Goal: Task Accomplishment & Management: Manage account settings

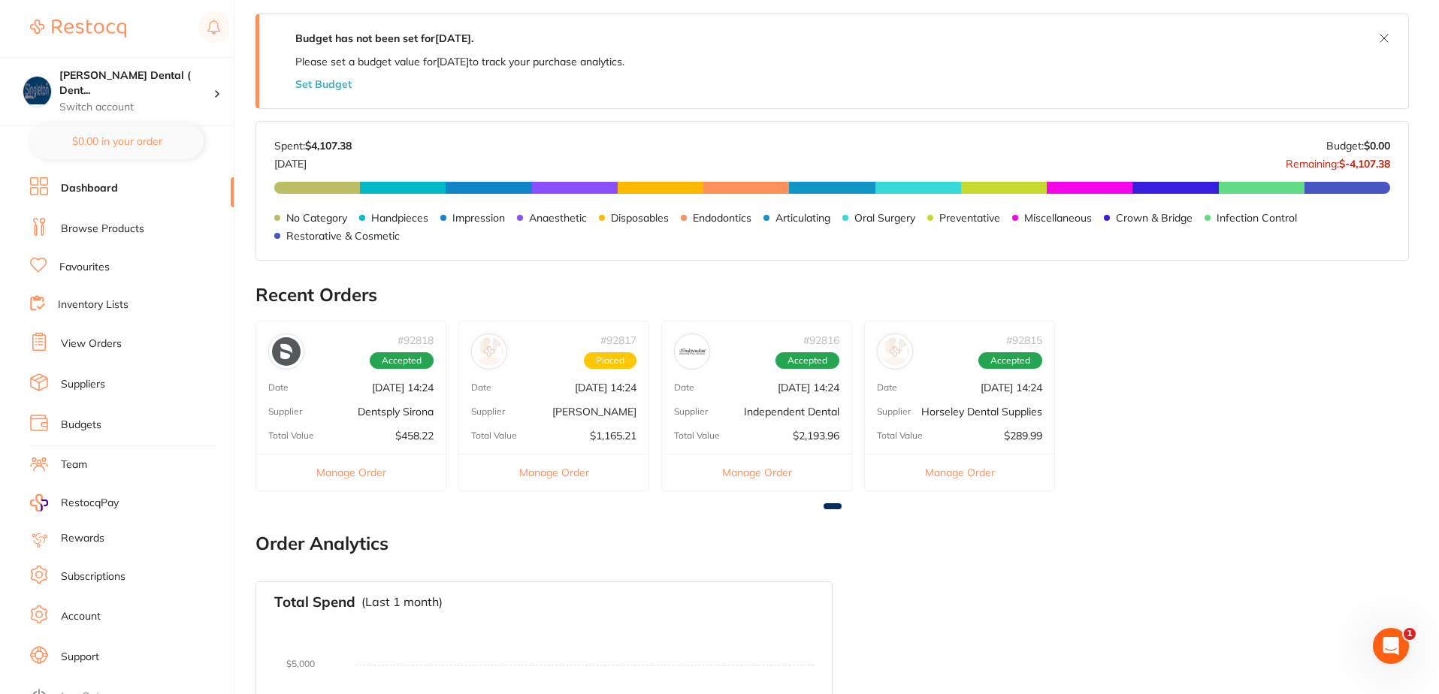
scroll to position [301, 0]
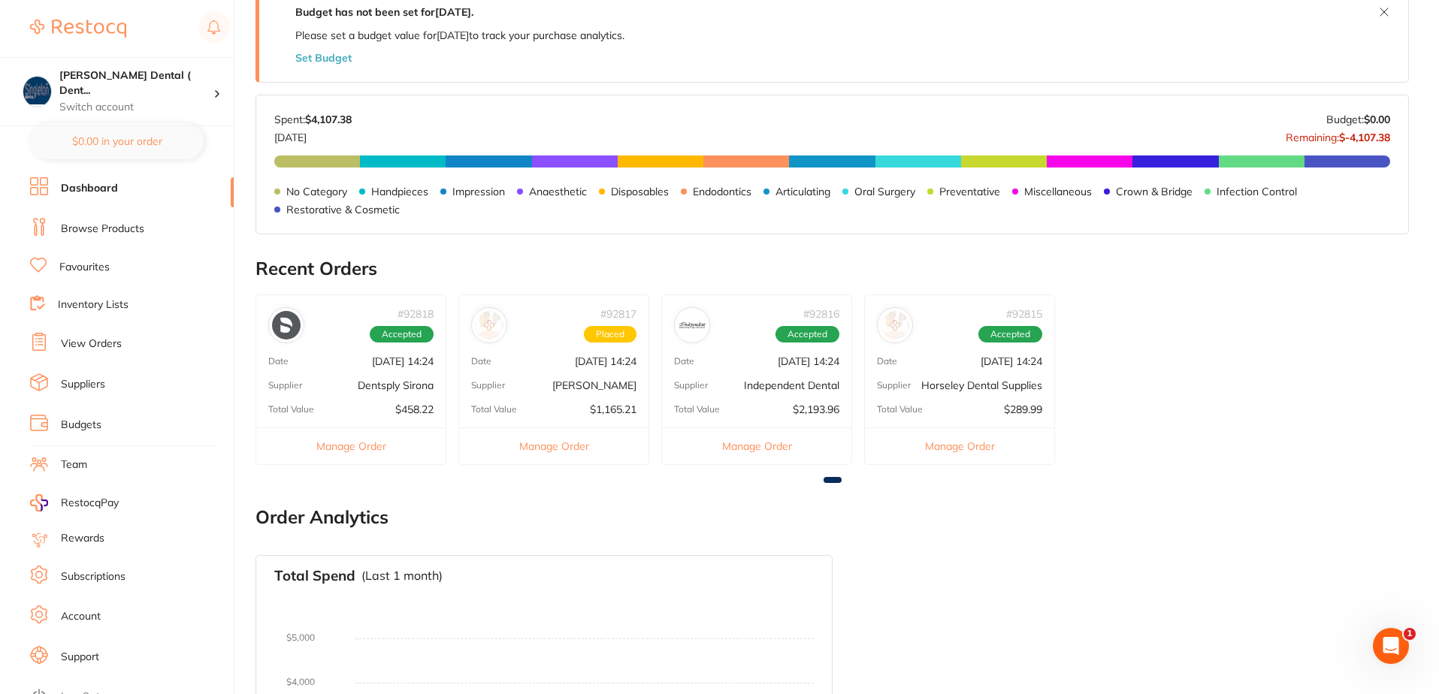
click at [951, 443] on button "Manage Order" at bounding box center [959, 446] width 189 height 37
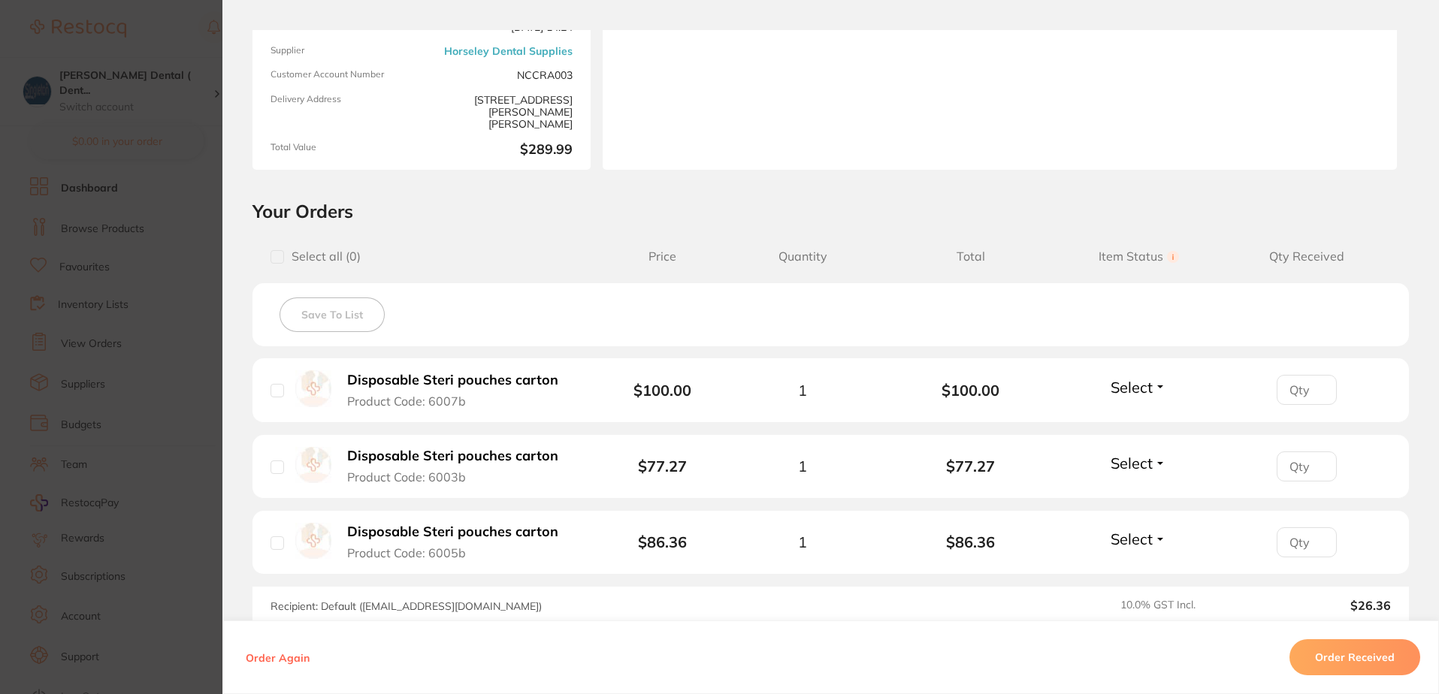
scroll to position [225, 0]
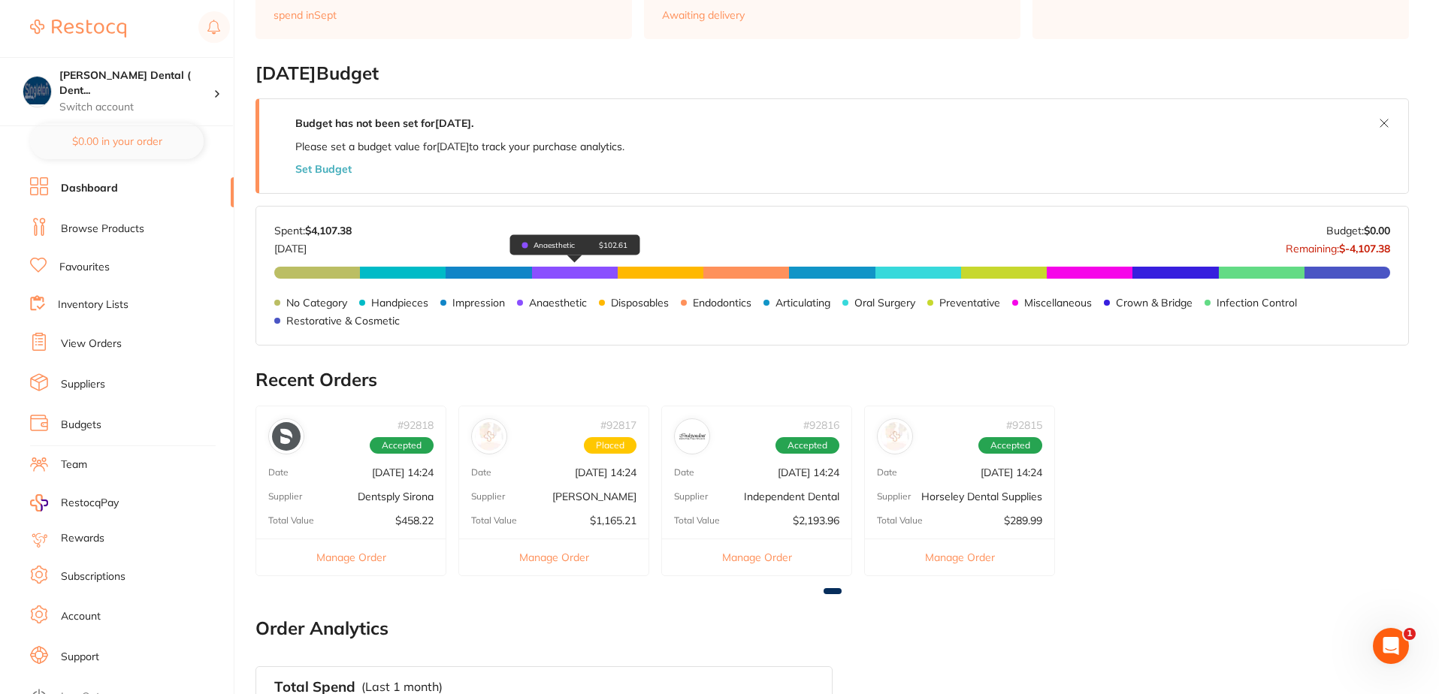
scroll to position [225, 0]
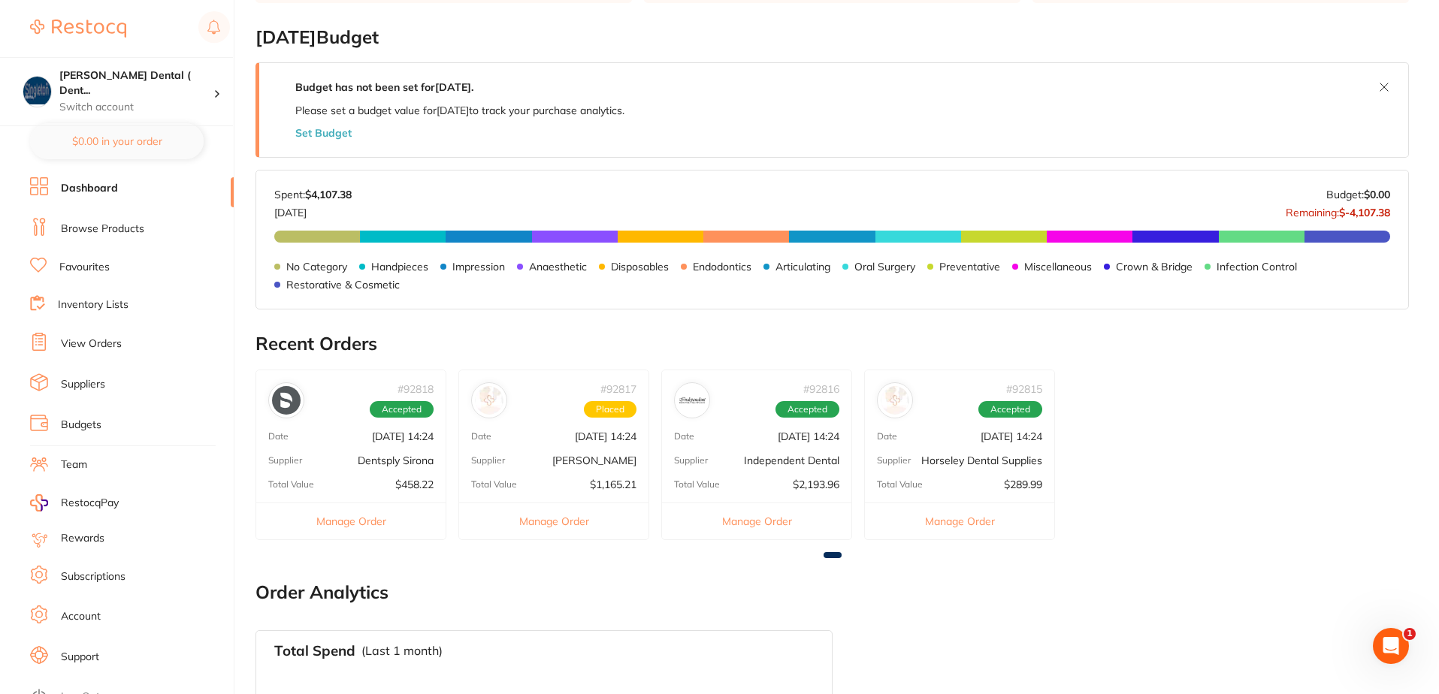
click at [773, 522] on button "Manage Order" at bounding box center [756, 521] width 189 height 37
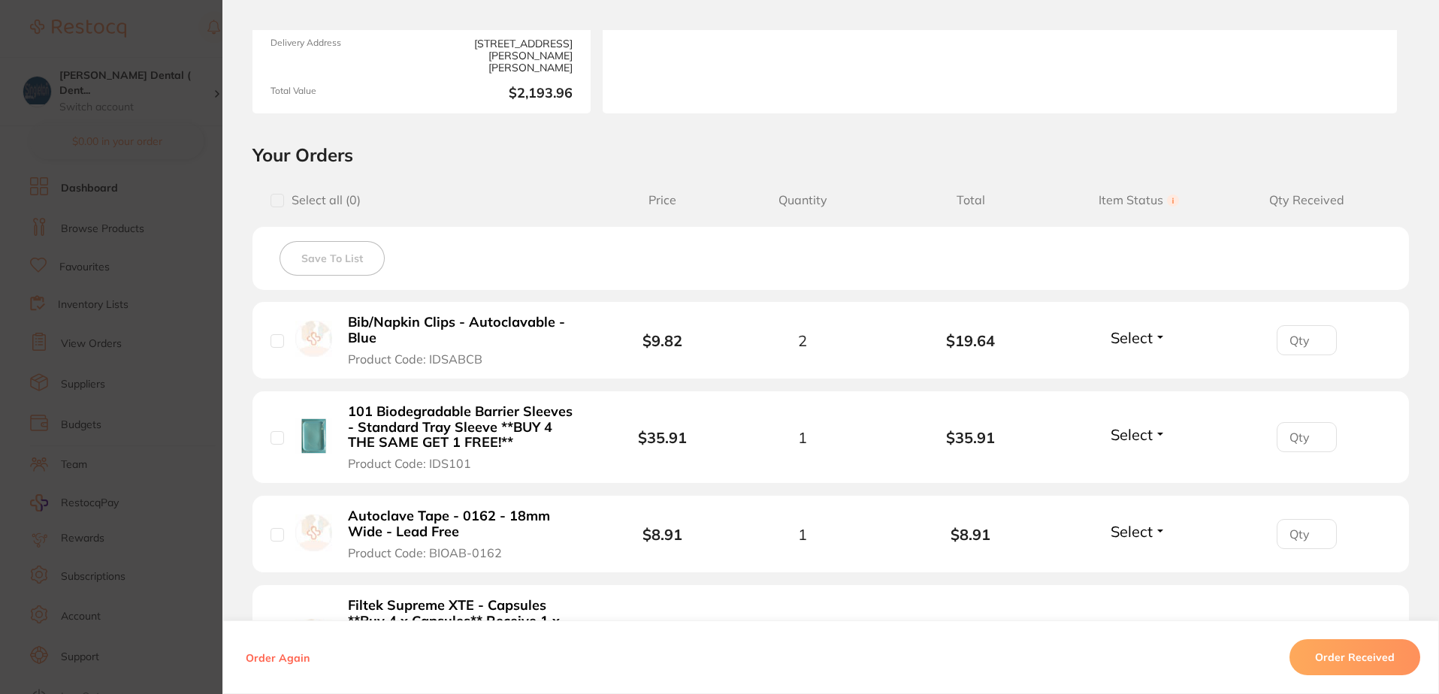
click at [271, 339] on input "checkbox" at bounding box center [278, 341] width 14 height 14
checkbox input "true"
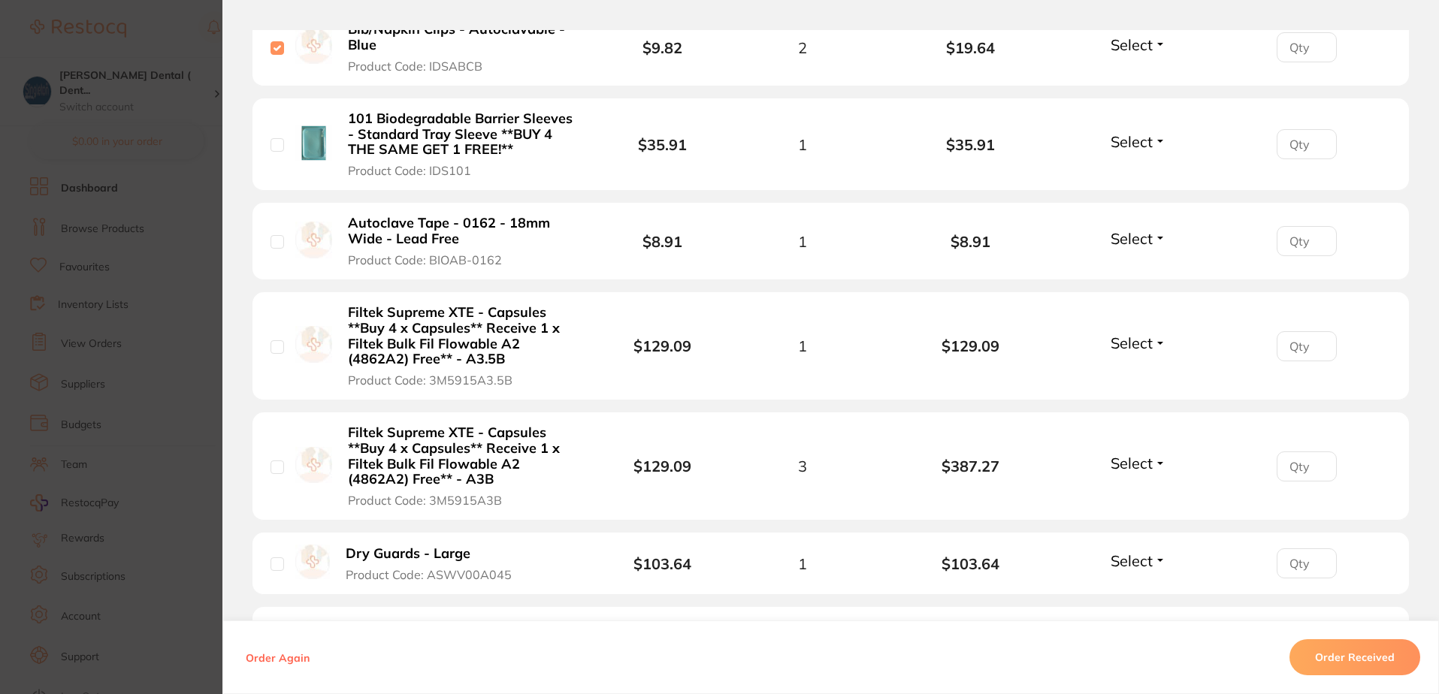
scroll to position [526, 0]
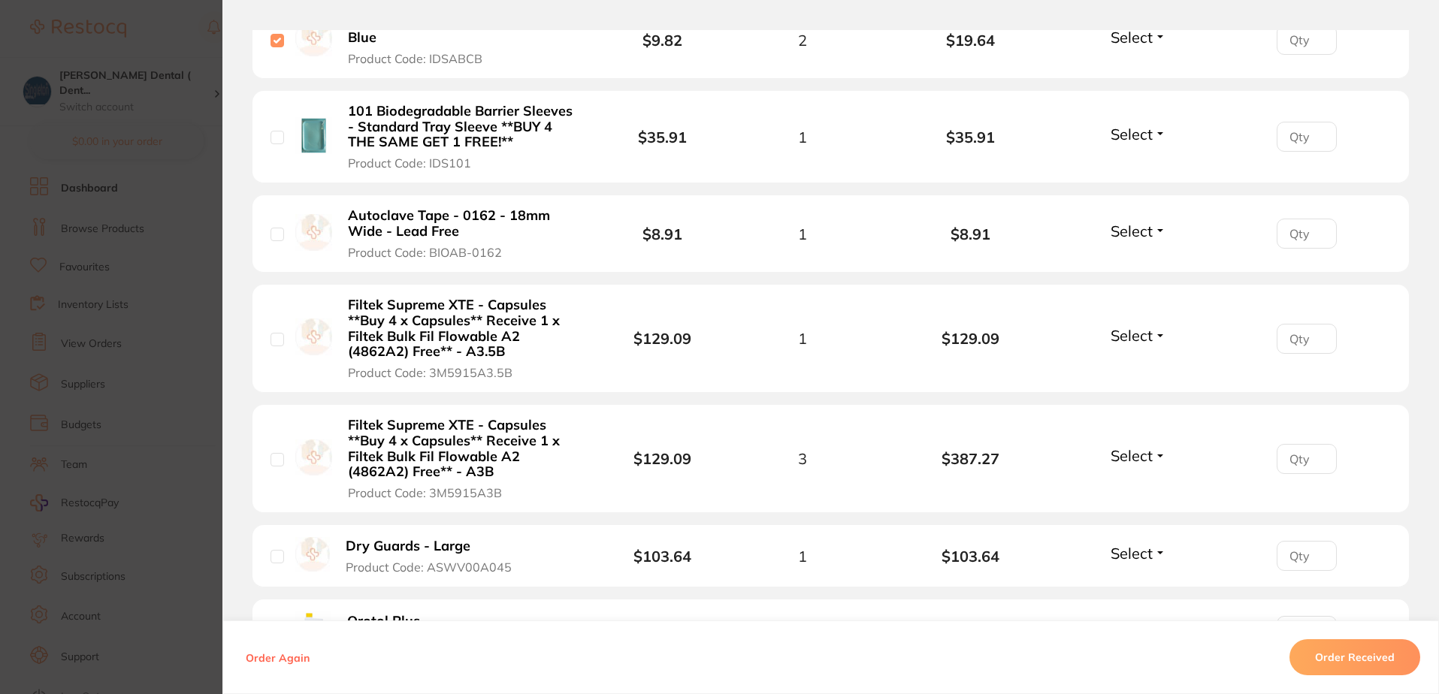
click at [271, 138] on input "checkbox" at bounding box center [278, 138] width 14 height 14
checkbox input "true"
click at [271, 233] on input "checkbox" at bounding box center [278, 235] width 14 height 14
checkbox input "true"
click at [277, 337] on input "checkbox" at bounding box center [278, 340] width 14 height 14
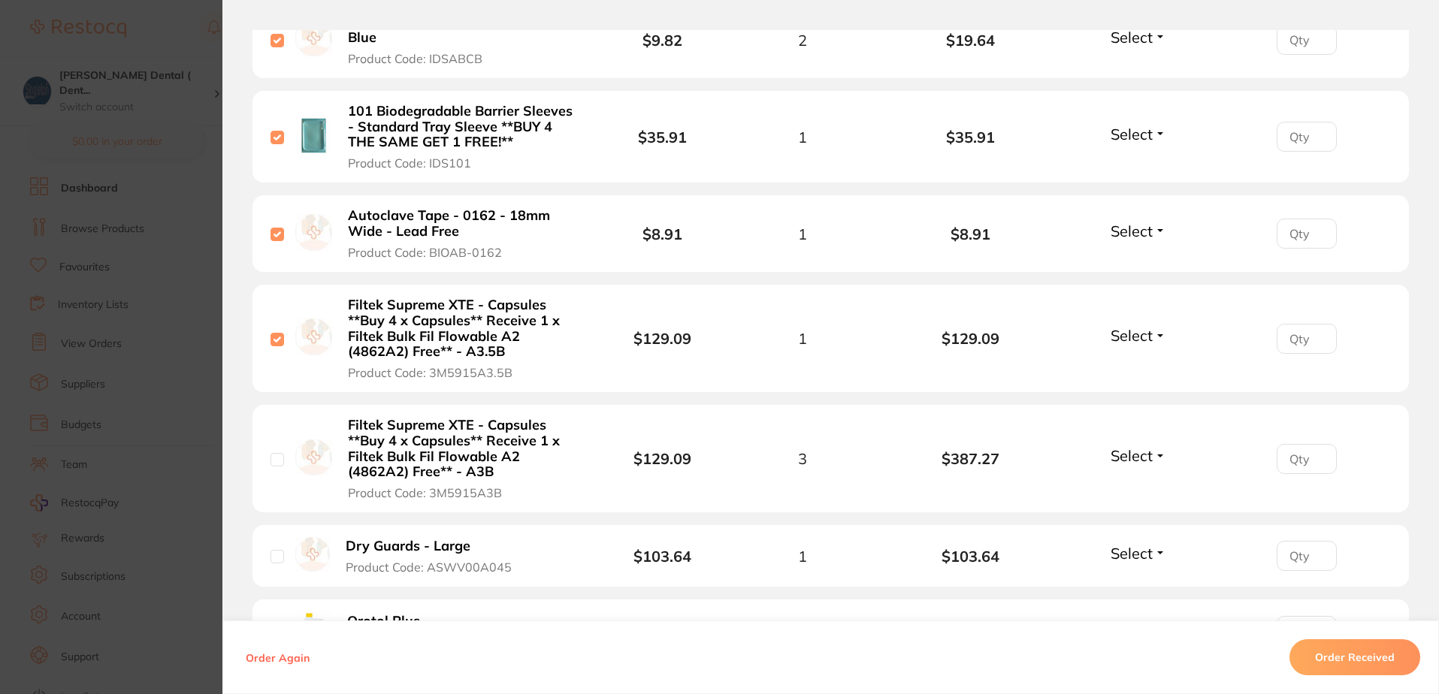
checkbox input "true"
click at [277, 462] on input "checkbox" at bounding box center [278, 460] width 14 height 14
checkbox input "true"
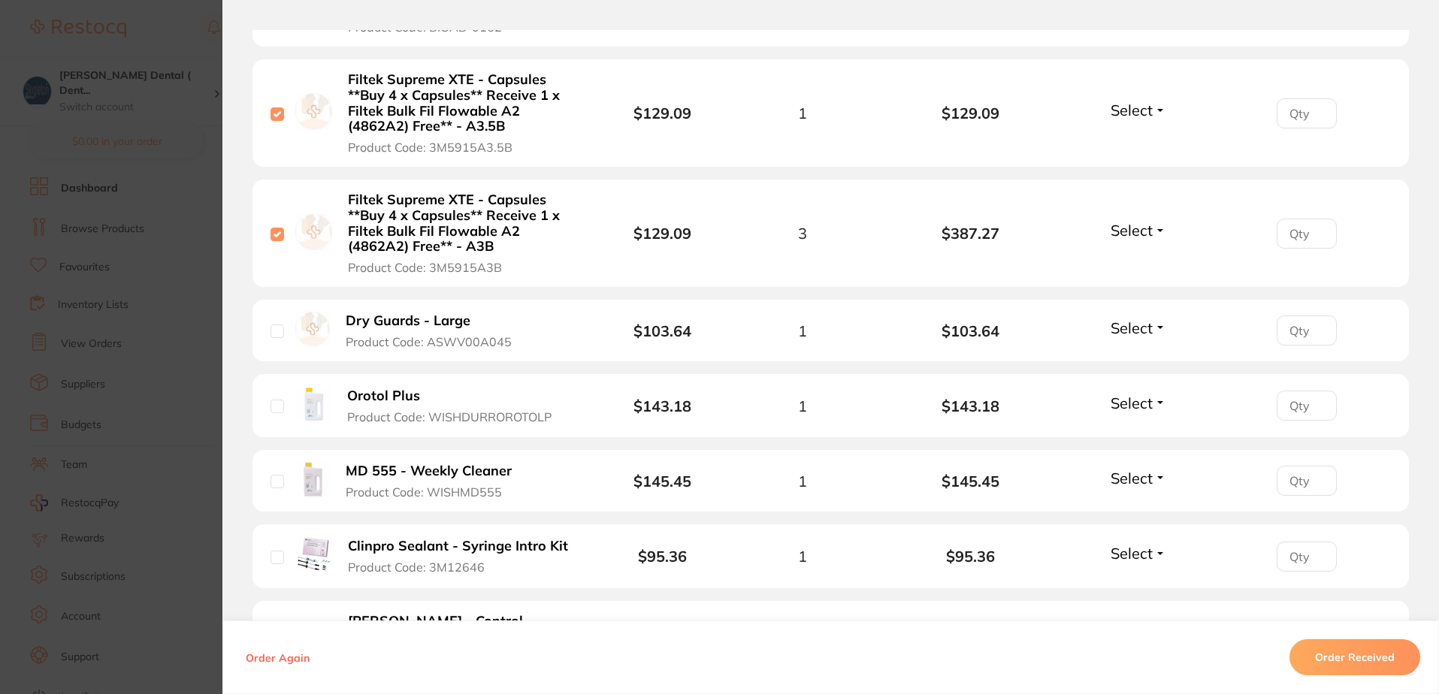
scroll to position [827, 0]
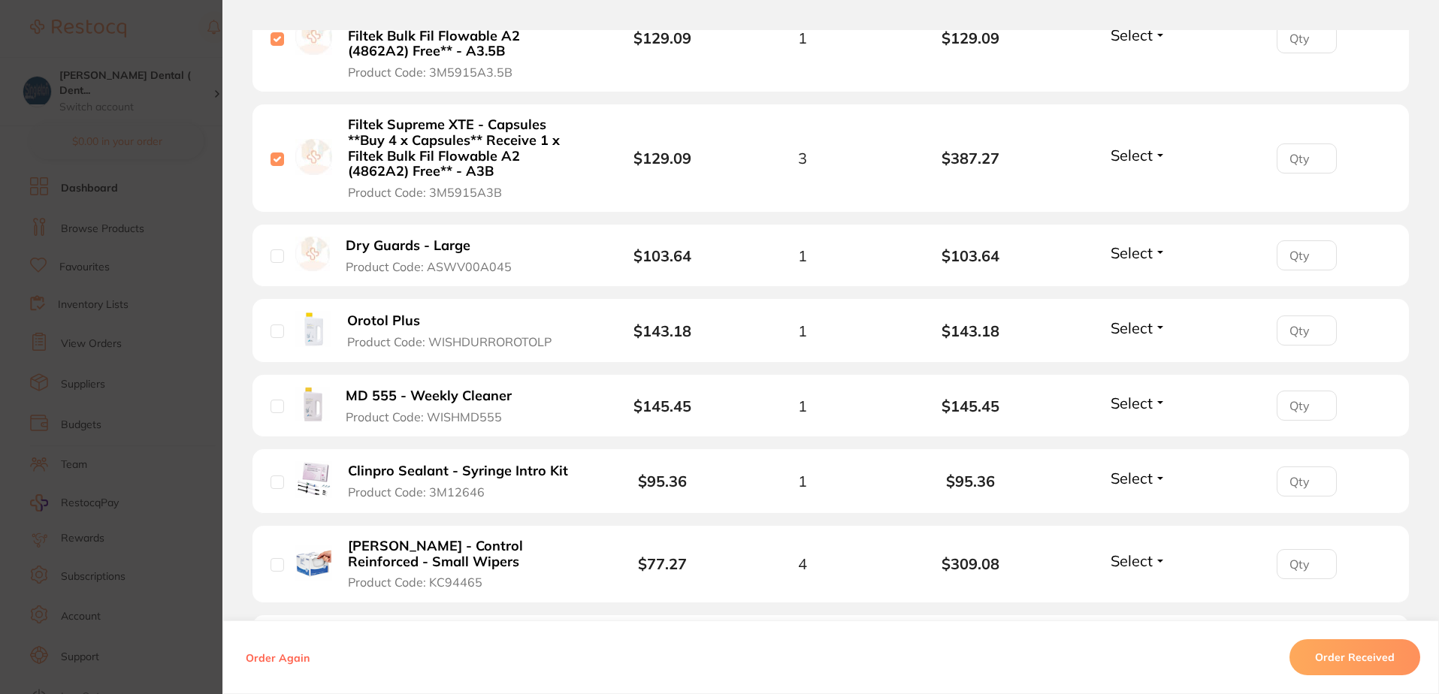
click at [277, 329] on input "checkbox" at bounding box center [278, 332] width 14 height 14
checkbox input "true"
click at [275, 406] on input "checkbox" at bounding box center [278, 407] width 14 height 14
checkbox input "true"
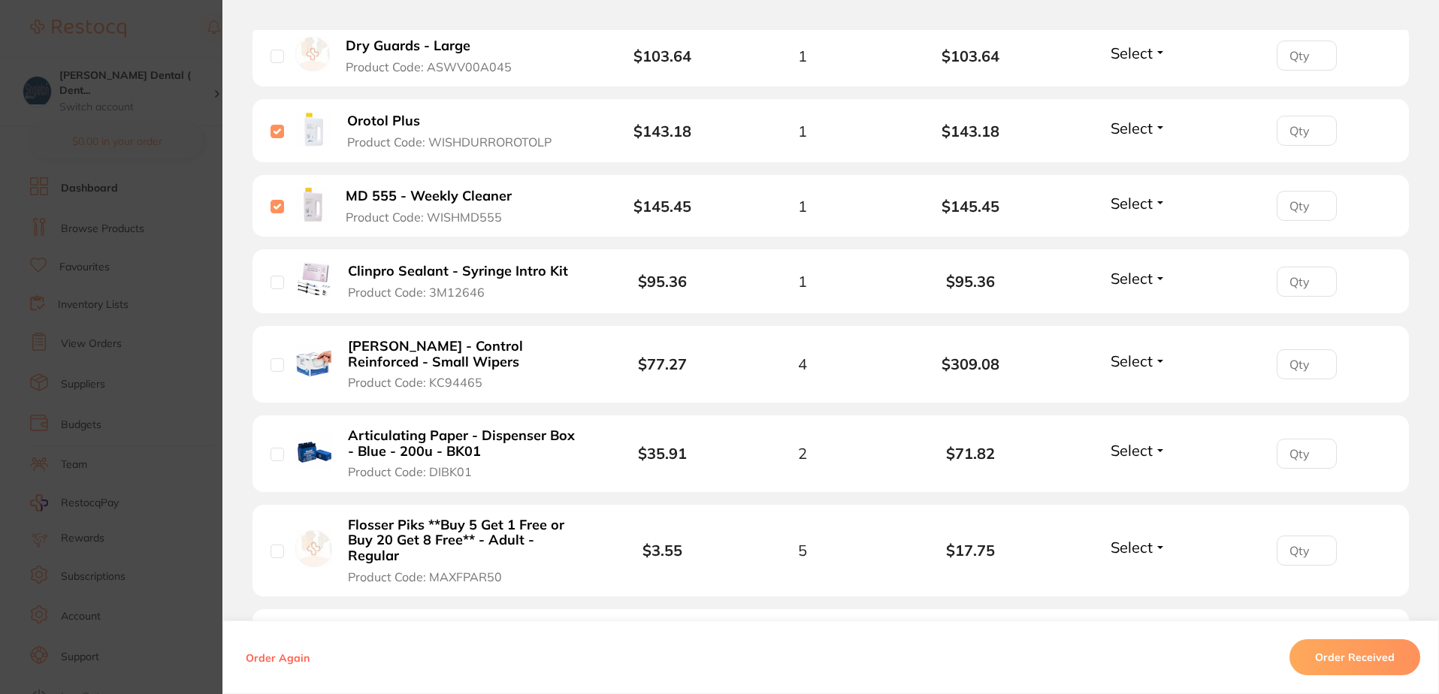
scroll to position [1052, 0]
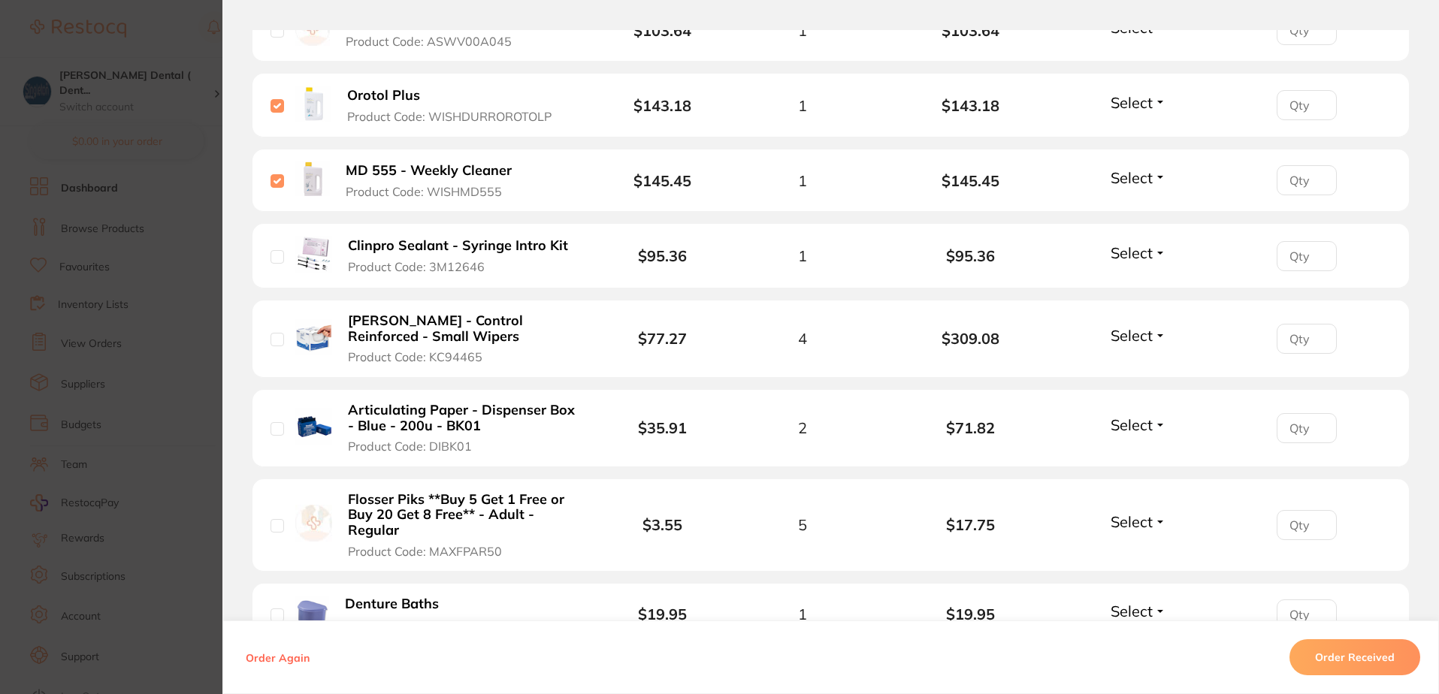
click at [276, 341] on input "checkbox" at bounding box center [278, 340] width 14 height 14
checkbox input "true"
click at [275, 430] on input "checkbox" at bounding box center [278, 429] width 14 height 14
checkbox input "true"
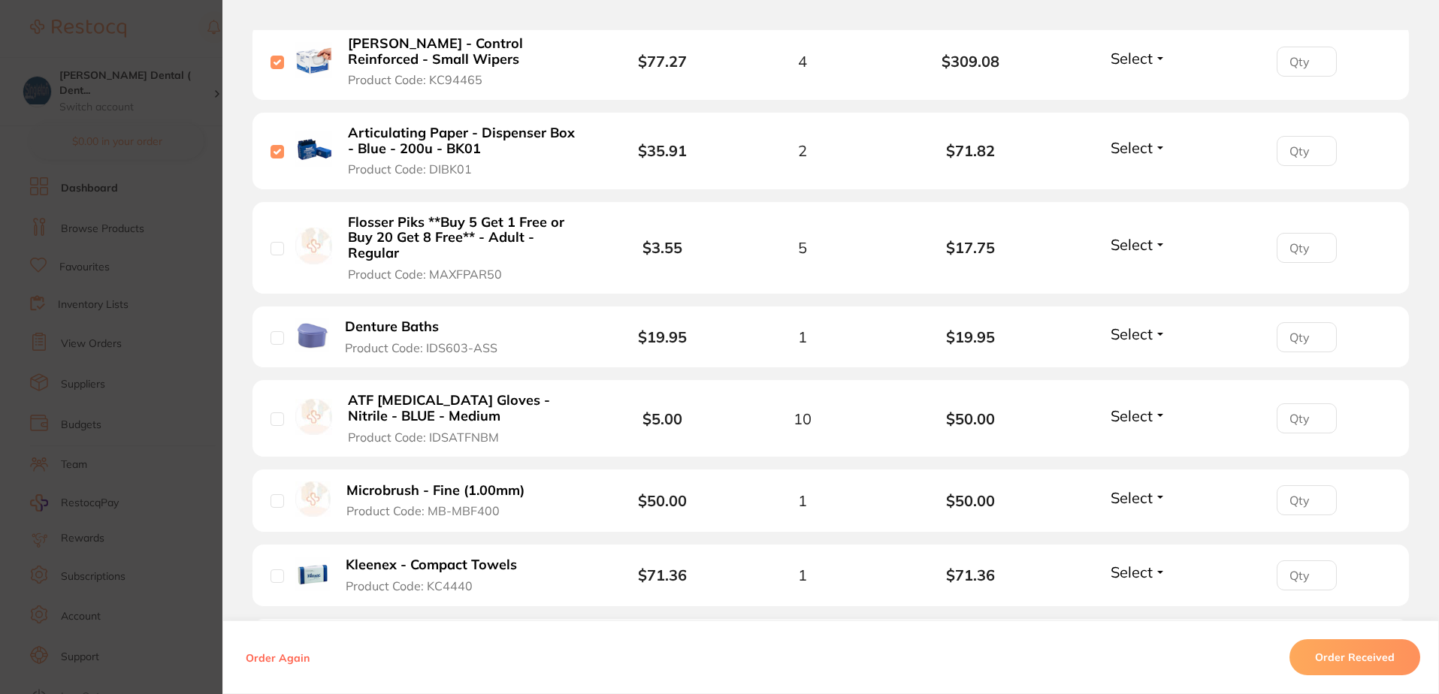
scroll to position [1353, 0]
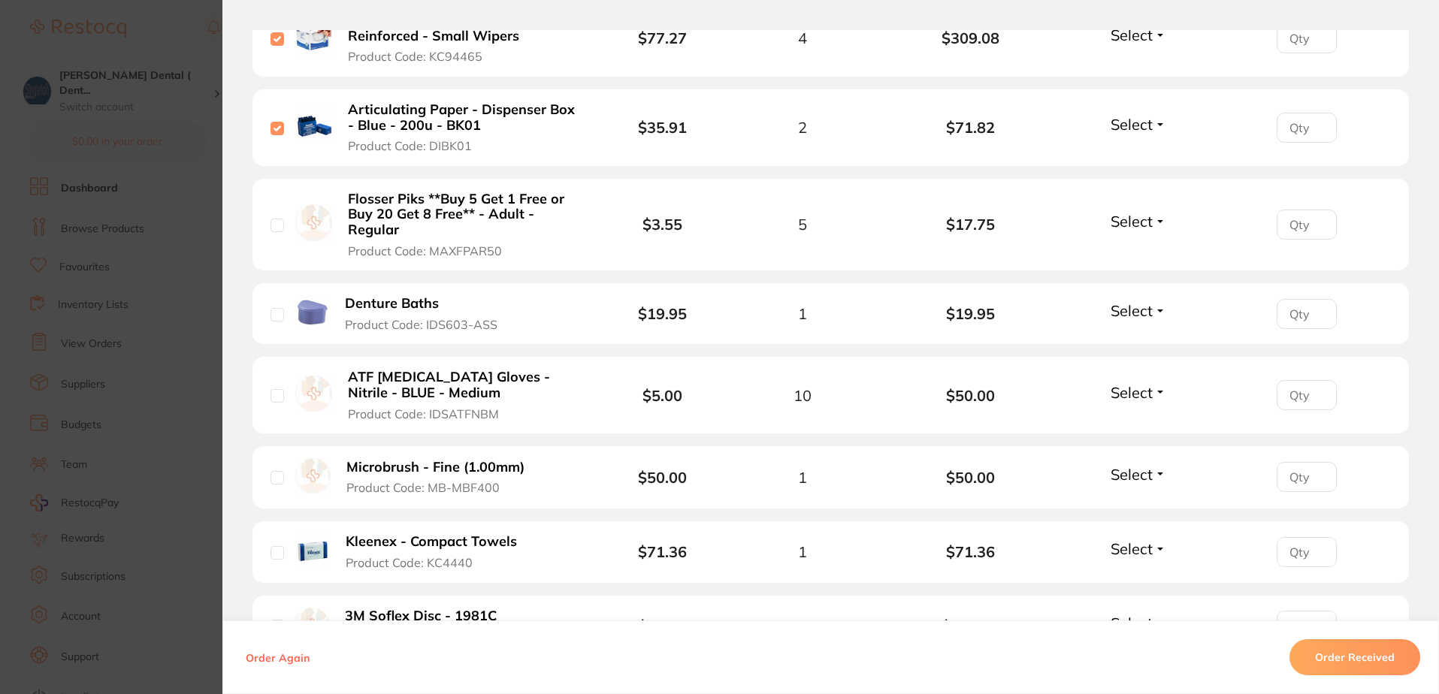
click at [274, 224] on input "checkbox" at bounding box center [278, 226] width 14 height 14
checkbox input "true"
click at [271, 316] on input "checkbox" at bounding box center [278, 315] width 14 height 14
checkbox input "true"
click at [271, 390] on input "checkbox" at bounding box center [278, 396] width 14 height 14
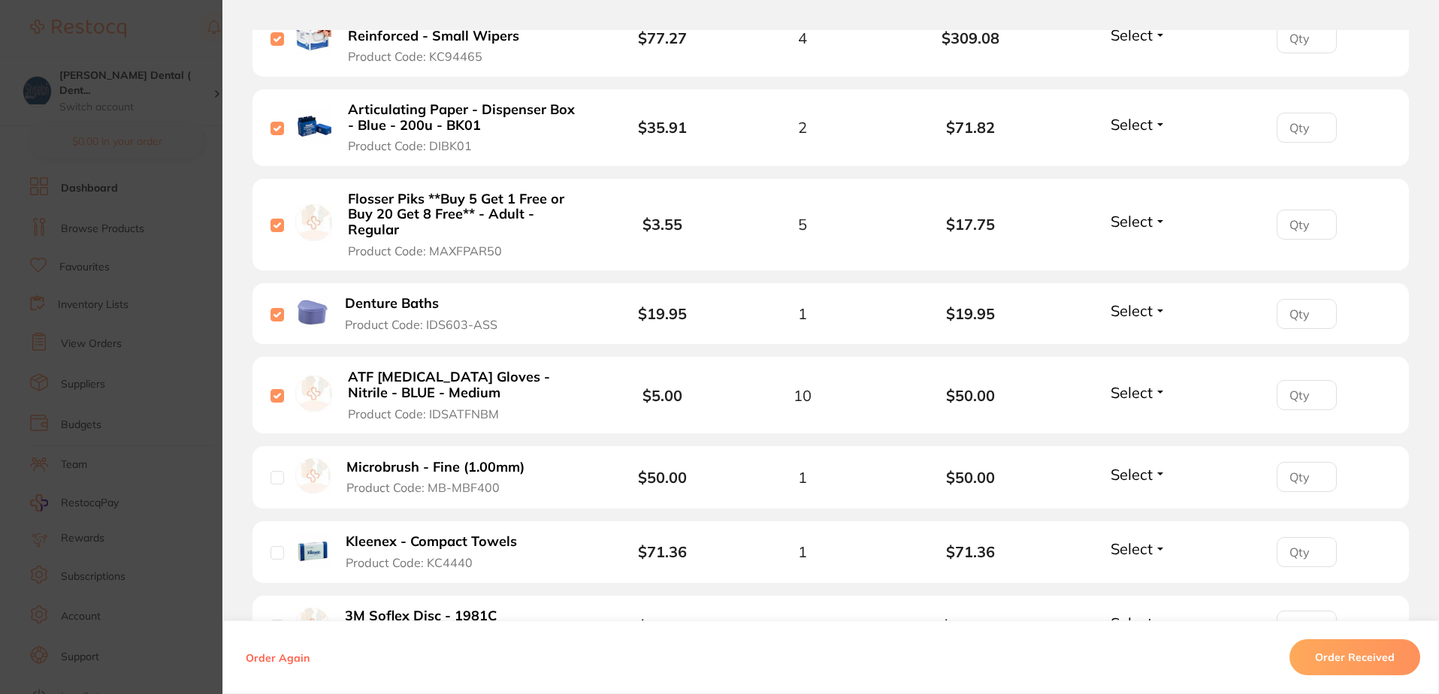
checkbox input "true"
click at [274, 477] on input "checkbox" at bounding box center [278, 478] width 14 height 14
checkbox input "true"
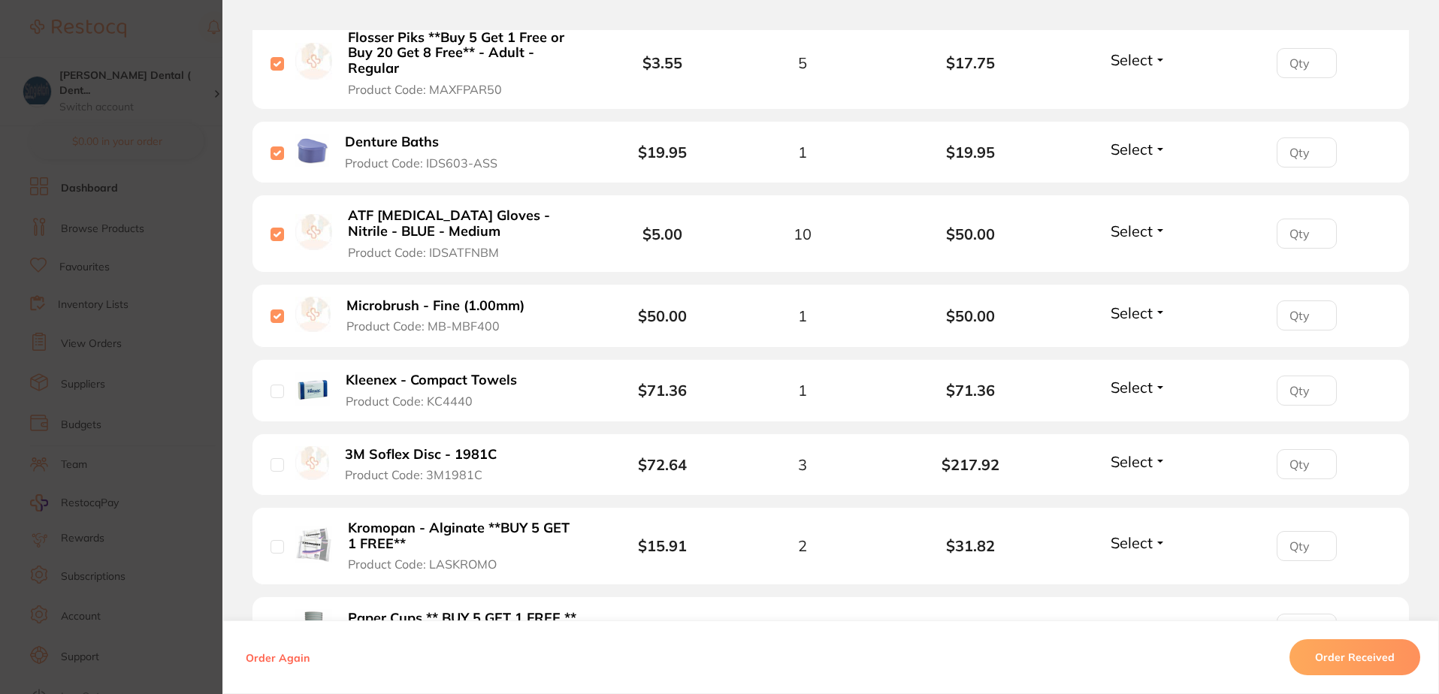
scroll to position [1578, 0]
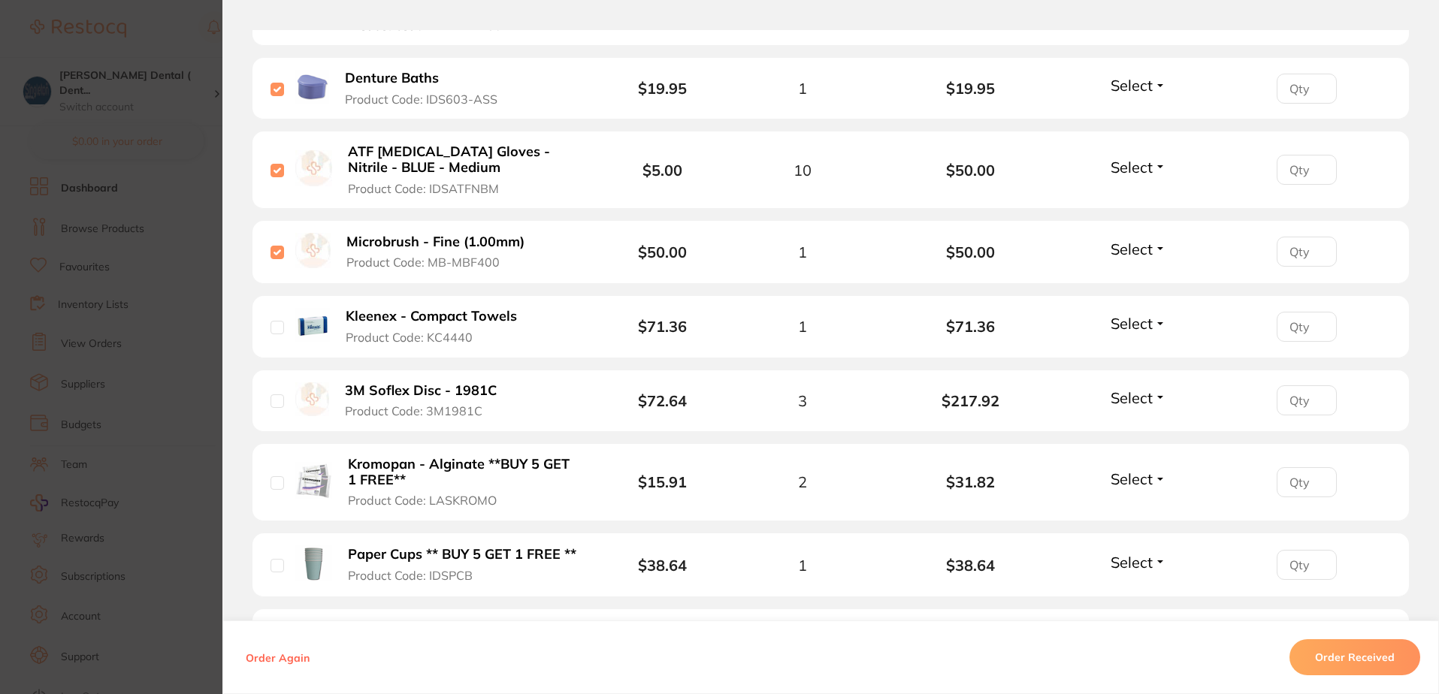
click at [278, 402] on input "checkbox" at bounding box center [278, 402] width 14 height 14
checkbox input "true"
click at [276, 479] on input "checkbox" at bounding box center [278, 483] width 14 height 14
checkbox input "true"
click at [272, 563] on input "checkbox" at bounding box center [278, 566] width 14 height 14
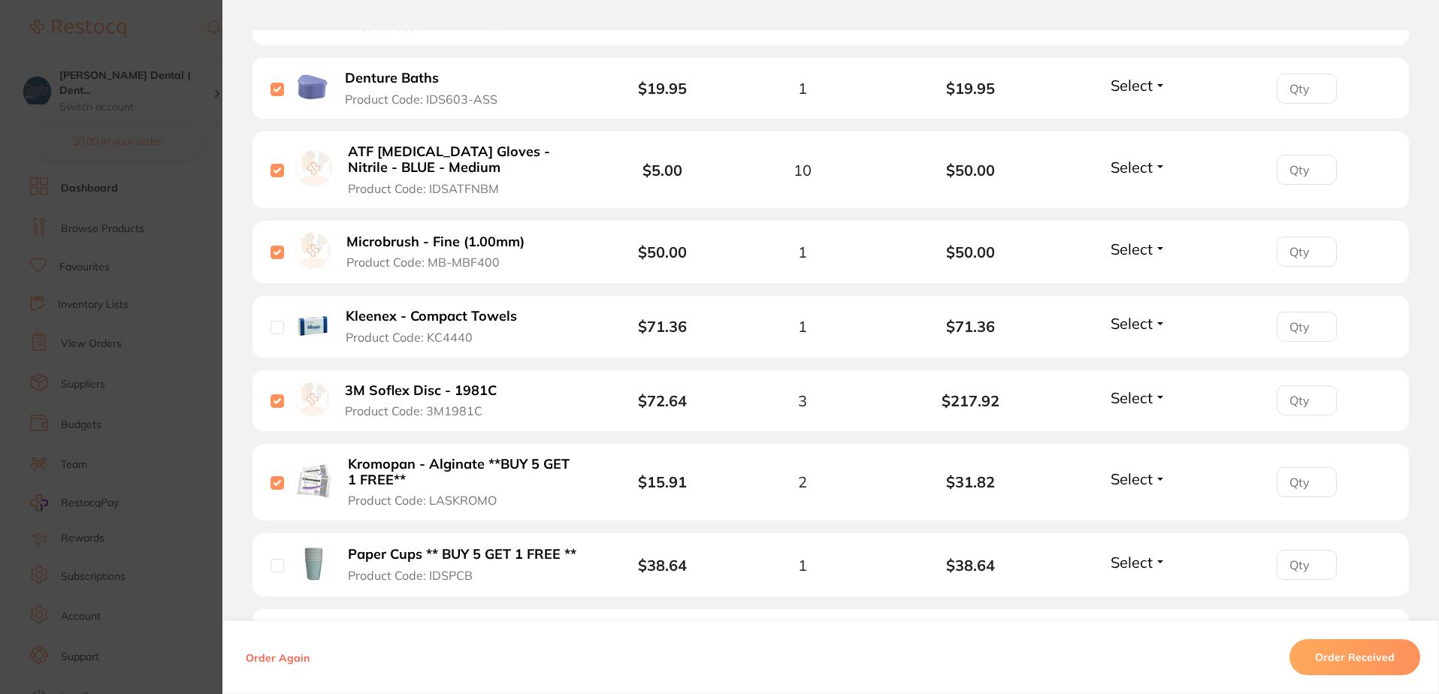
checkbox input "true"
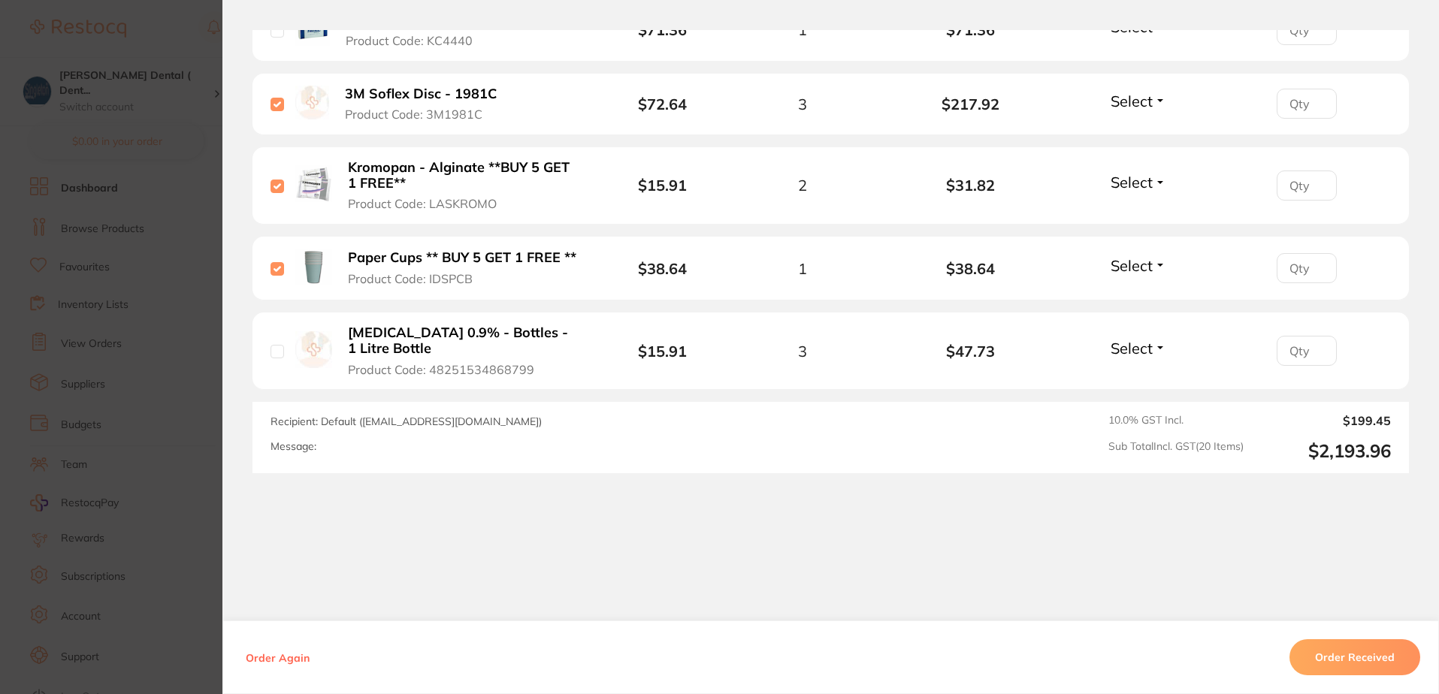
scroll to position [1878, 0]
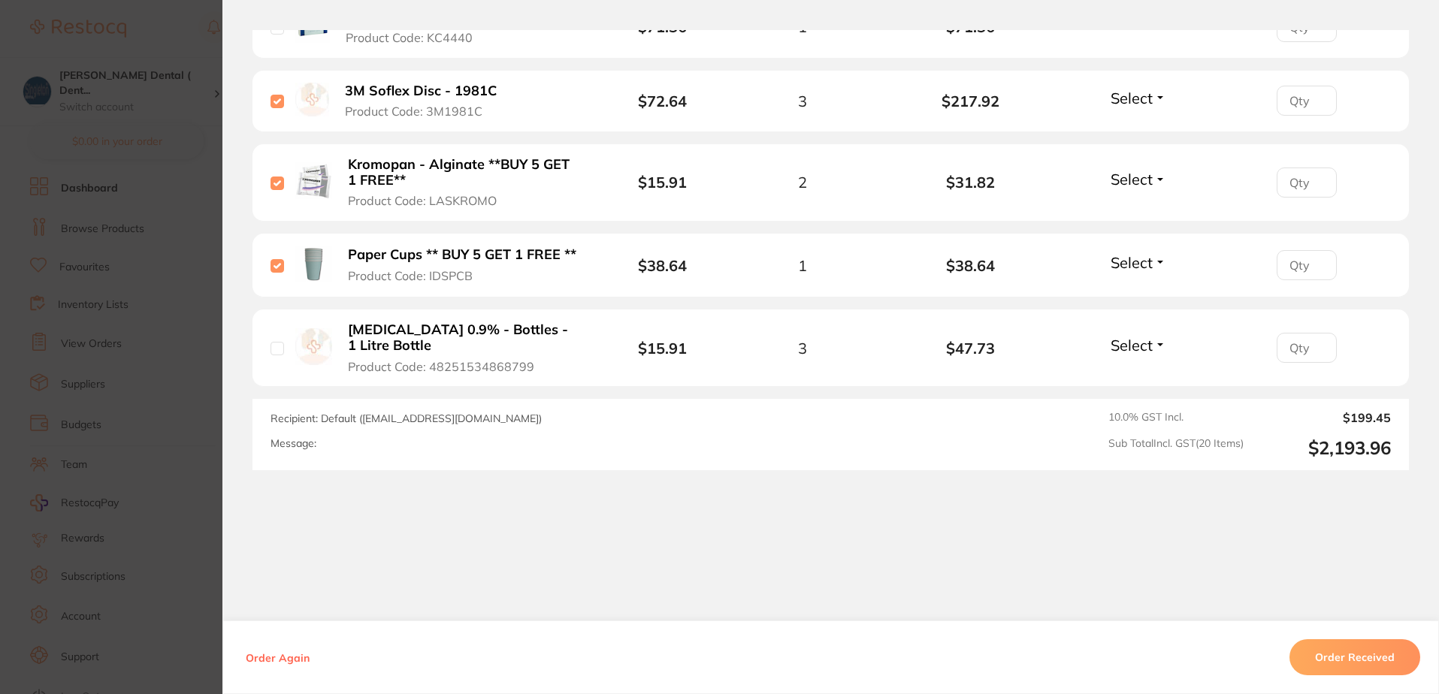
click at [274, 349] on input "checkbox" at bounding box center [278, 349] width 14 height 14
checkbox input "true"
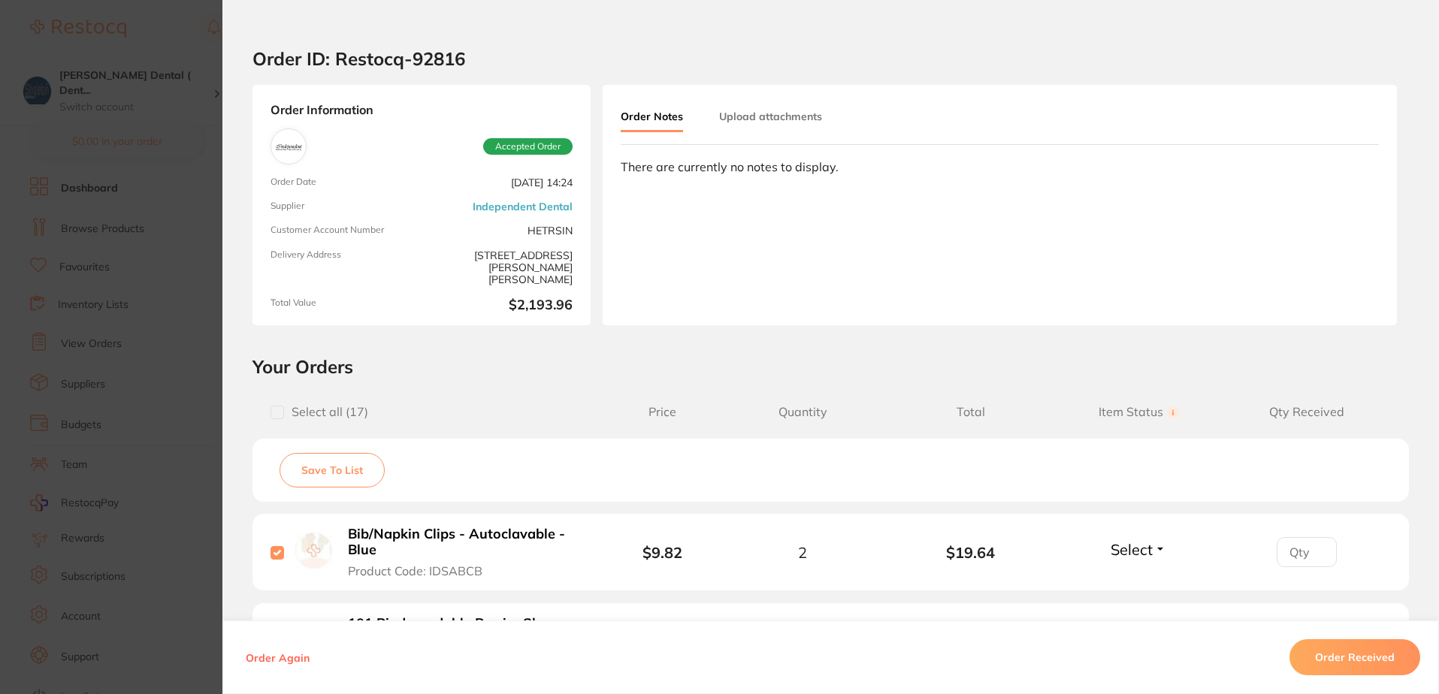
scroll to position [0, 0]
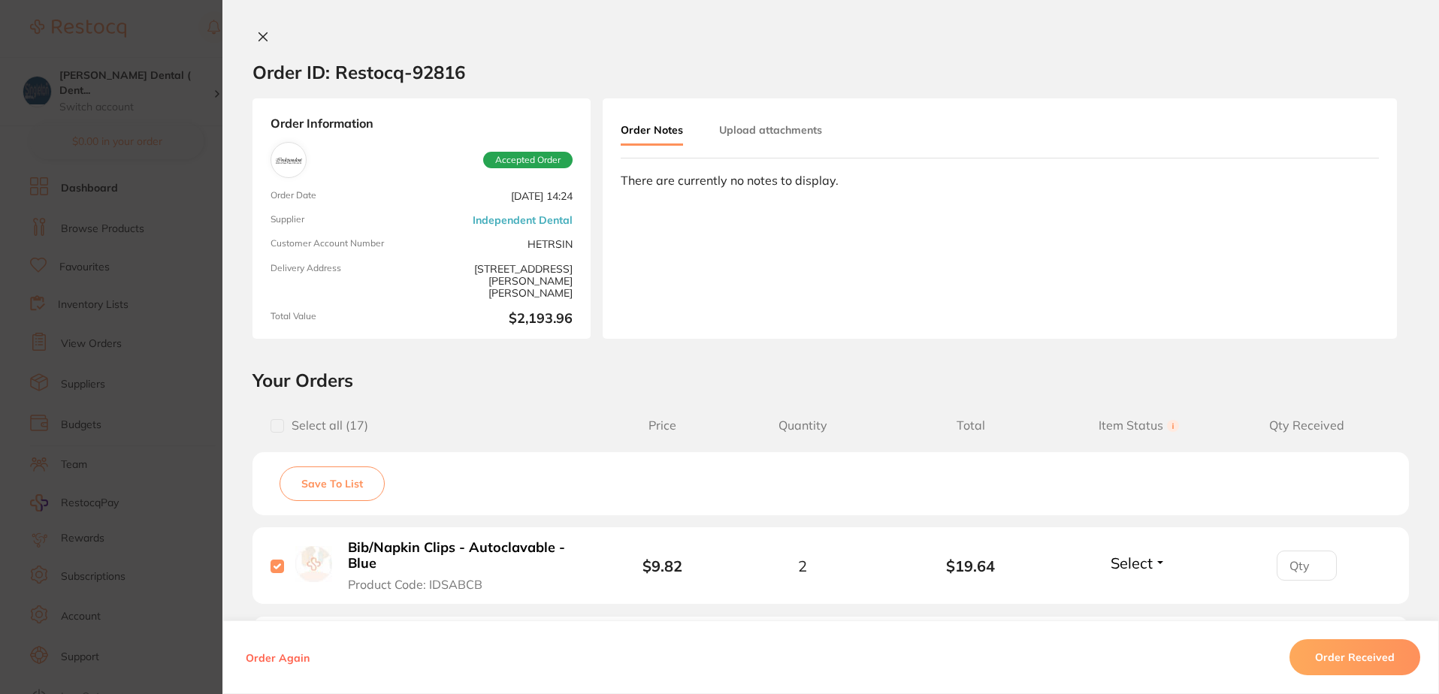
click at [257, 35] on icon at bounding box center [263, 37] width 12 height 12
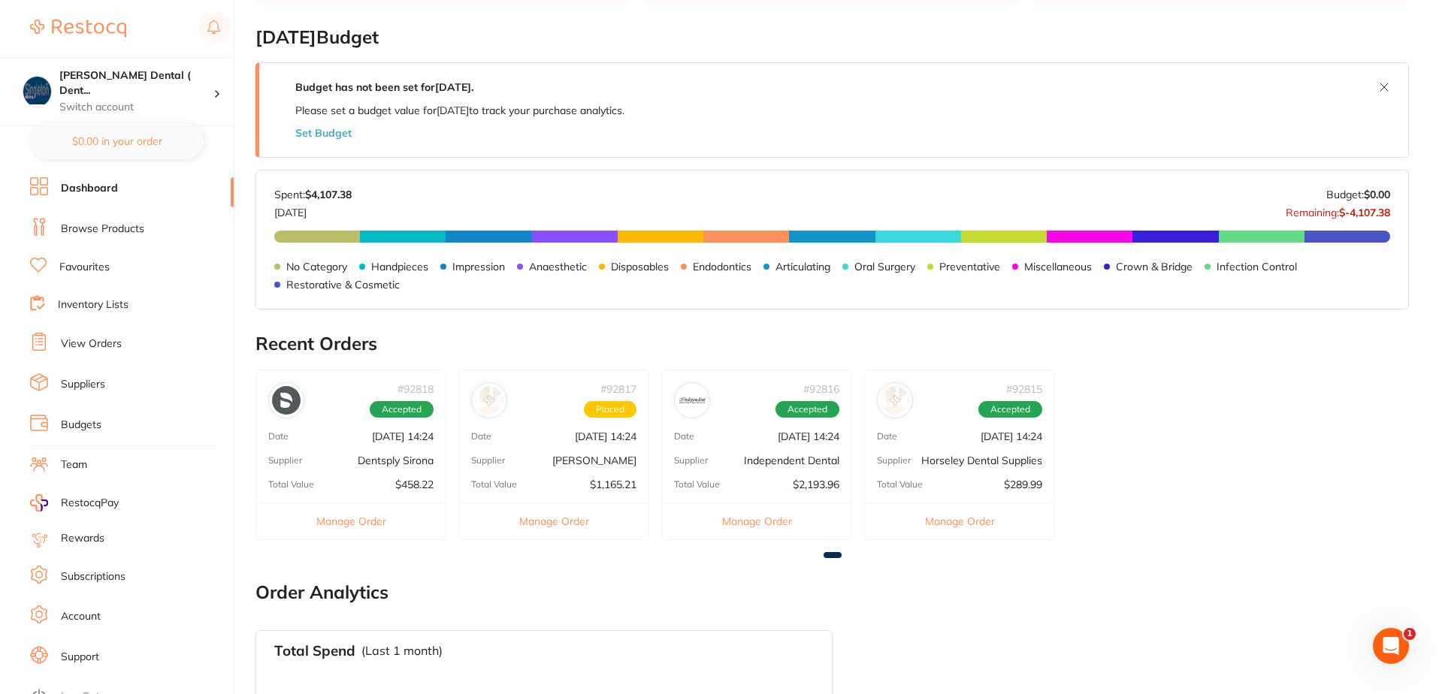
click at [371, 522] on button "Manage Order" at bounding box center [350, 521] width 189 height 37
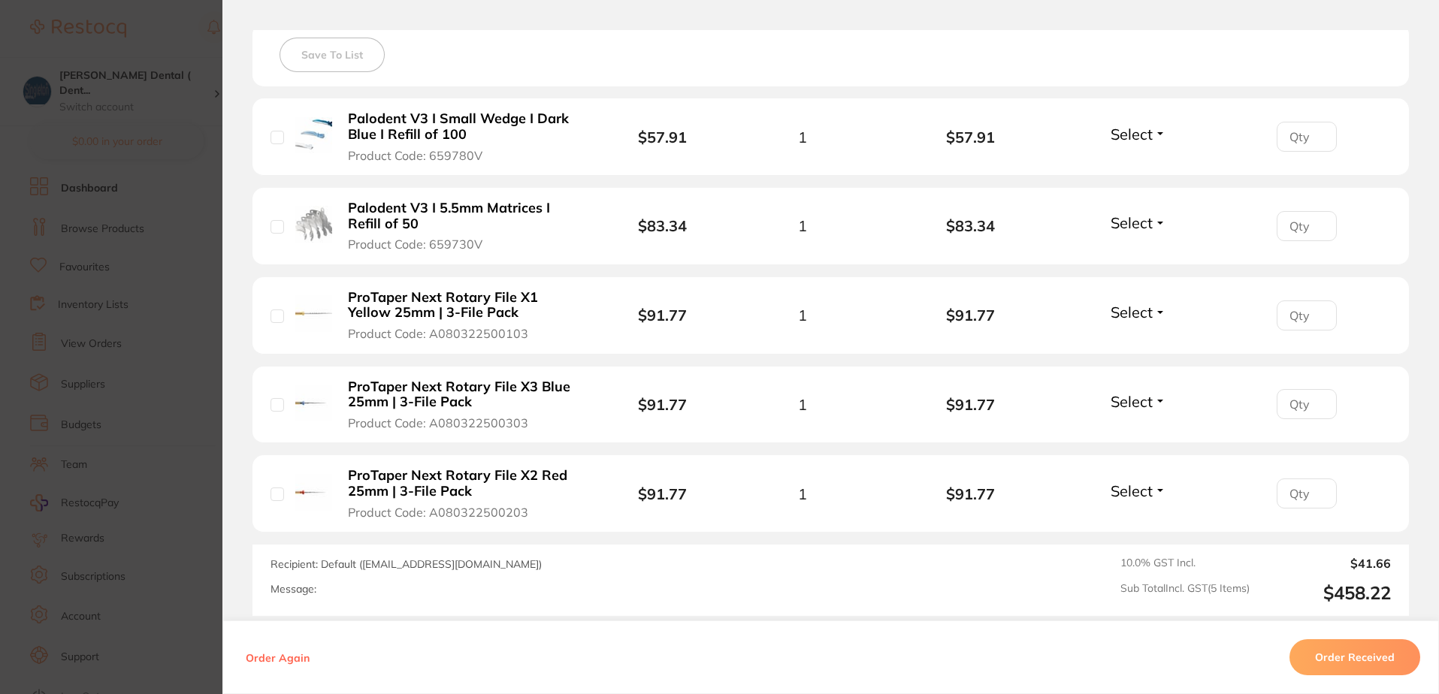
scroll to position [451, 0]
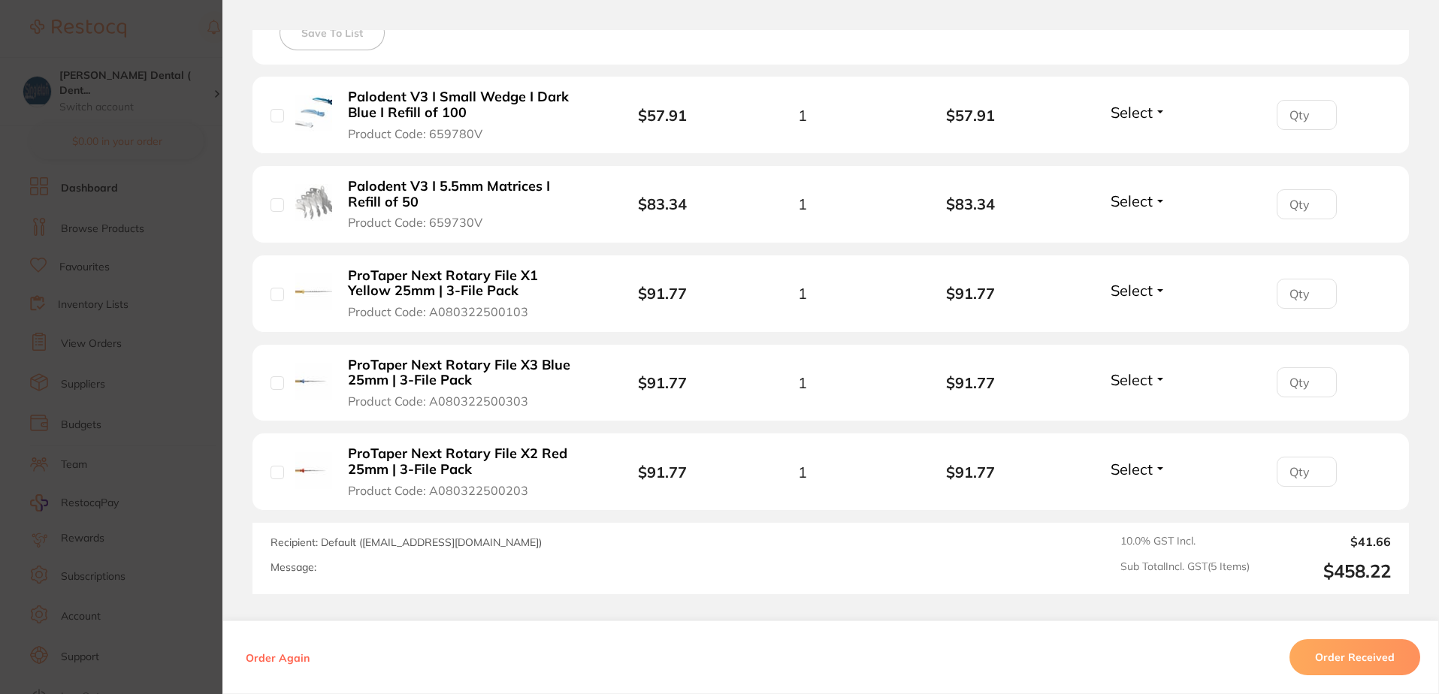
click at [275, 115] on input "checkbox" at bounding box center [278, 116] width 14 height 14
checkbox input "true"
click at [274, 203] on input "checkbox" at bounding box center [278, 205] width 14 height 14
checkbox input "true"
click at [281, 303] on div "ProTaper Next Rotary File X1 Yellow 25mm | 3-File Pack Product Code: A080322500…" at bounding box center [439, 294] width 336 height 53
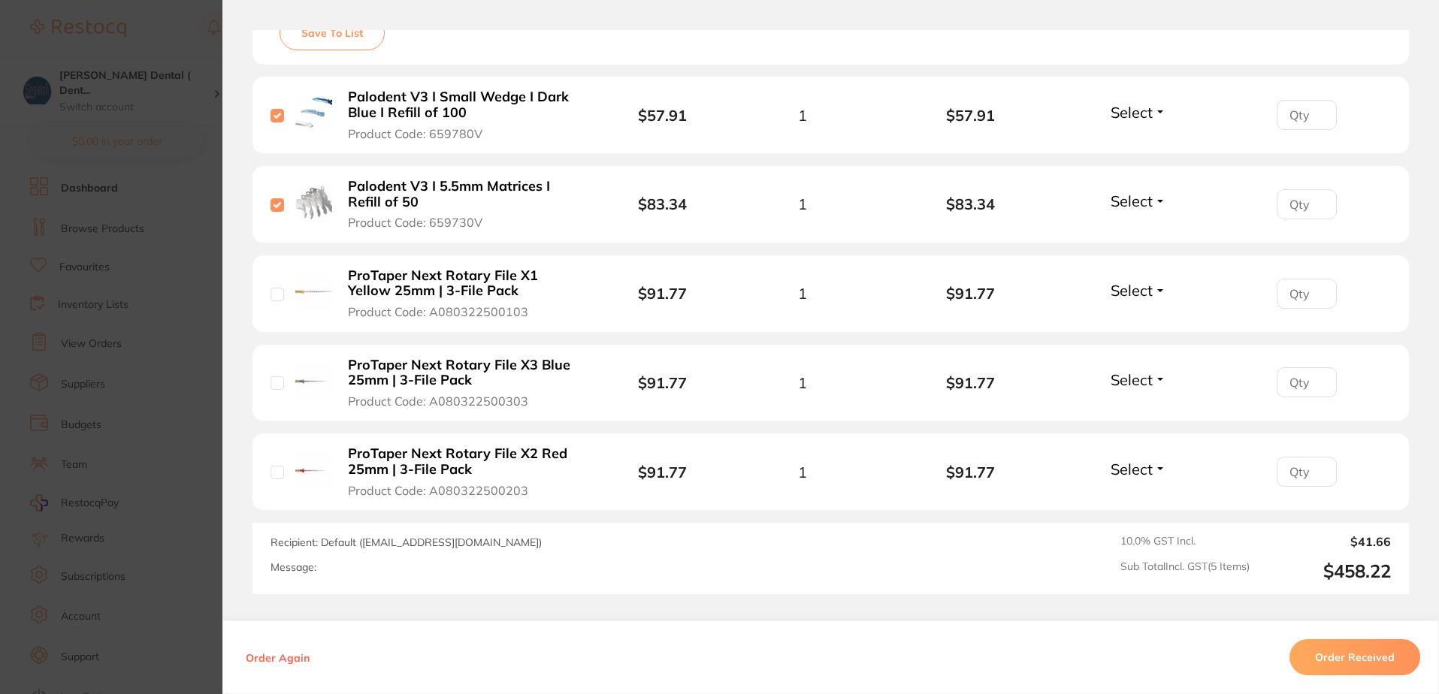
click at [272, 294] on input "checkbox" at bounding box center [278, 295] width 14 height 14
checkbox input "true"
click at [272, 385] on input "checkbox" at bounding box center [278, 383] width 14 height 14
checkbox input "true"
click at [271, 472] on input "checkbox" at bounding box center [278, 473] width 14 height 14
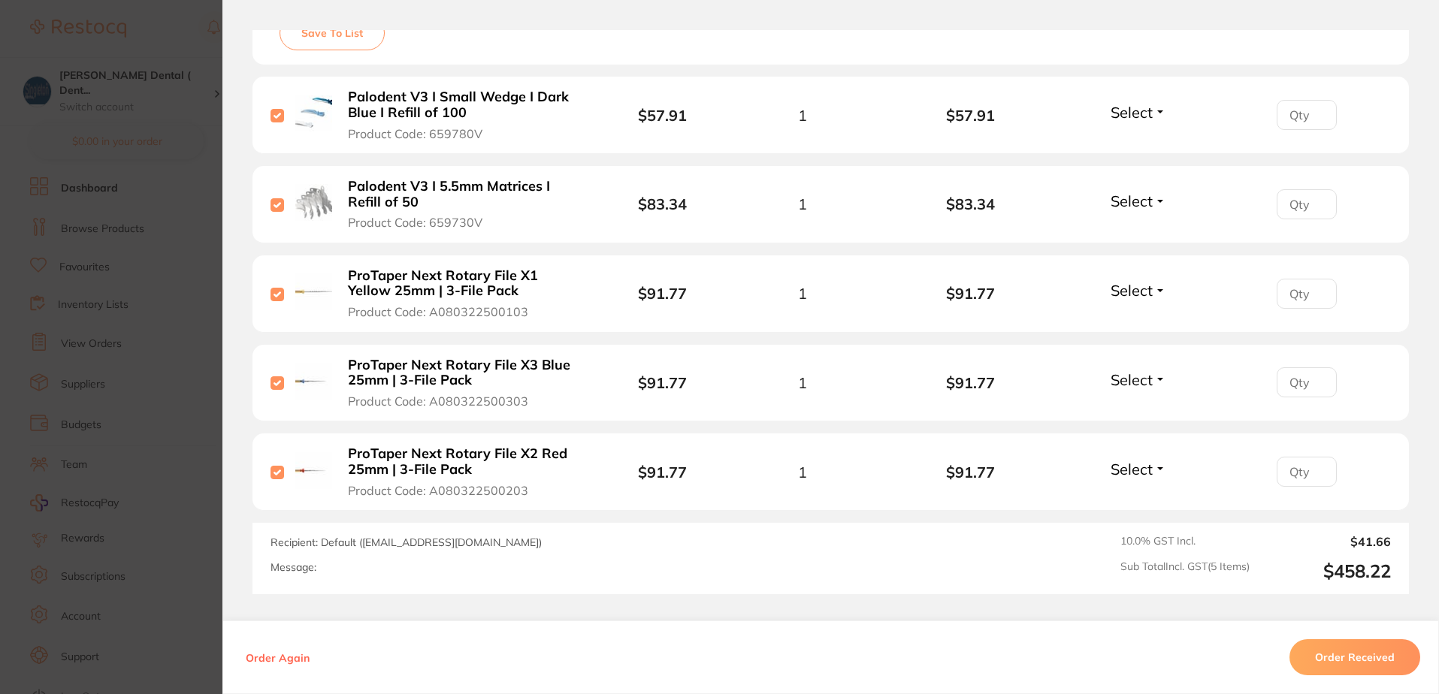
checkbox input "true"
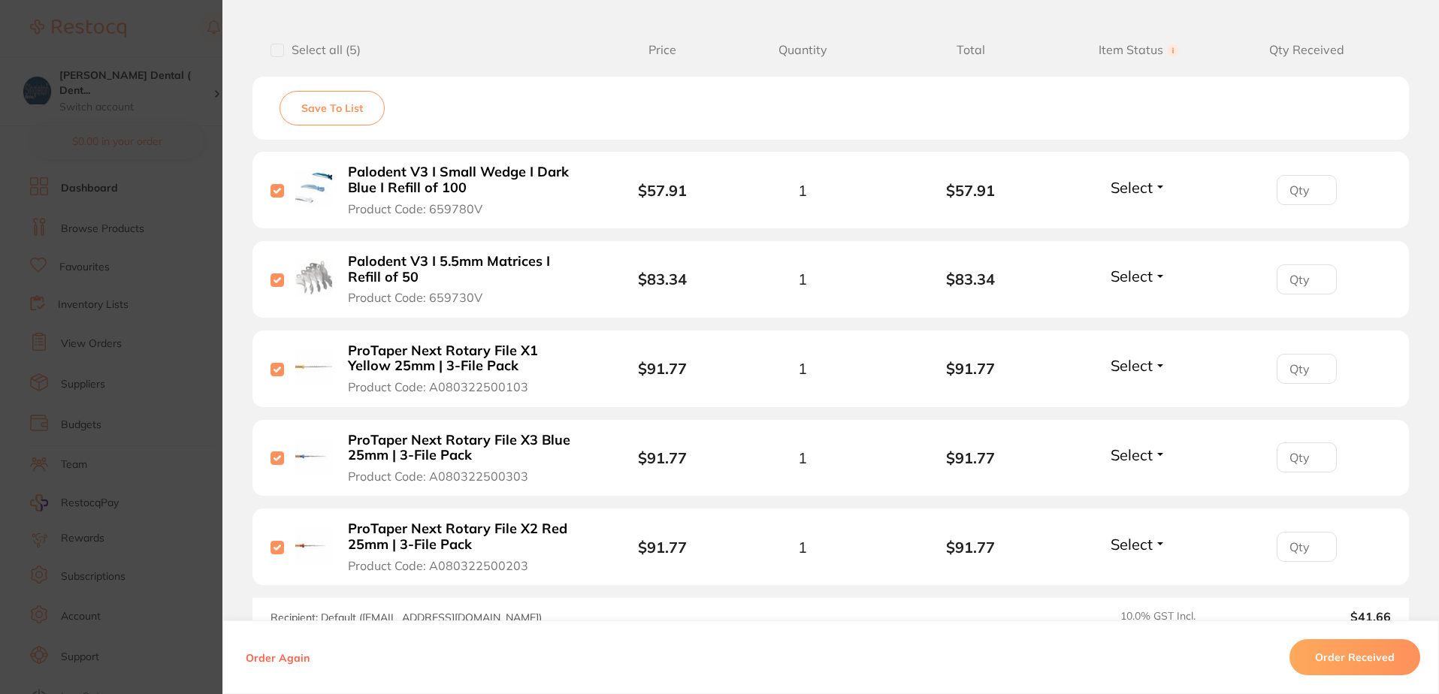
scroll to position [0, 0]
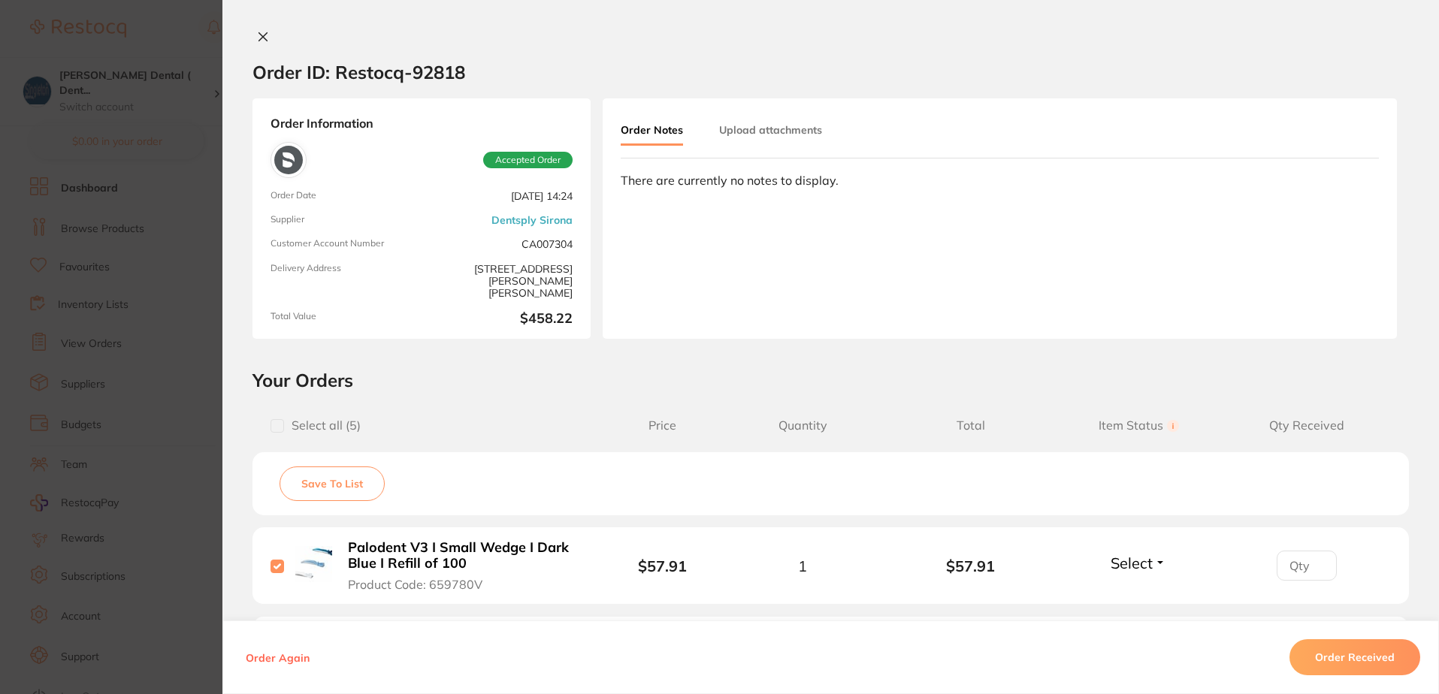
click at [259, 36] on icon at bounding box center [263, 37] width 8 height 8
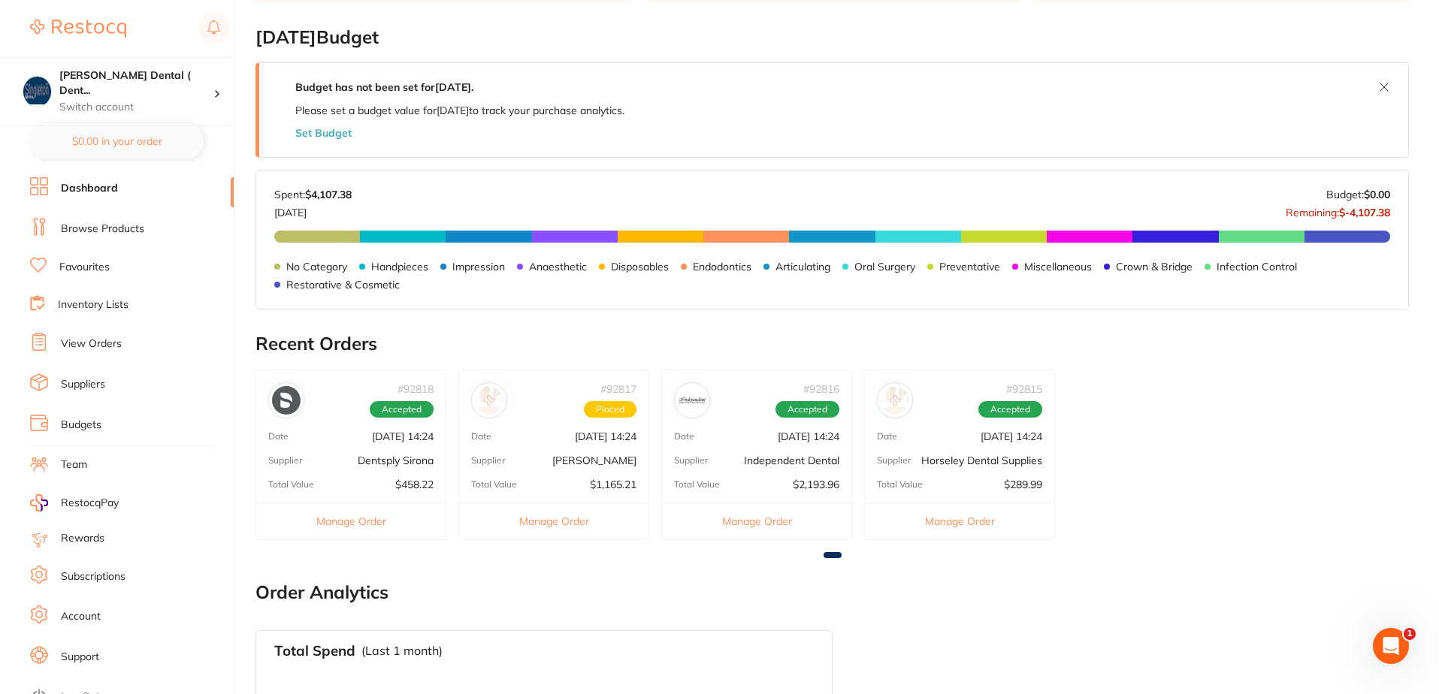
click at [556, 522] on button "Manage Order" at bounding box center [553, 521] width 189 height 37
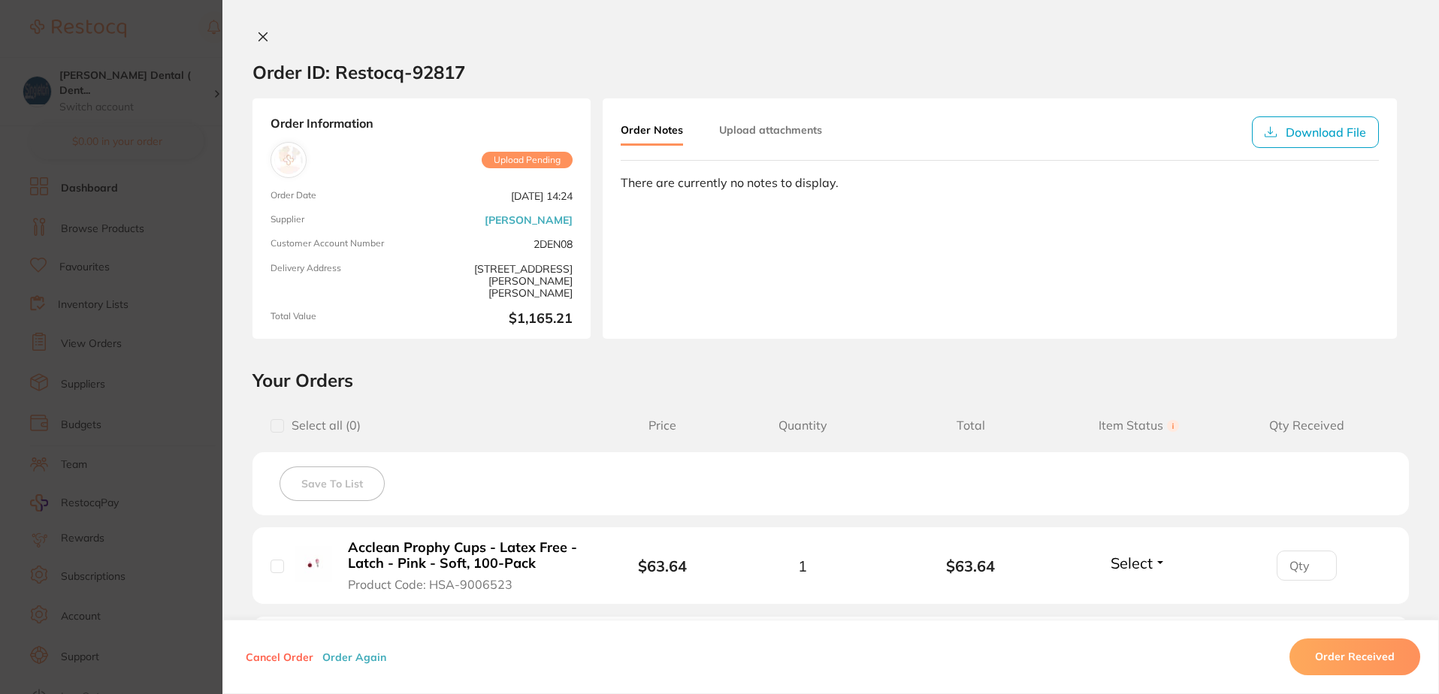
click at [257, 35] on icon at bounding box center [263, 37] width 12 height 12
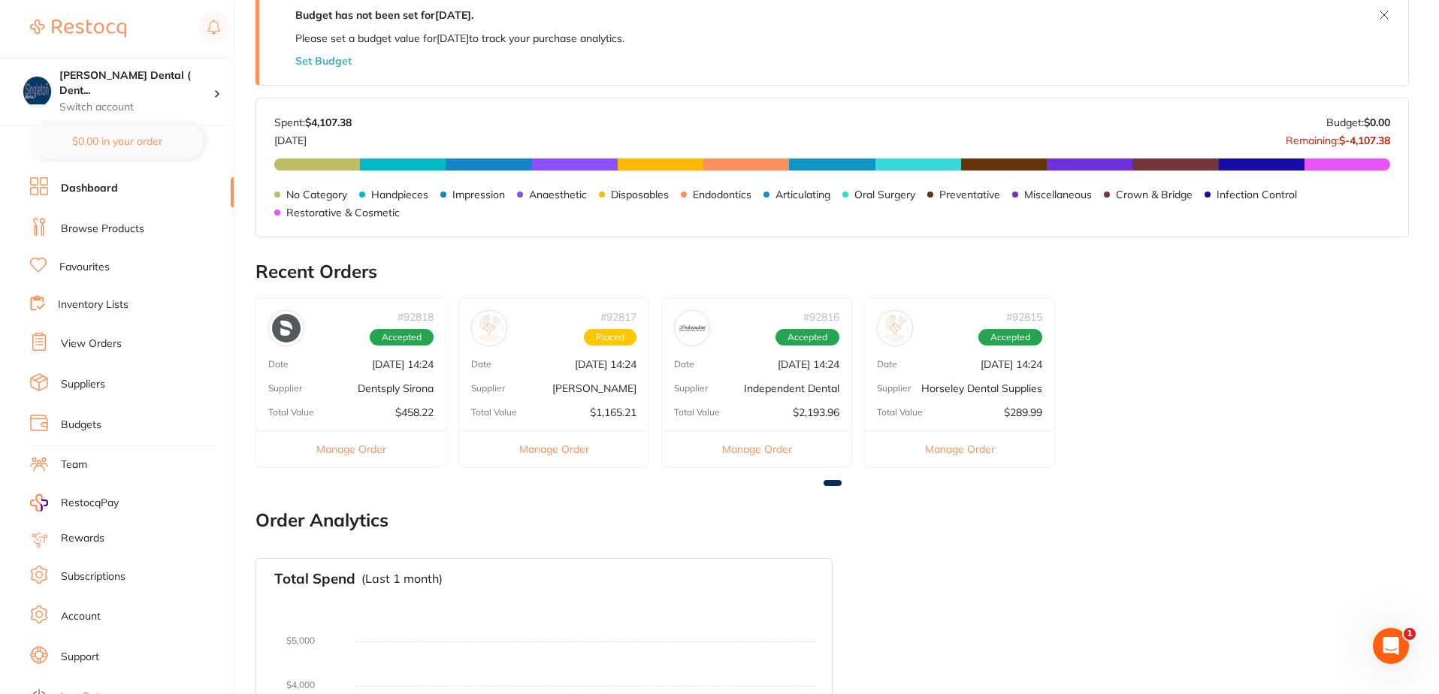
scroll to position [301, 0]
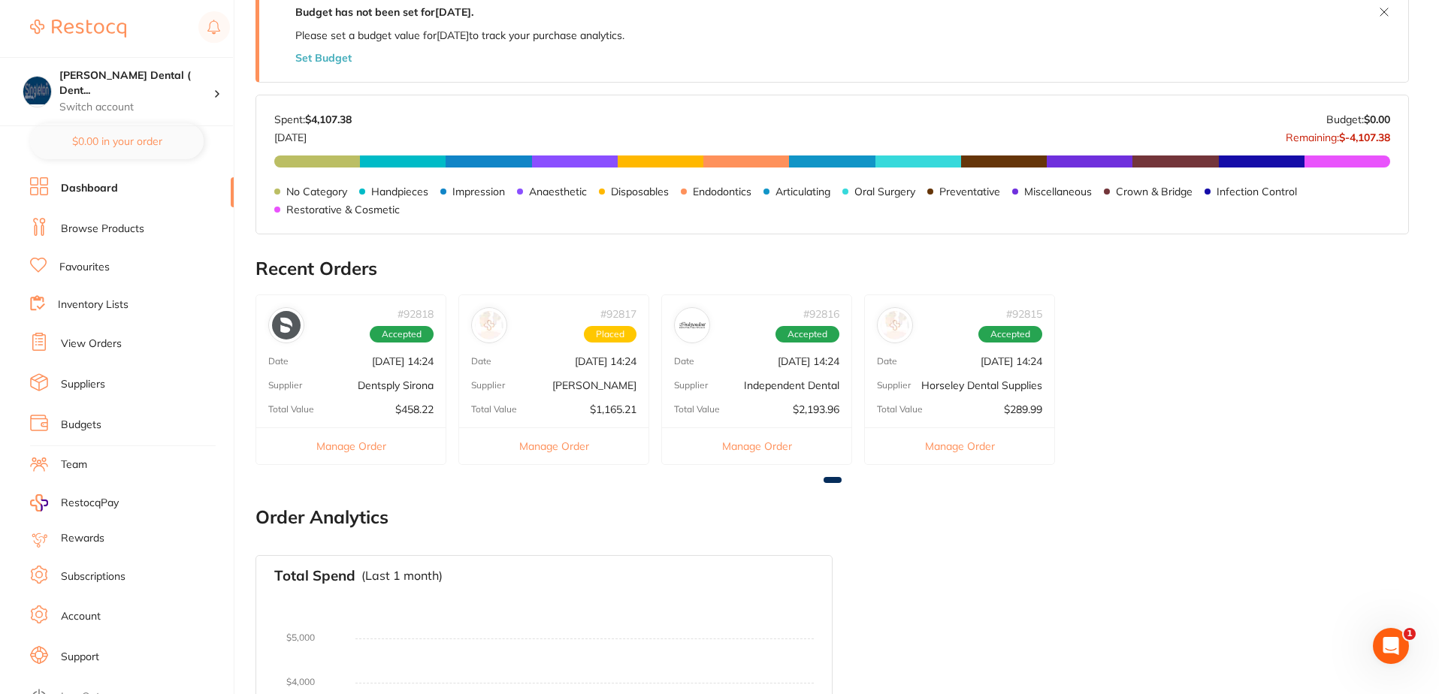
click at [960, 442] on button "Manage Order" at bounding box center [959, 446] width 189 height 37
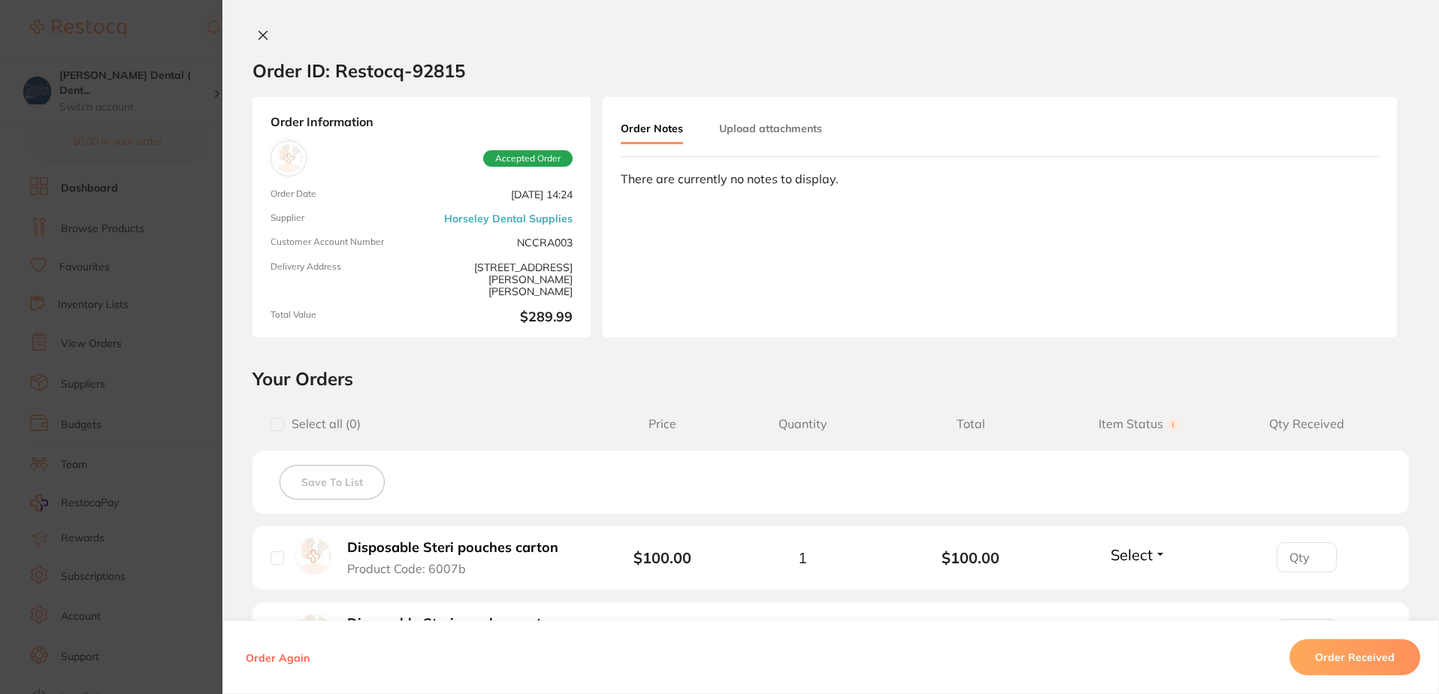
scroll to position [0, 0]
click at [260, 37] on icon at bounding box center [263, 37] width 8 height 8
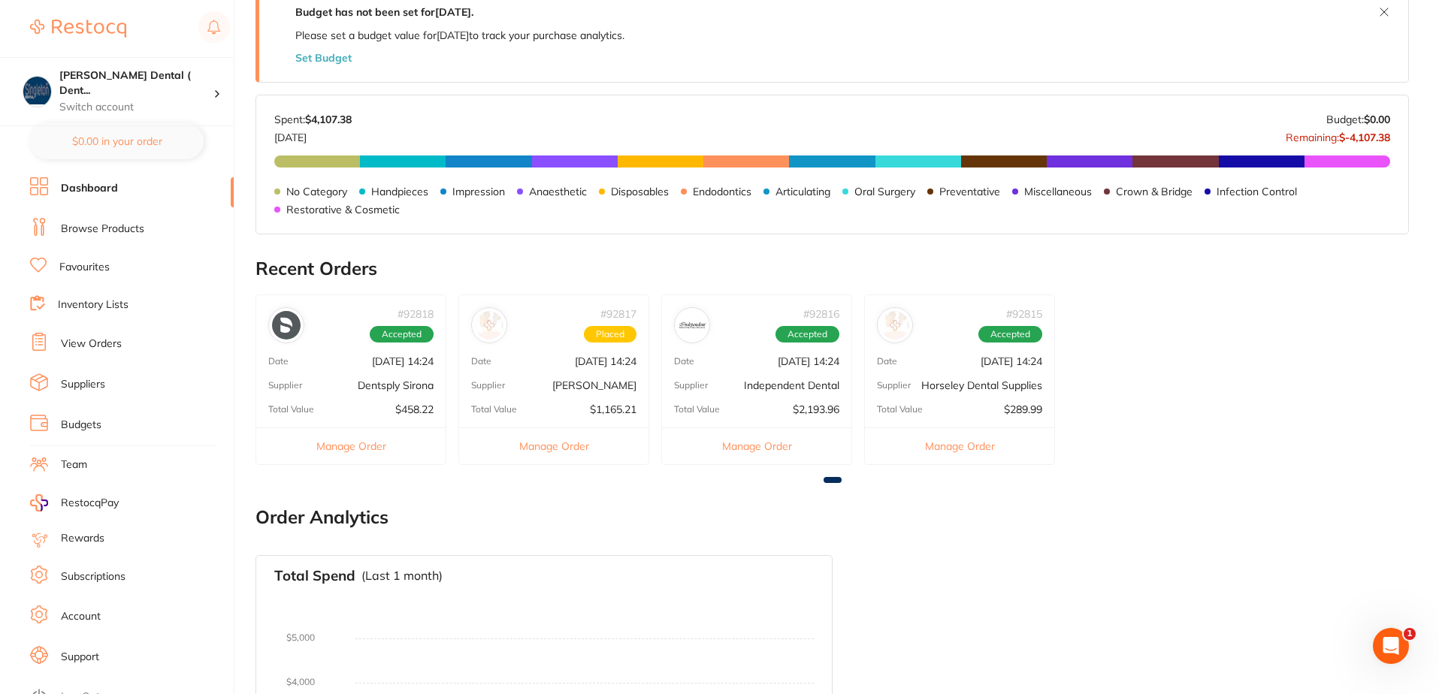
click at [350, 448] on button "Manage Order" at bounding box center [350, 446] width 189 height 37
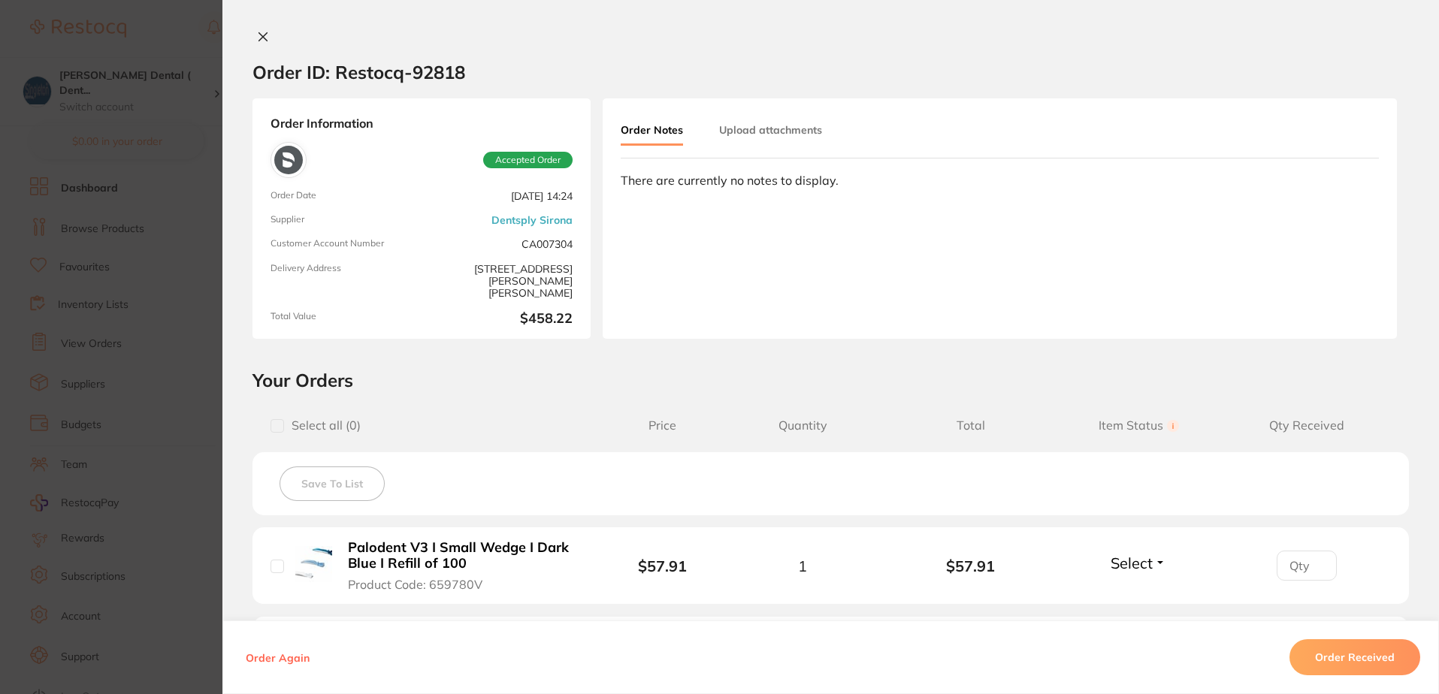
click at [259, 35] on icon at bounding box center [263, 37] width 8 height 8
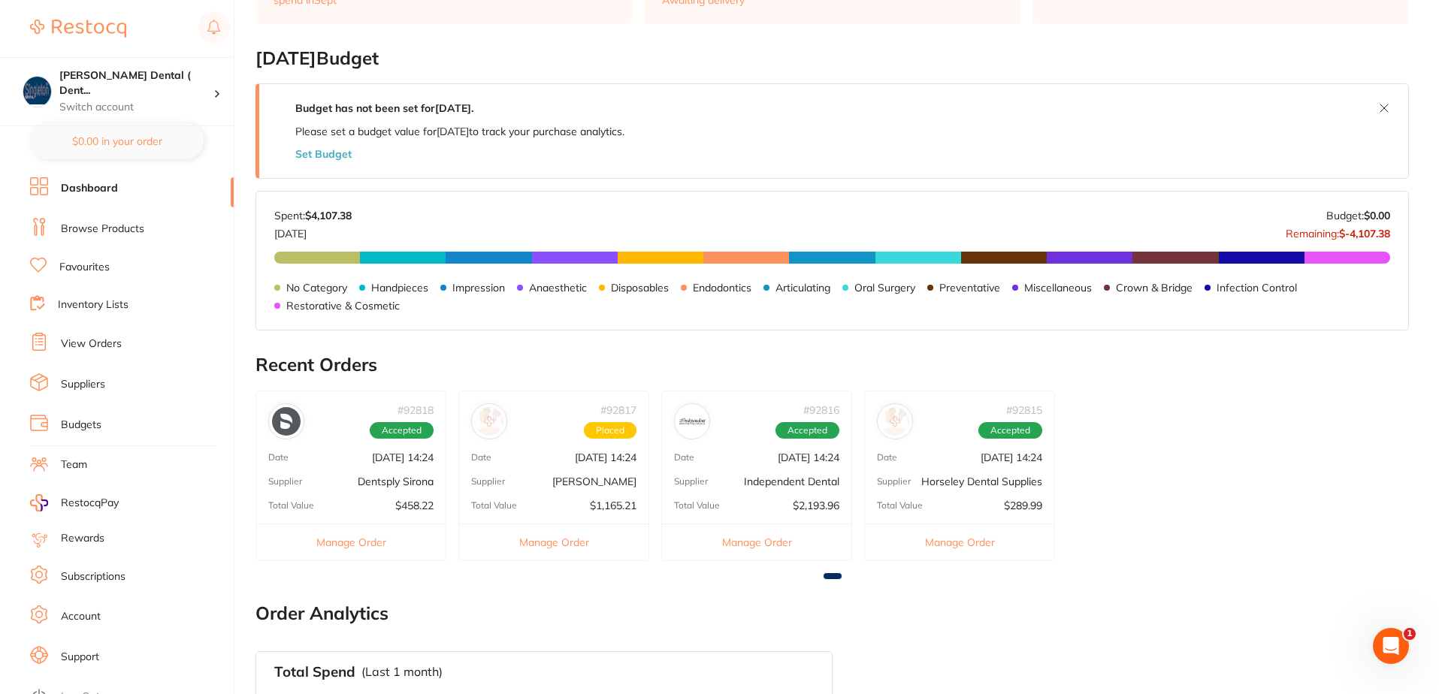
scroll to position [225, 0]
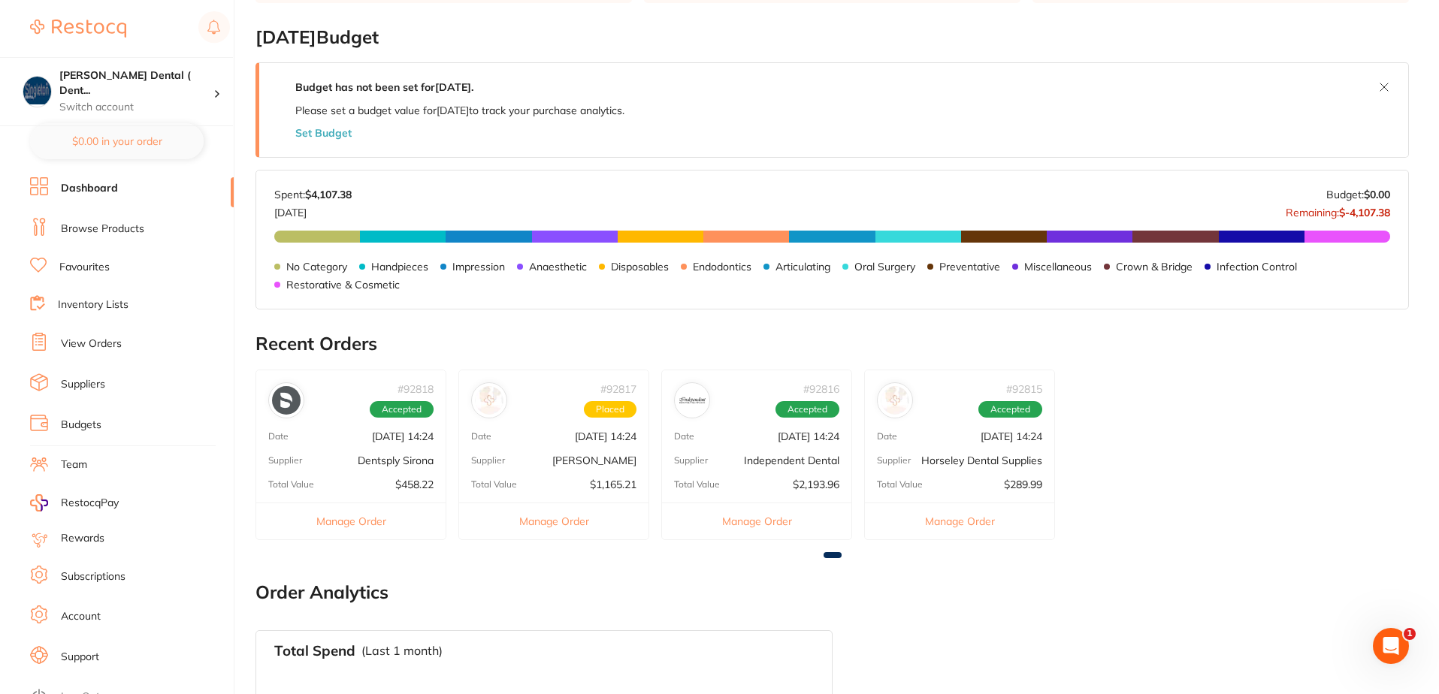
click at [107, 337] on link "View Orders" at bounding box center [91, 344] width 61 height 15
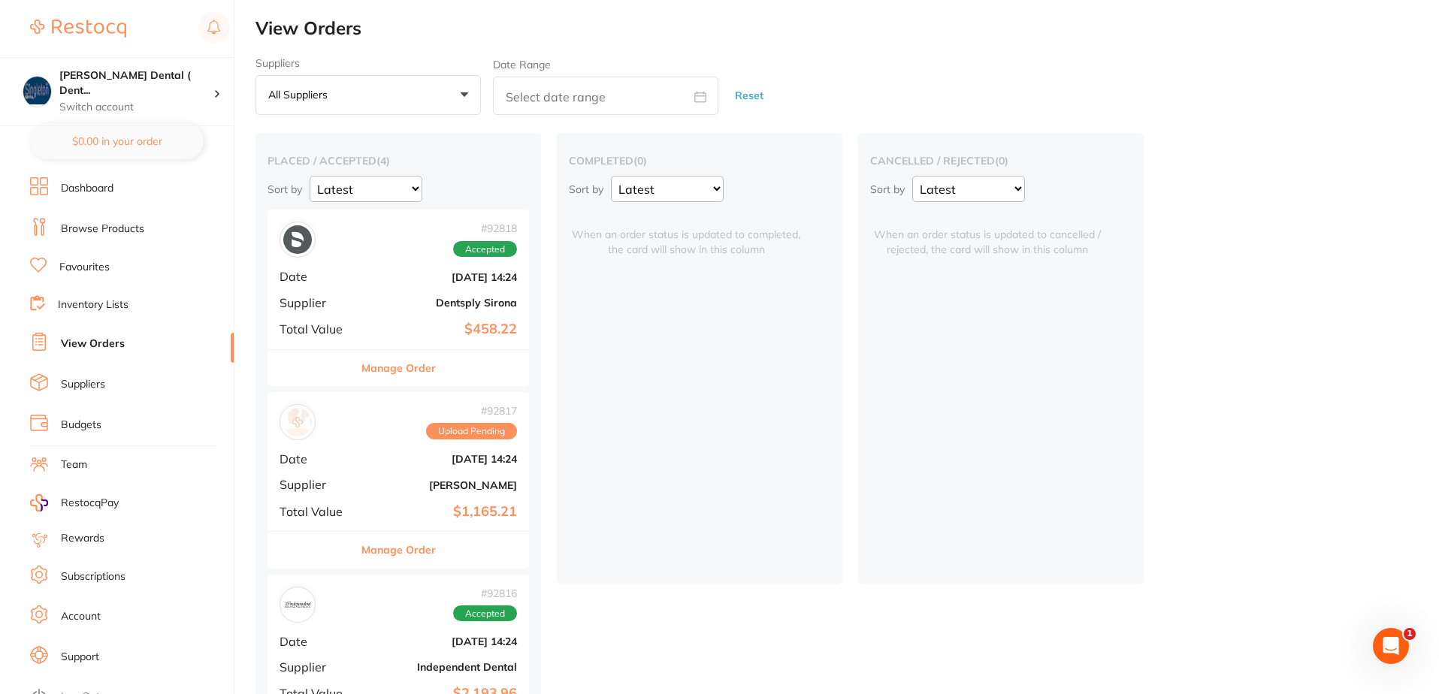
click at [415, 364] on button "Manage Order" at bounding box center [398, 368] width 74 height 36
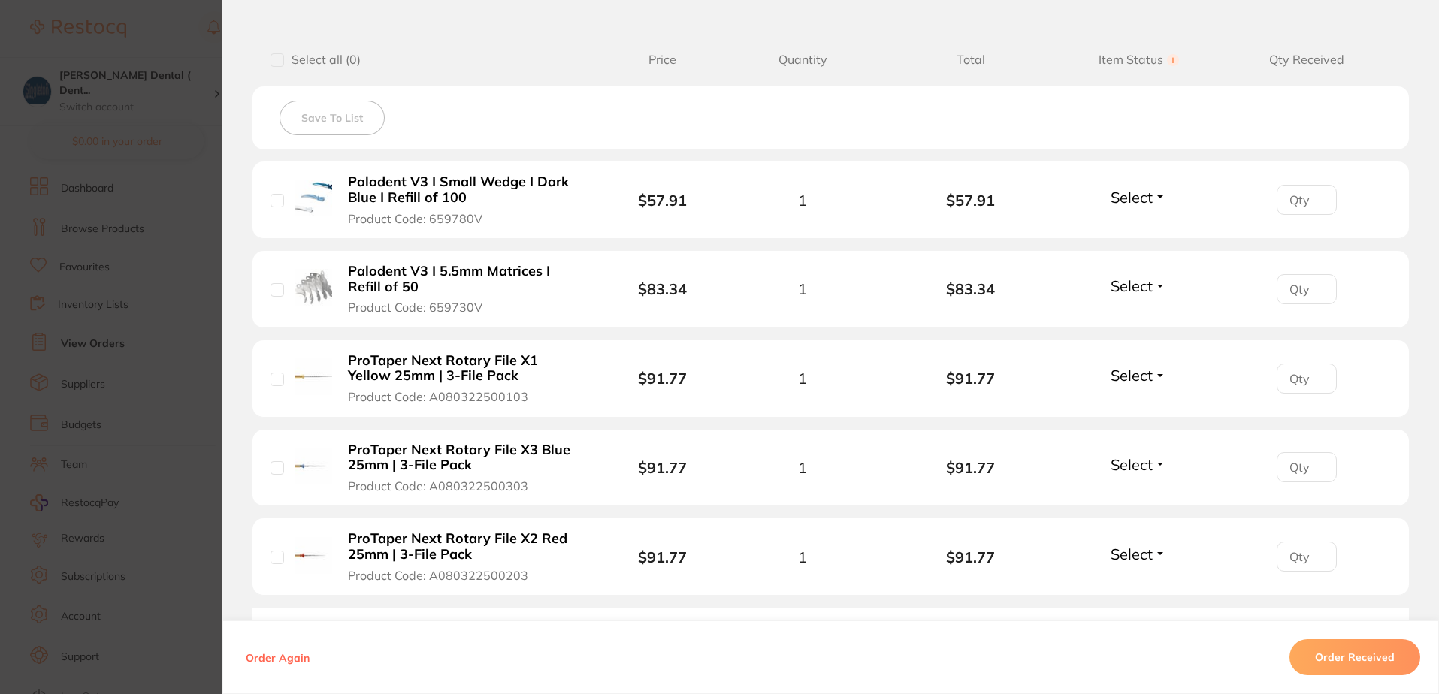
scroll to position [376, 0]
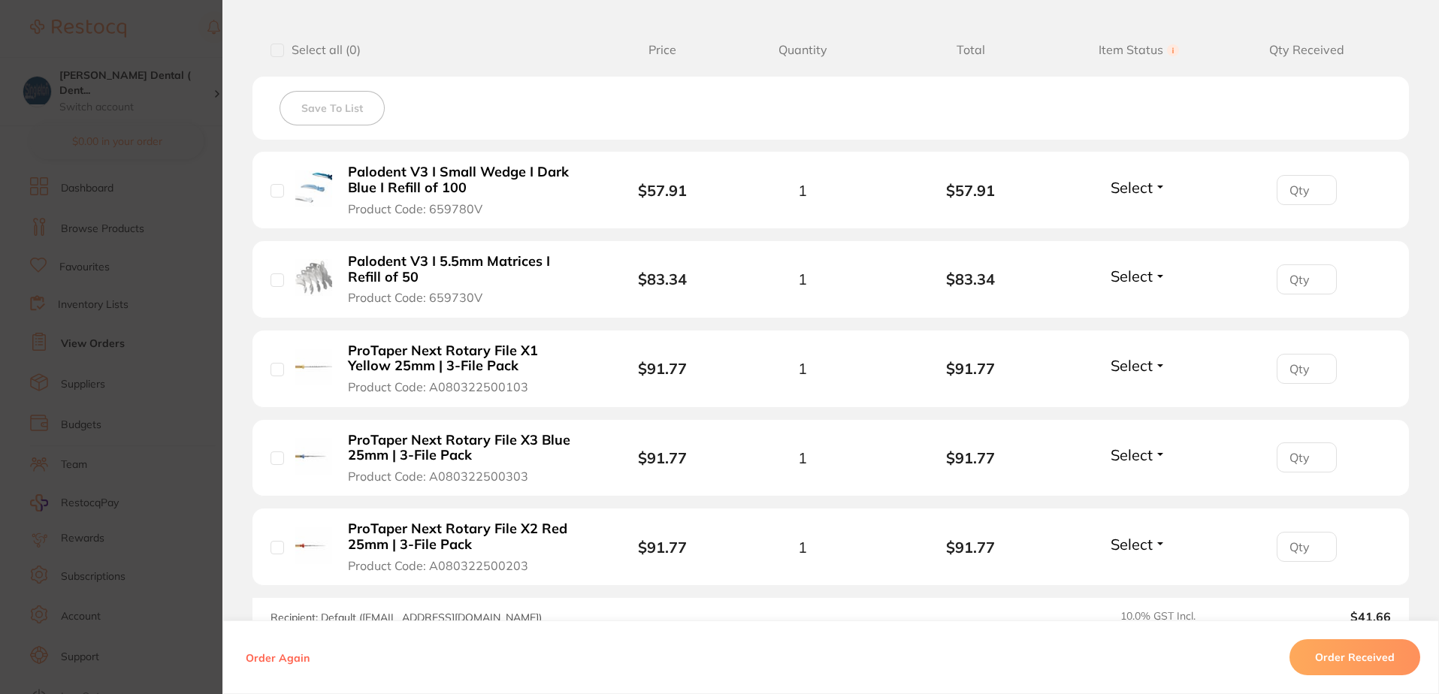
click at [1366, 657] on button "Order Received" at bounding box center [1355, 658] width 131 height 36
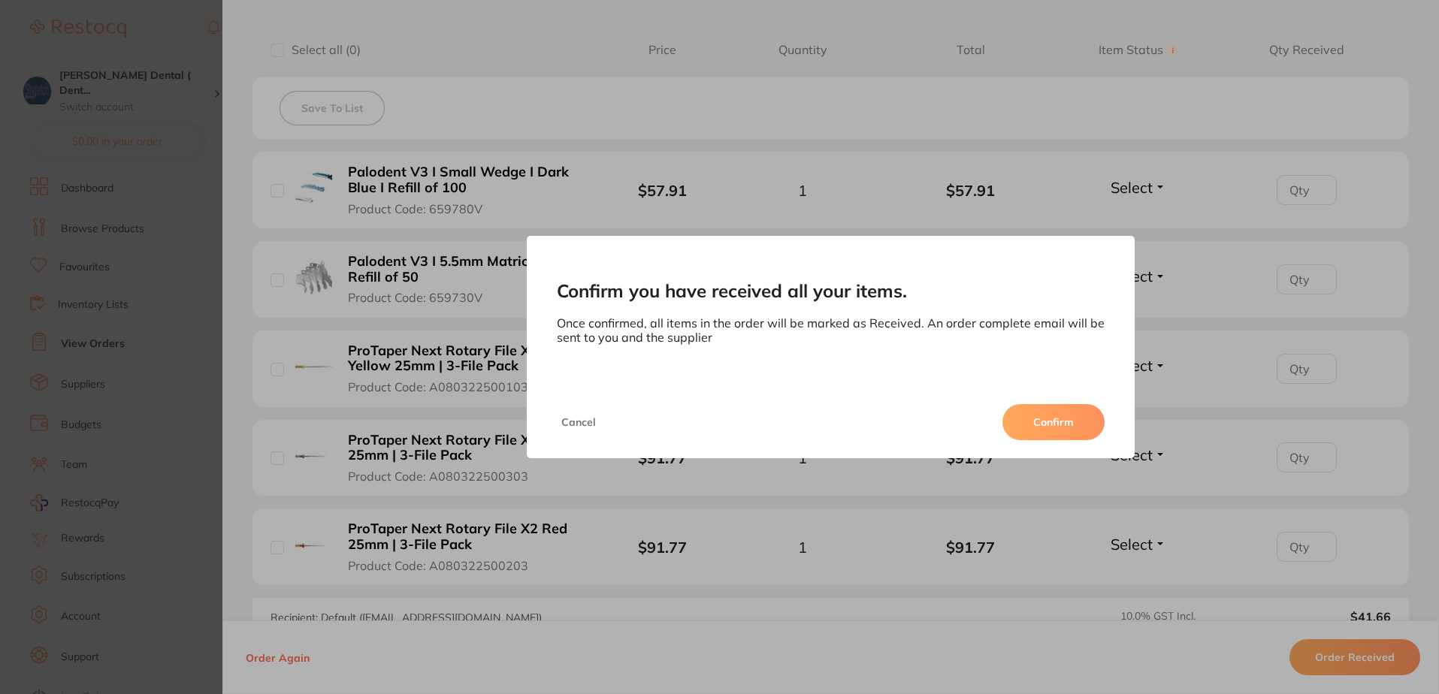
click at [1052, 421] on button "Confirm" at bounding box center [1053, 422] width 102 height 36
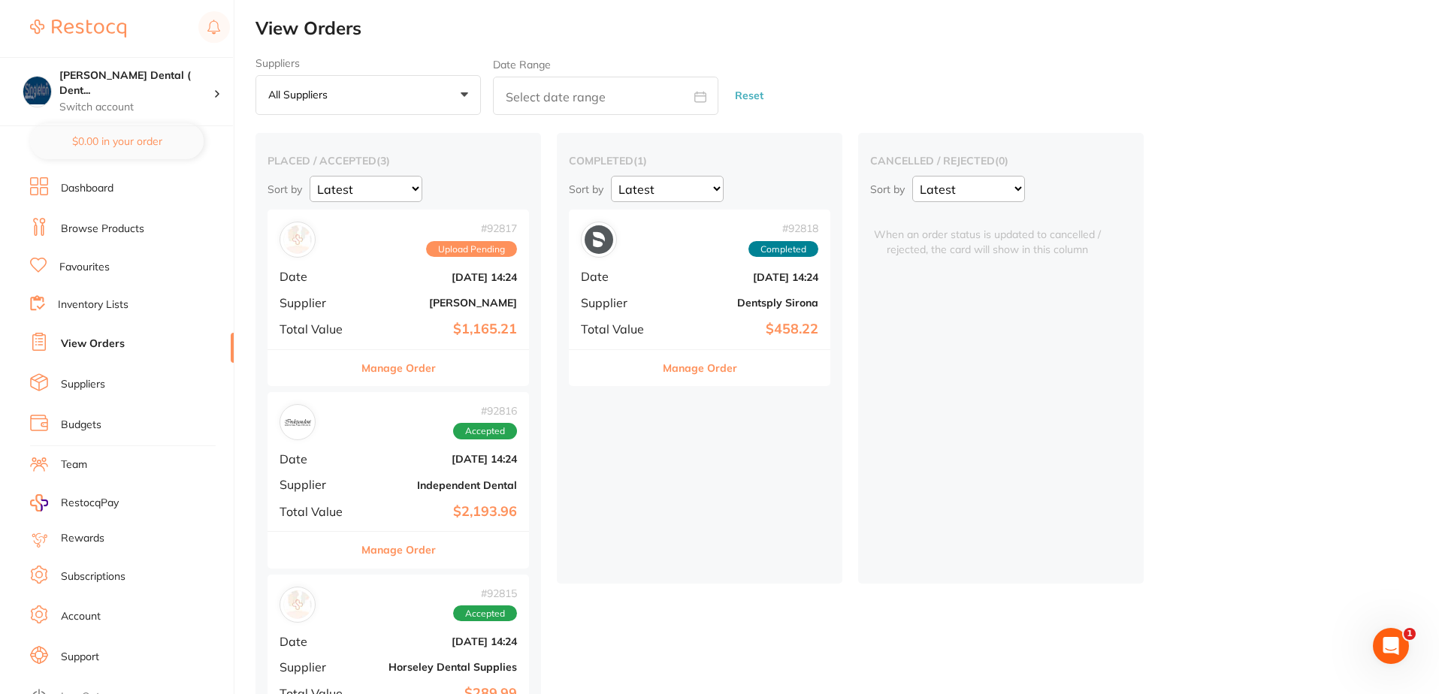
click at [106, 343] on link "View Orders" at bounding box center [93, 344] width 64 height 15
click at [721, 367] on button "Manage Order" at bounding box center [700, 368] width 74 height 36
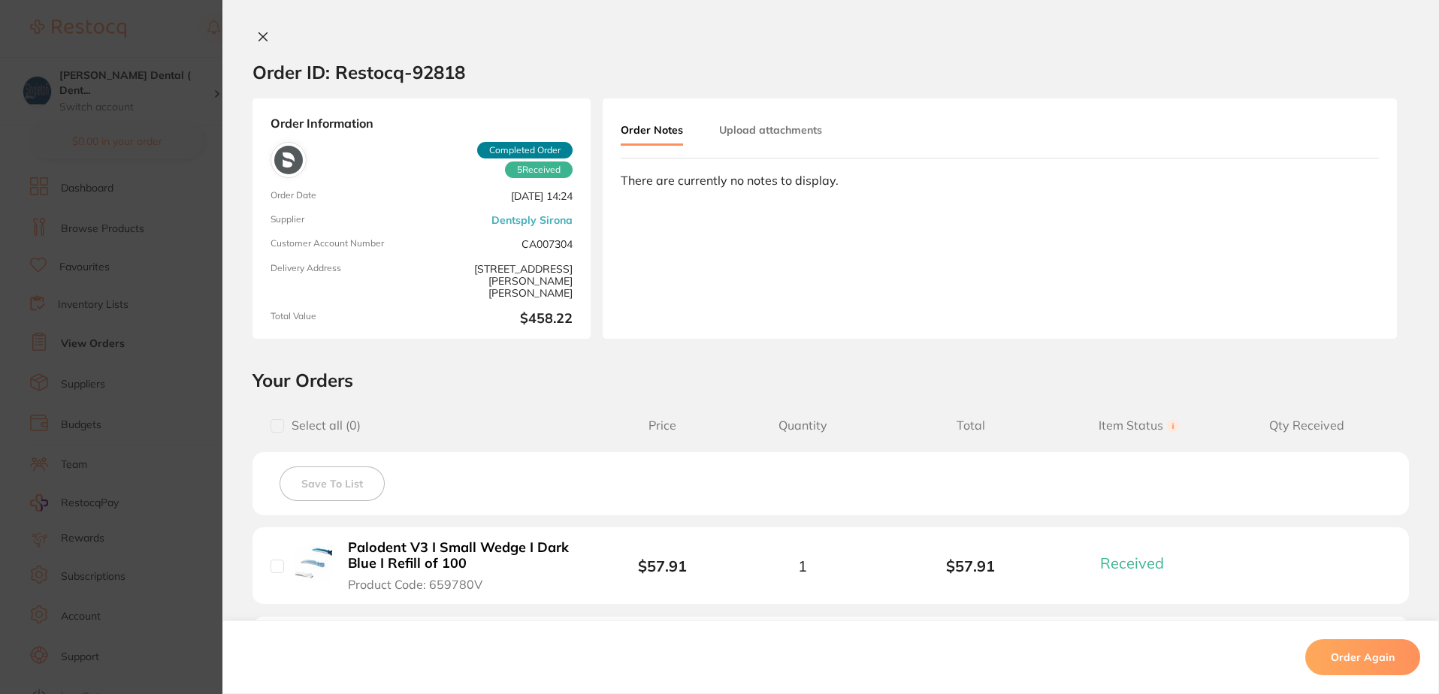
click at [259, 32] on icon at bounding box center [263, 37] width 12 height 12
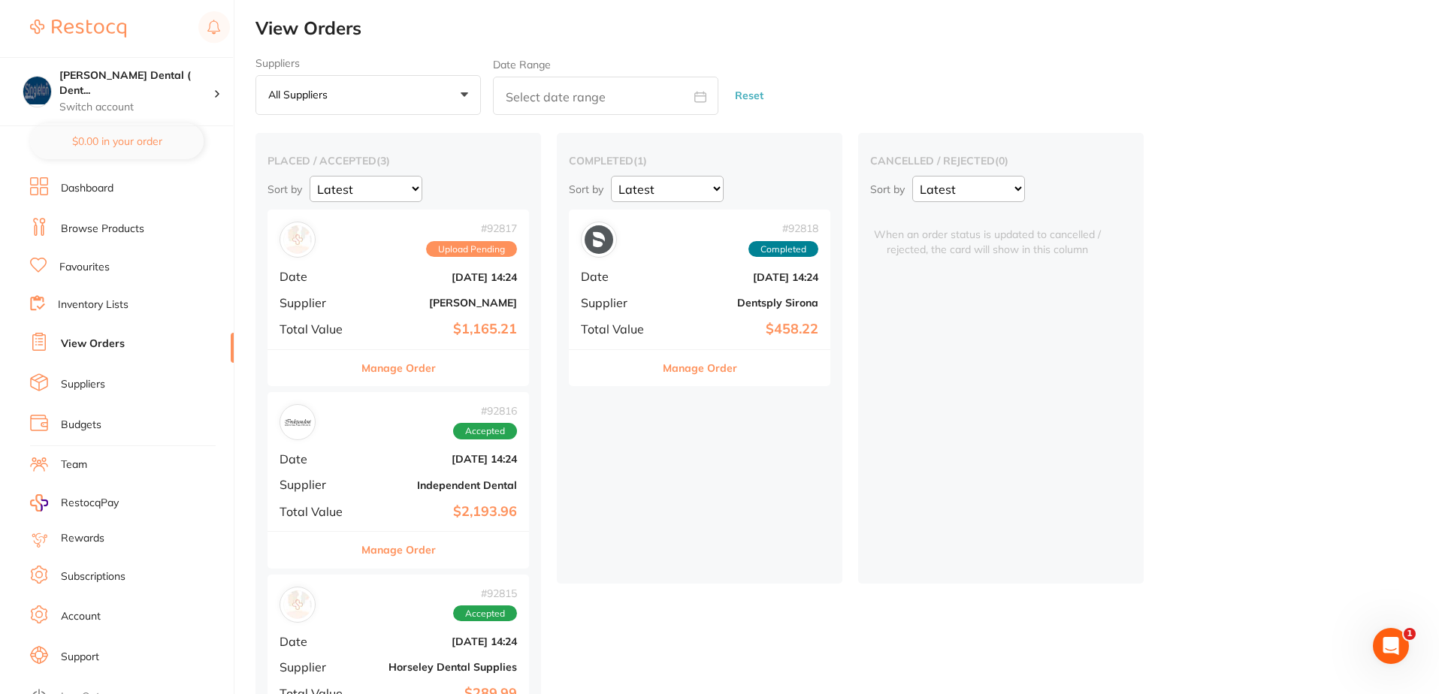
scroll to position [75, 0]
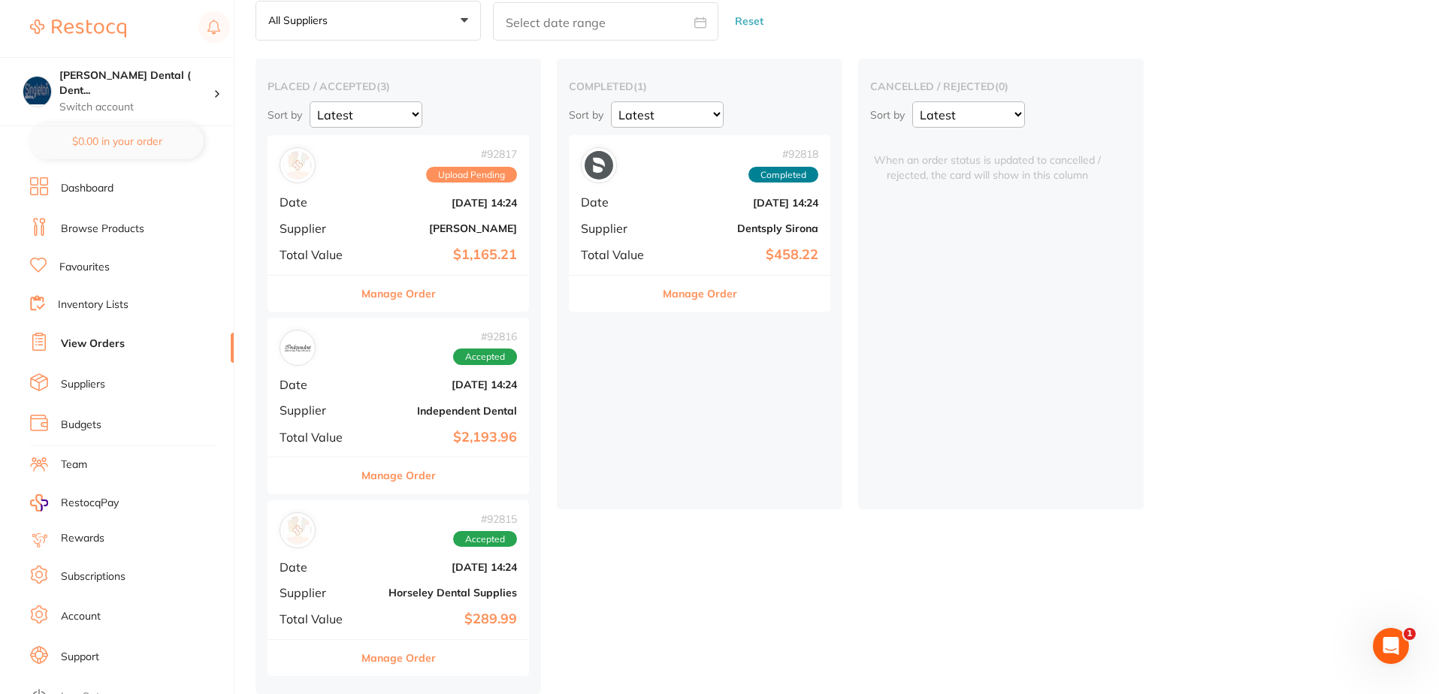
click at [419, 476] on button "Manage Order" at bounding box center [398, 476] width 74 height 36
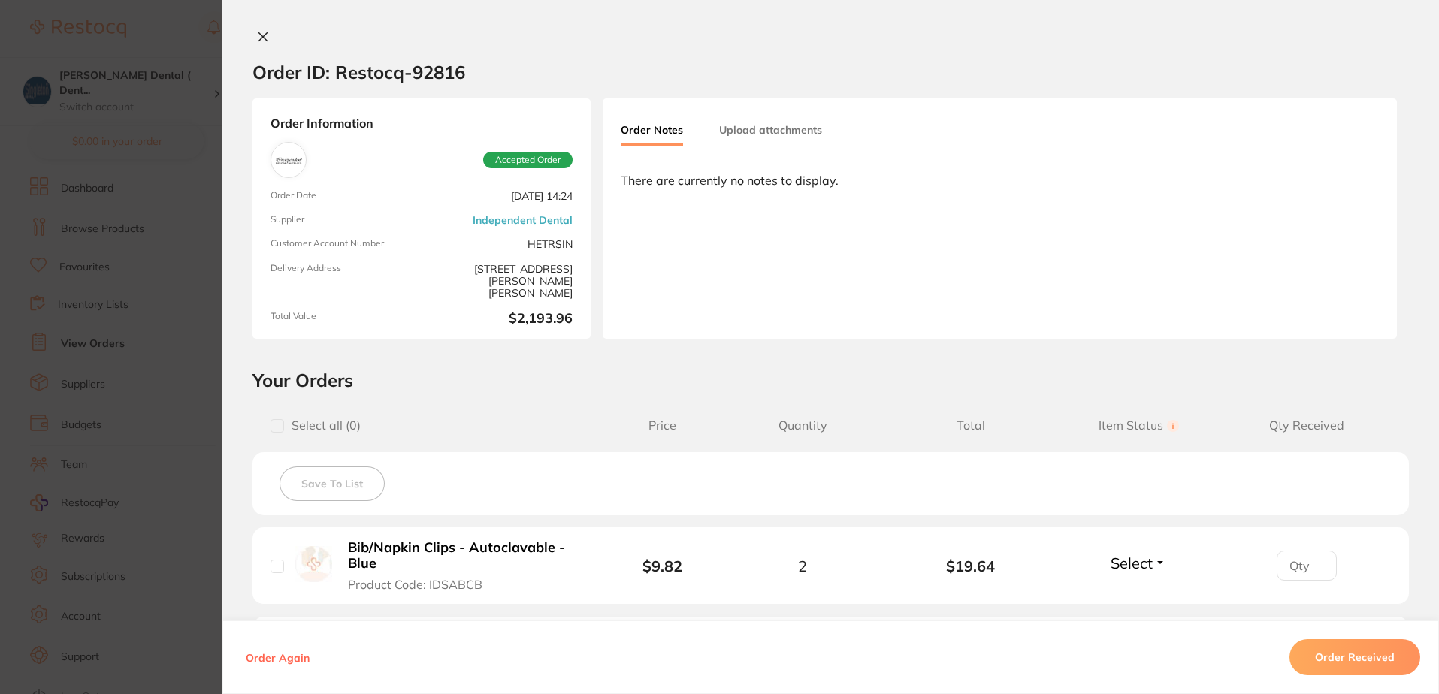
click at [259, 35] on icon at bounding box center [263, 37] width 8 height 8
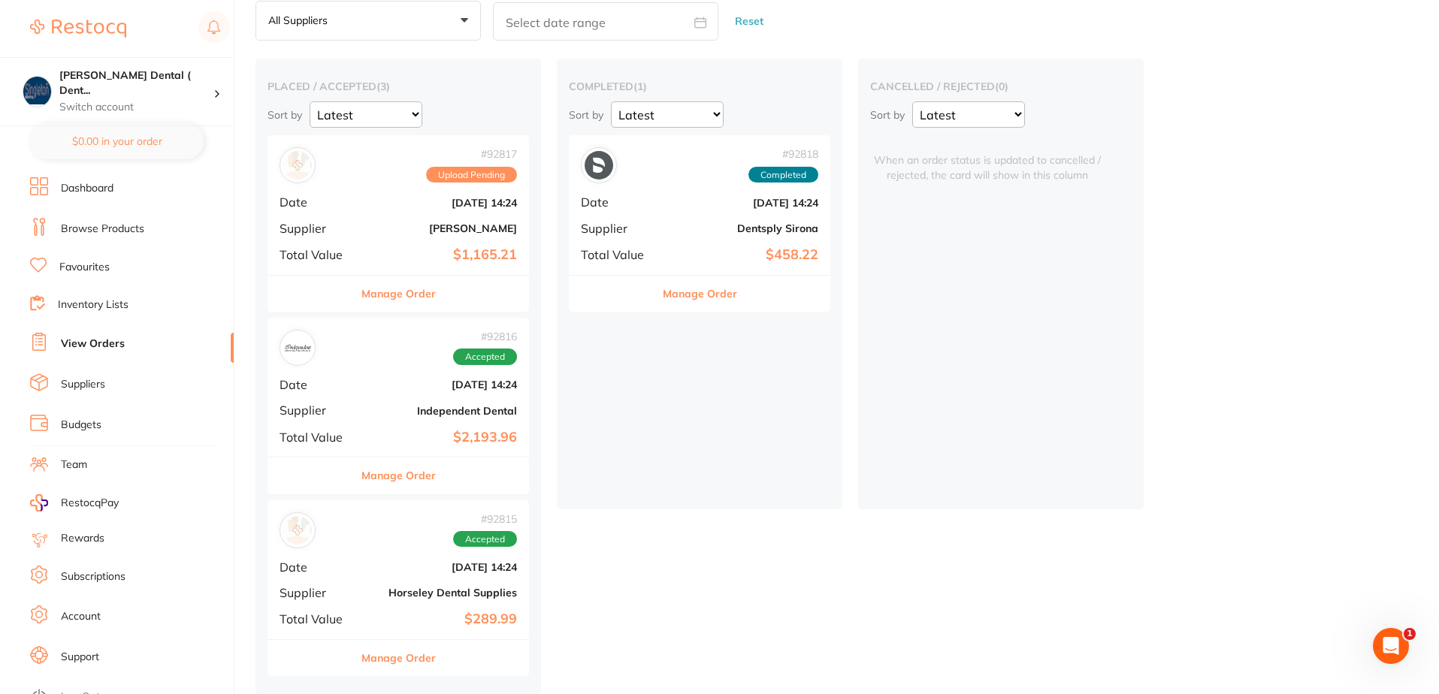
click at [408, 473] on button "Manage Order" at bounding box center [398, 476] width 74 height 36
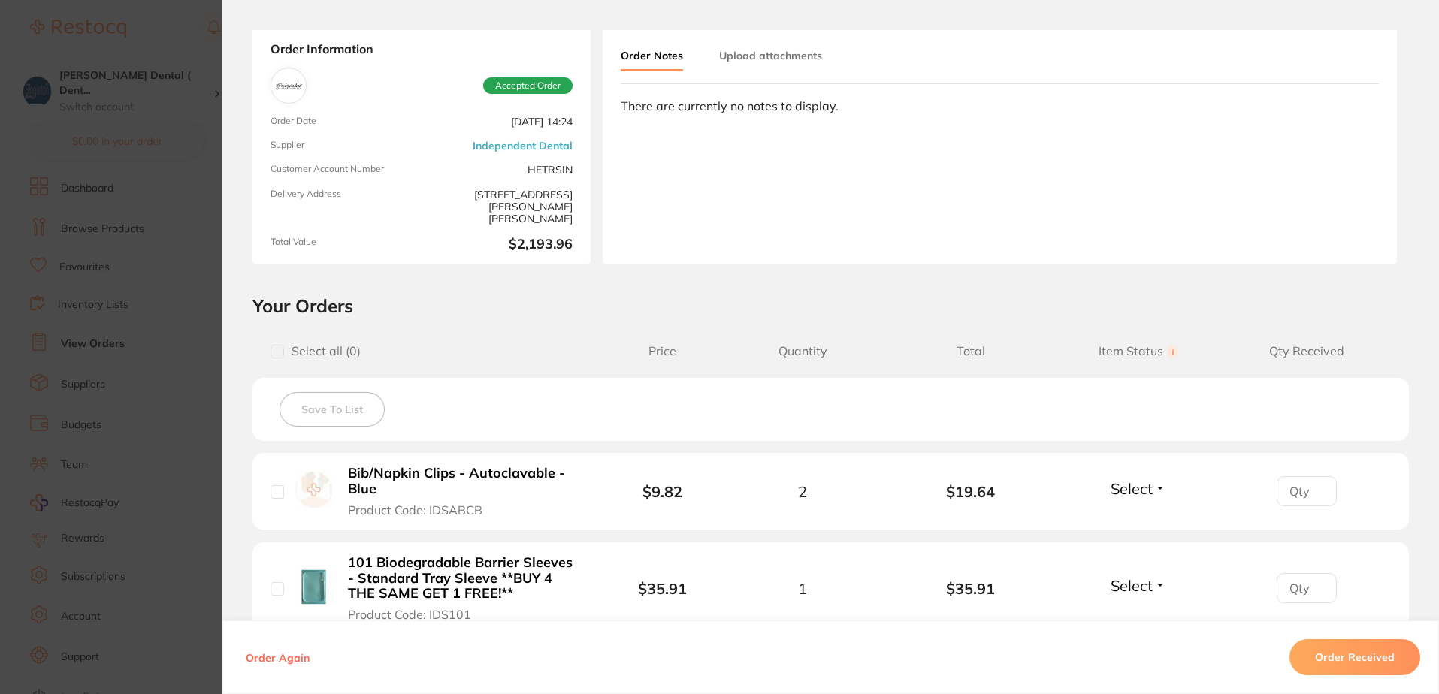
scroll to position [225, 0]
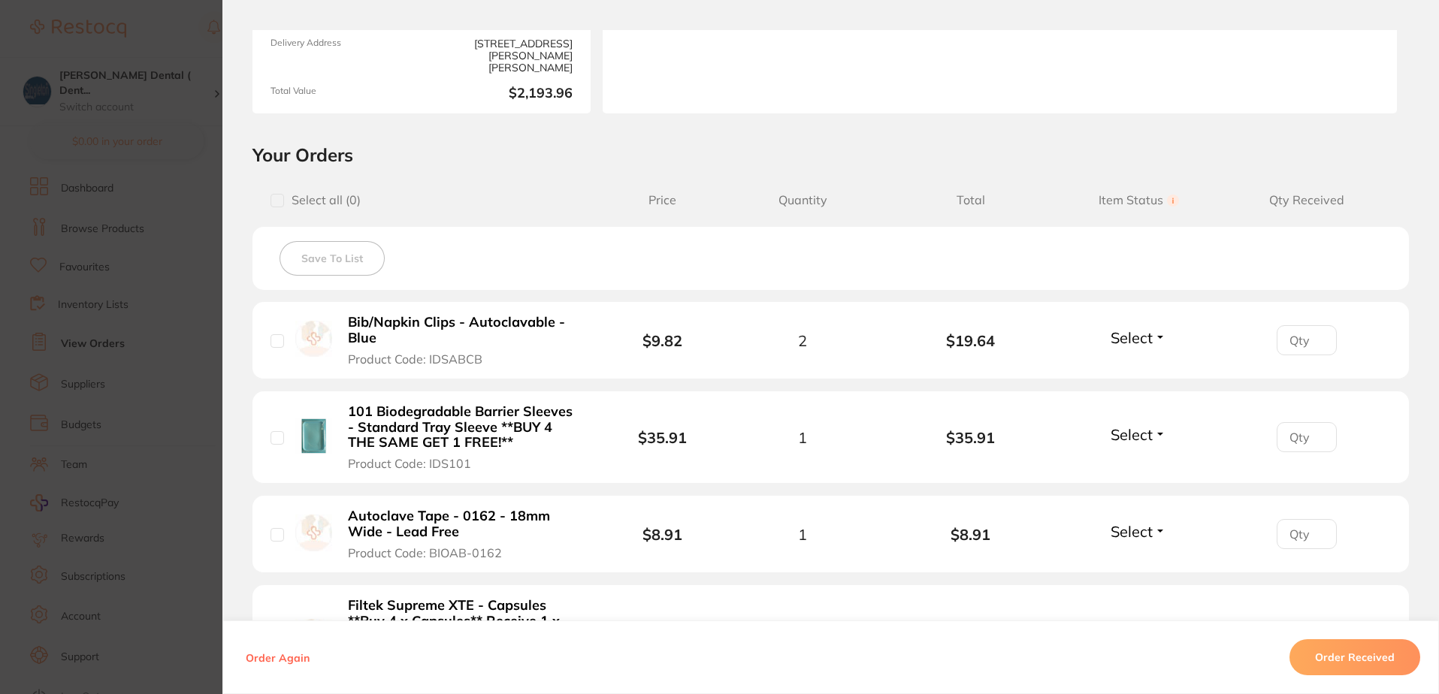
click at [1158, 338] on button "Select" at bounding box center [1138, 337] width 65 height 19
click at [1138, 367] on span "Received" at bounding box center [1139, 369] width 38 height 11
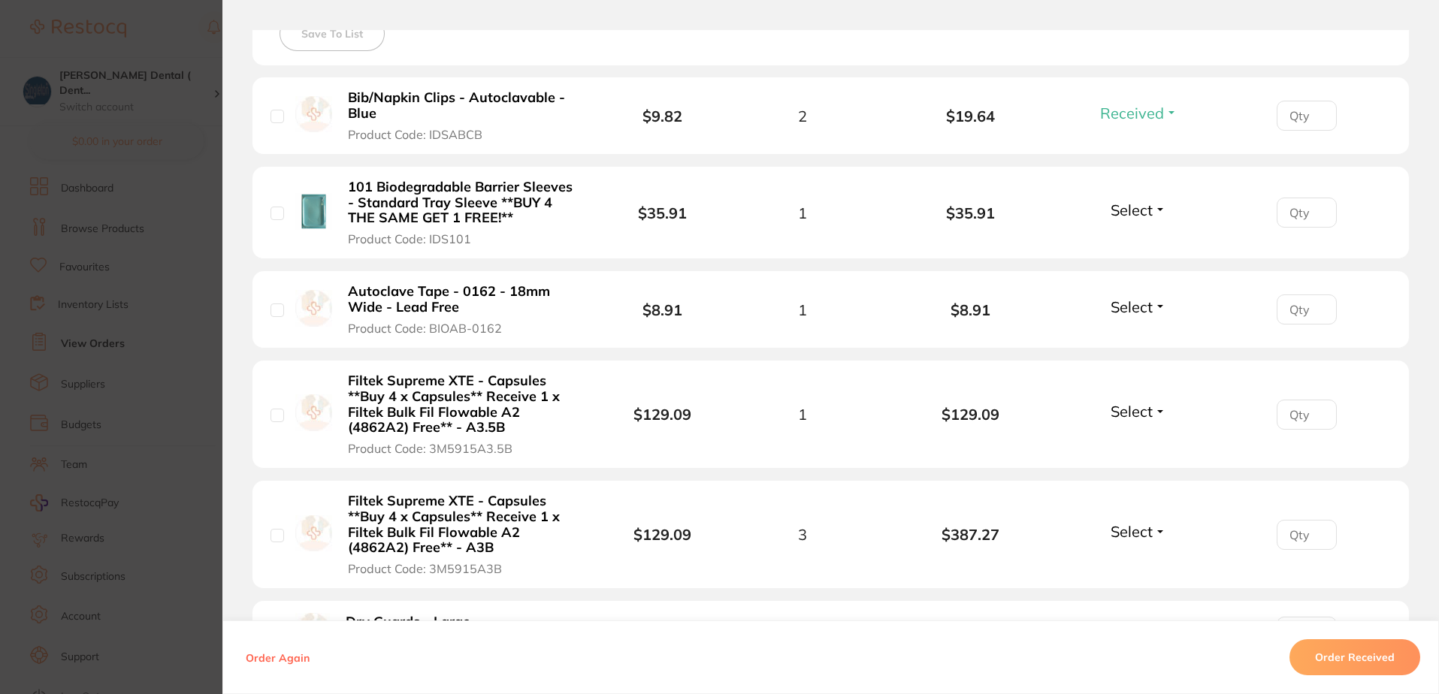
scroll to position [451, 0]
click at [1157, 210] on button "Select" at bounding box center [1138, 209] width 65 height 19
click at [1141, 237] on span "Received" at bounding box center [1139, 241] width 38 height 11
click at [1154, 306] on button "Select" at bounding box center [1138, 306] width 65 height 19
click at [1139, 337] on span "Received" at bounding box center [1139, 338] width 38 height 11
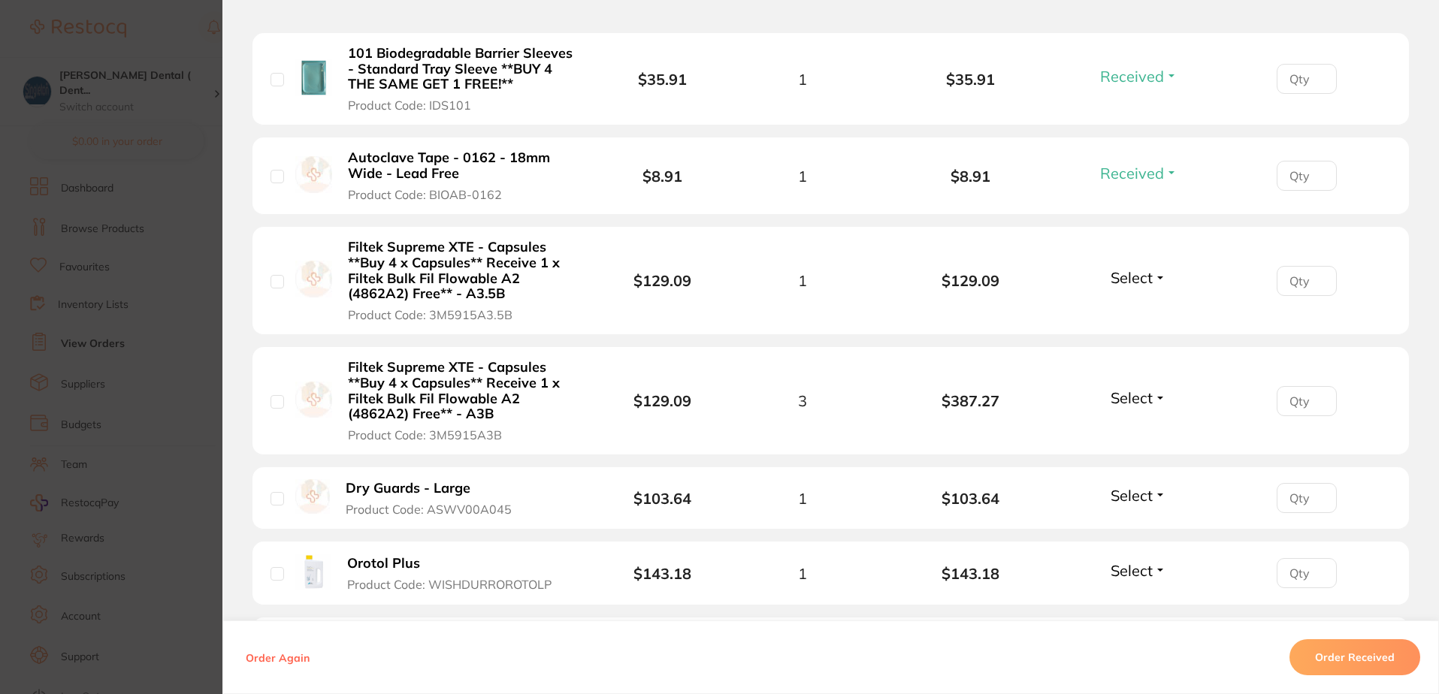
scroll to position [676, 0]
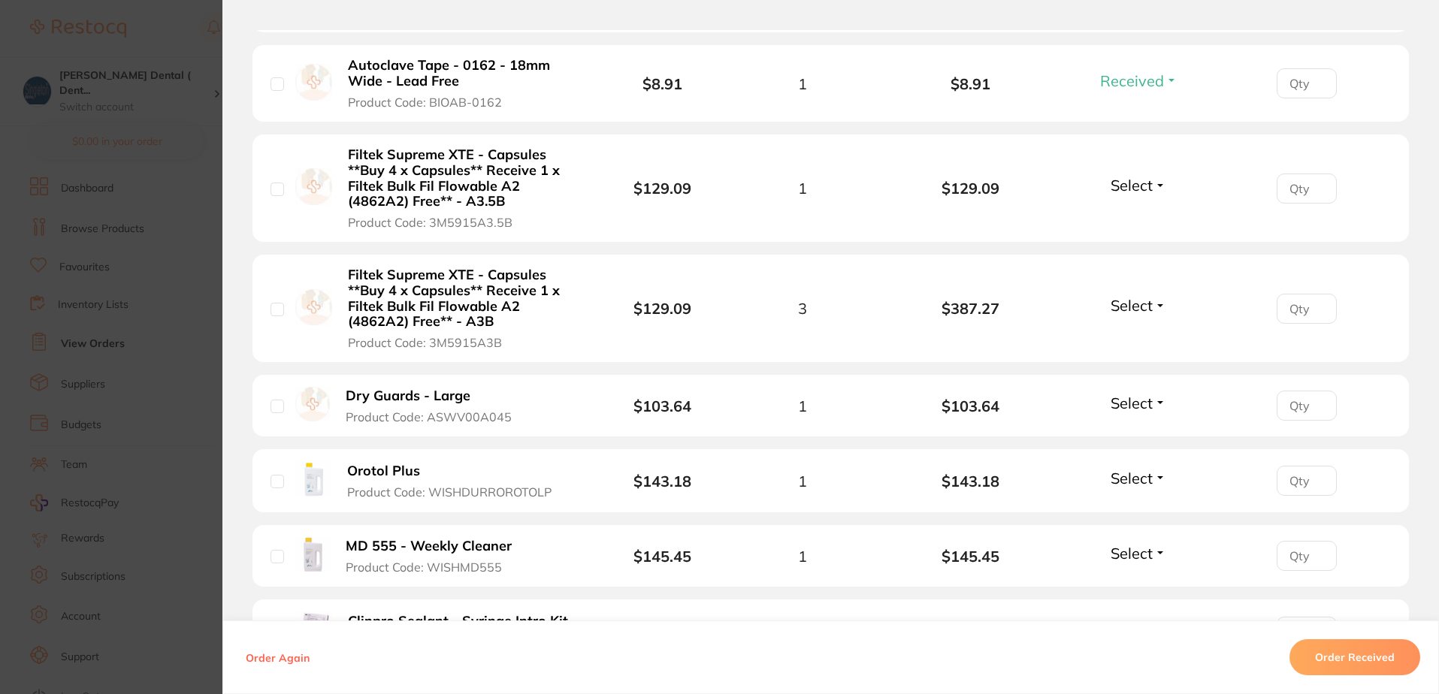
click at [1157, 188] on button "Select" at bounding box center [1138, 185] width 65 height 19
click at [1145, 218] on span "Received" at bounding box center [1139, 217] width 38 height 11
click at [1155, 304] on button "Select" at bounding box center [1138, 305] width 65 height 19
click at [1139, 333] on span "Received" at bounding box center [1139, 337] width 38 height 11
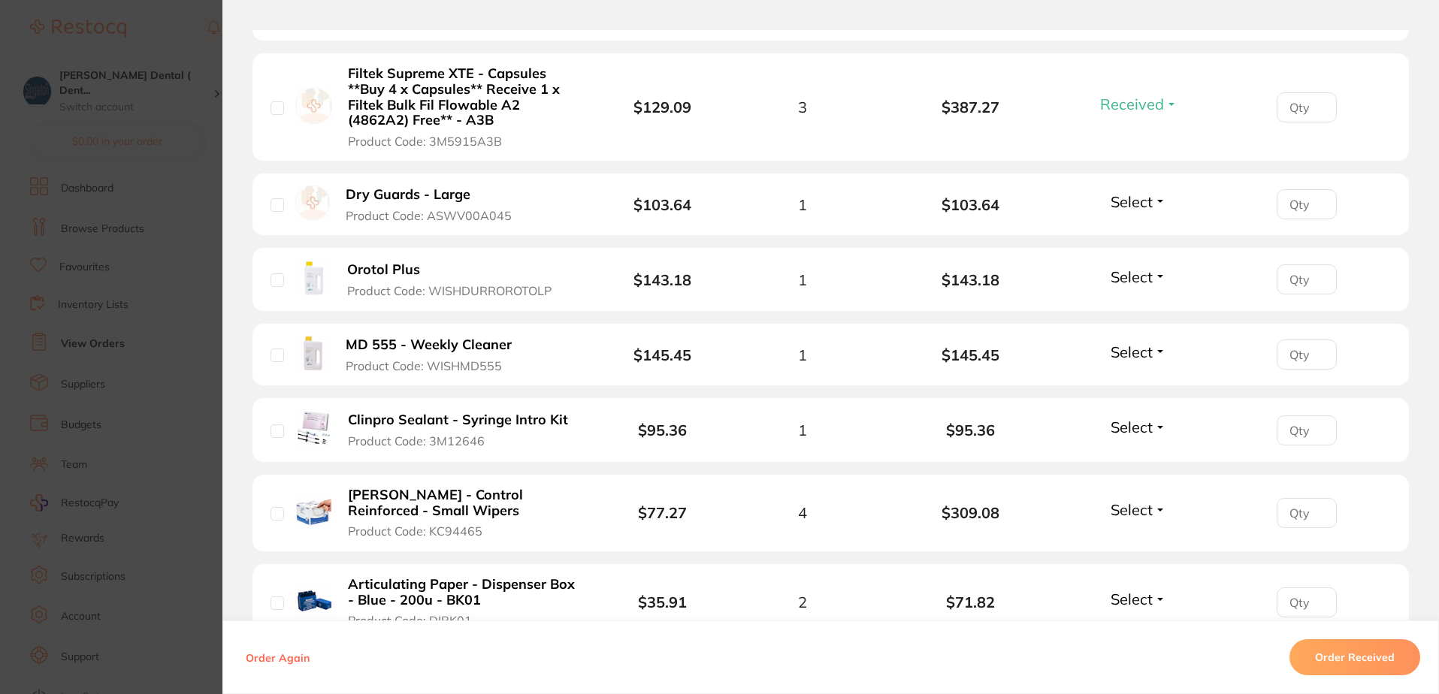
scroll to position [902, 0]
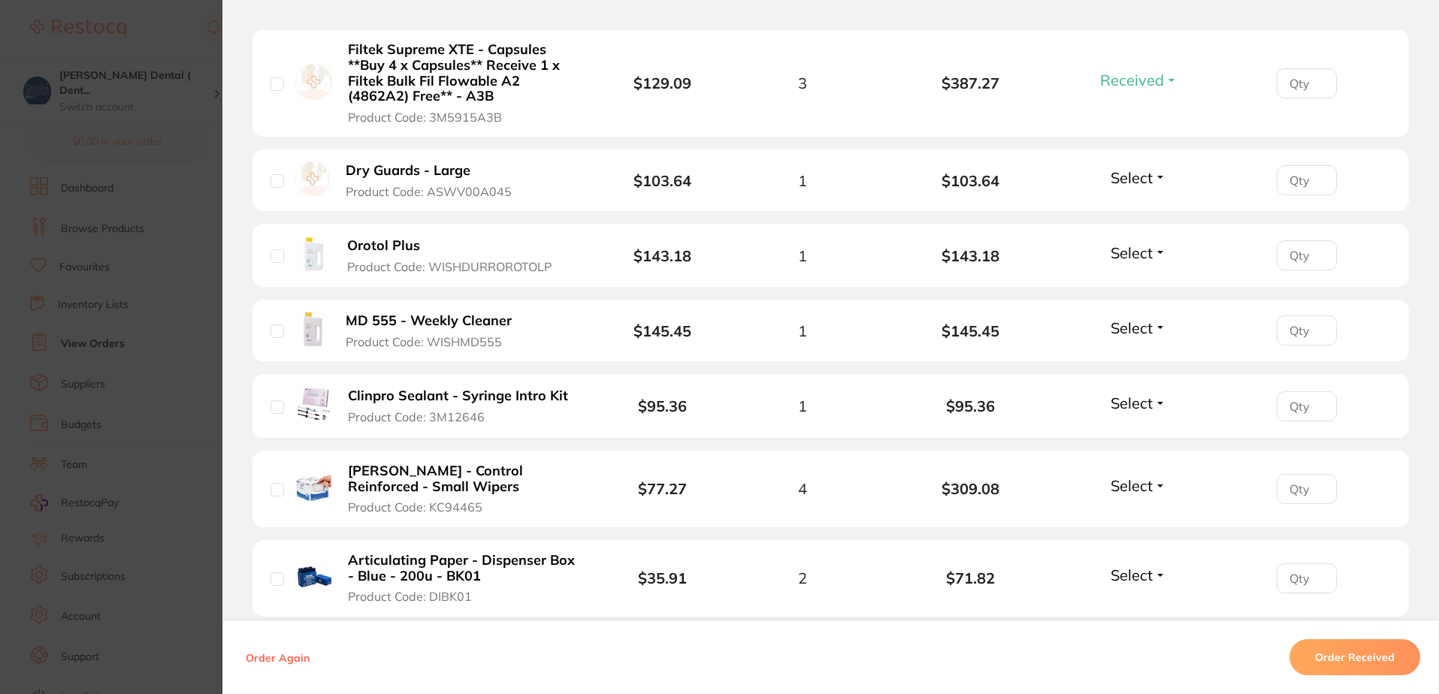
click at [1160, 252] on button "Select" at bounding box center [1138, 252] width 65 height 19
click at [1139, 286] on span "Received" at bounding box center [1139, 285] width 38 height 11
click at [1153, 327] on button "Select" at bounding box center [1138, 328] width 65 height 19
click at [1131, 358] on span "Received" at bounding box center [1139, 360] width 38 height 11
click at [1154, 399] on button "Select" at bounding box center [1138, 403] width 65 height 19
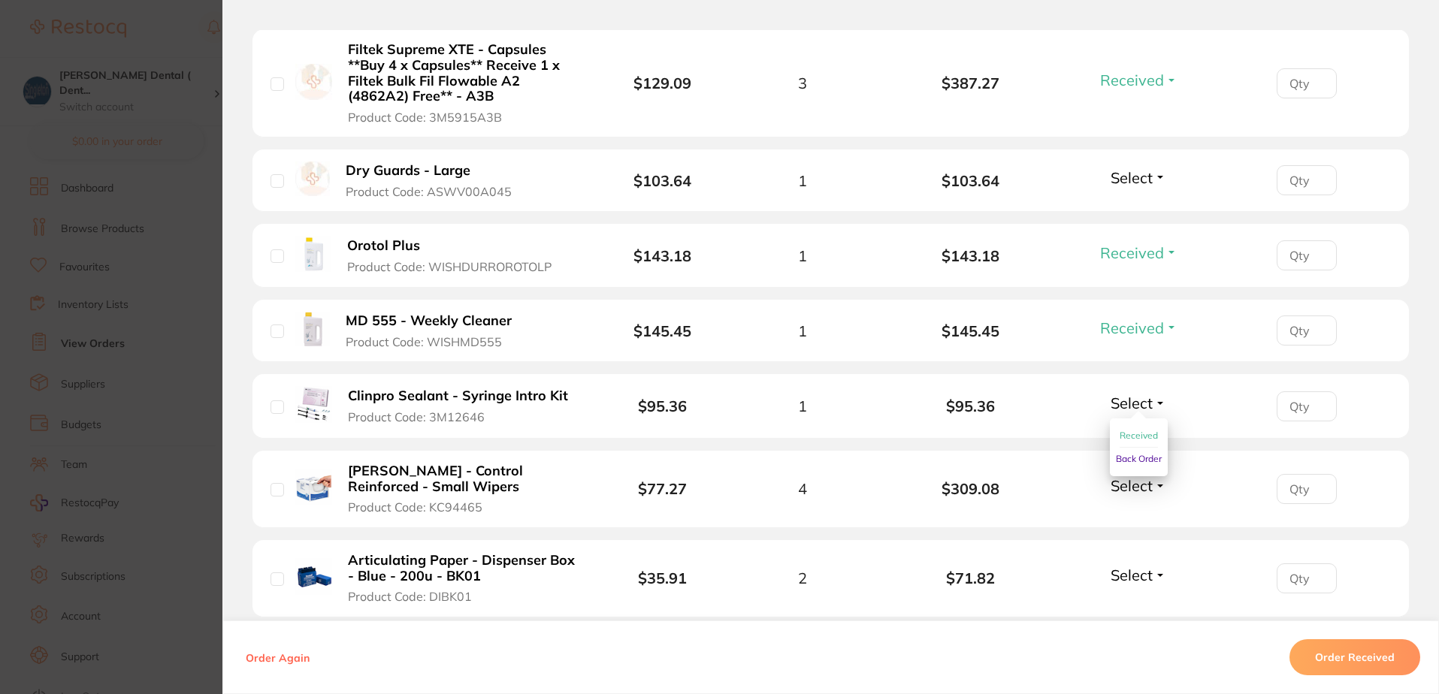
click at [1129, 458] on span "Back Order" at bounding box center [1139, 458] width 46 height 11
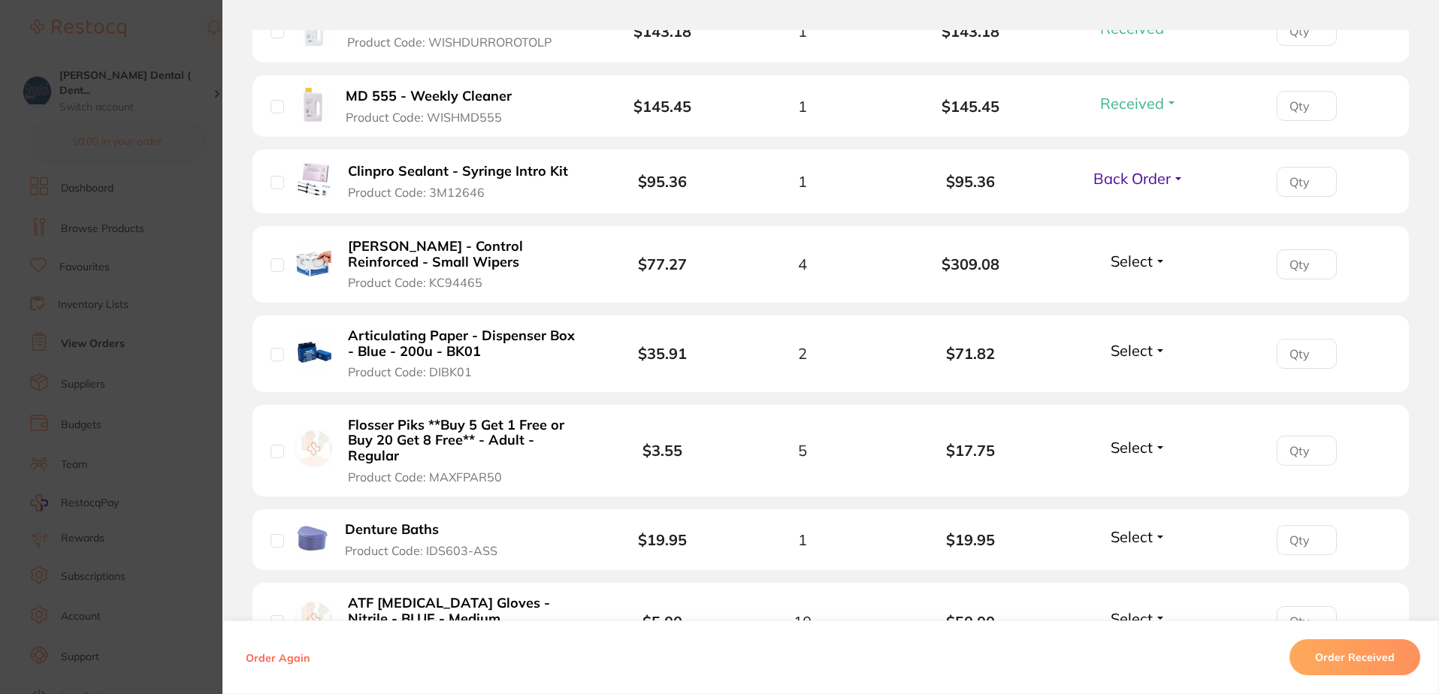
scroll to position [1127, 0]
click at [1160, 260] on button "Select" at bounding box center [1138, 260] width 65 height 19
click at [1143, 292] on span "Received" at bounding box center [1139, 292] width 38 height 11
click at [1163, 260] on button "Received" at bounding box center [1139, 260] width 86 height 19
click at [1132, 312] on span "Back Order" at bounding box center [1139, 315] width 46 height 11
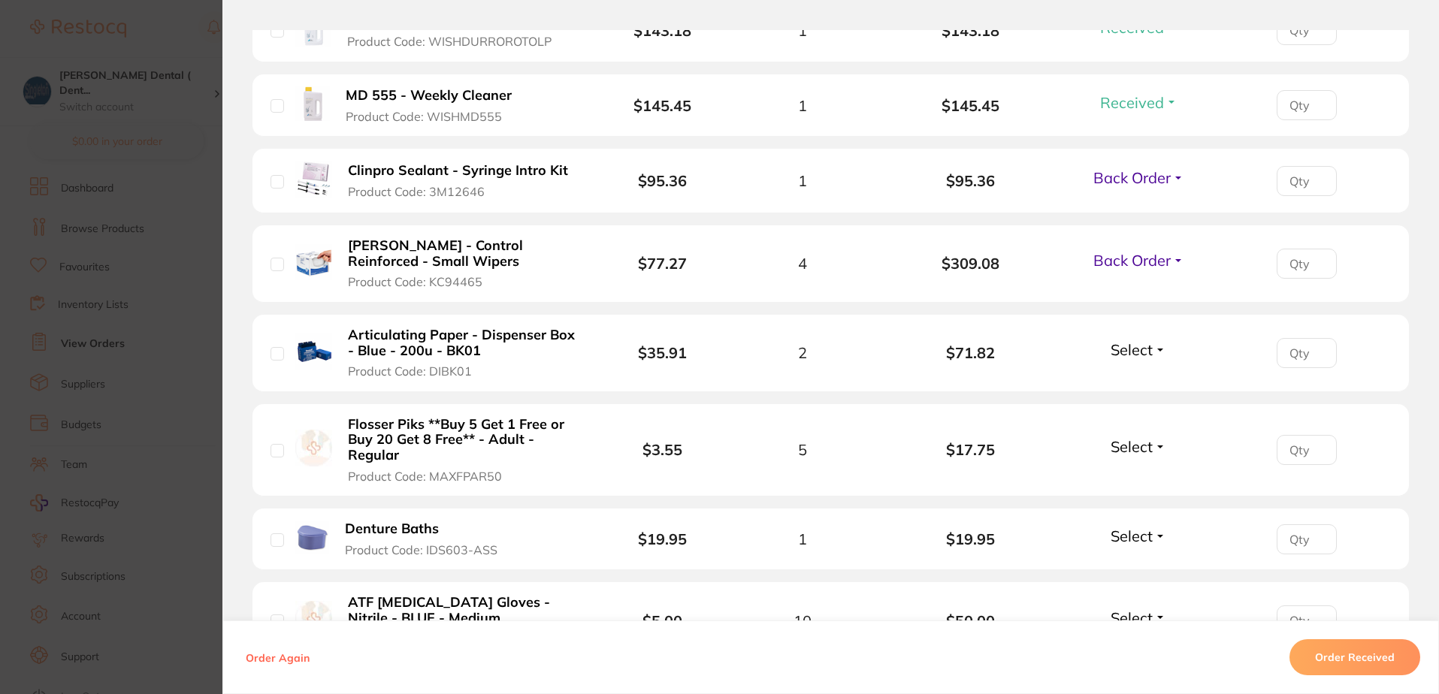
click at [1155, 346] on button "Select" at bounding box center [1138, 349] width 65 height 19
click at [1143, 382] on span "Received" at bounding box center [1139, 381] width 38 height 11
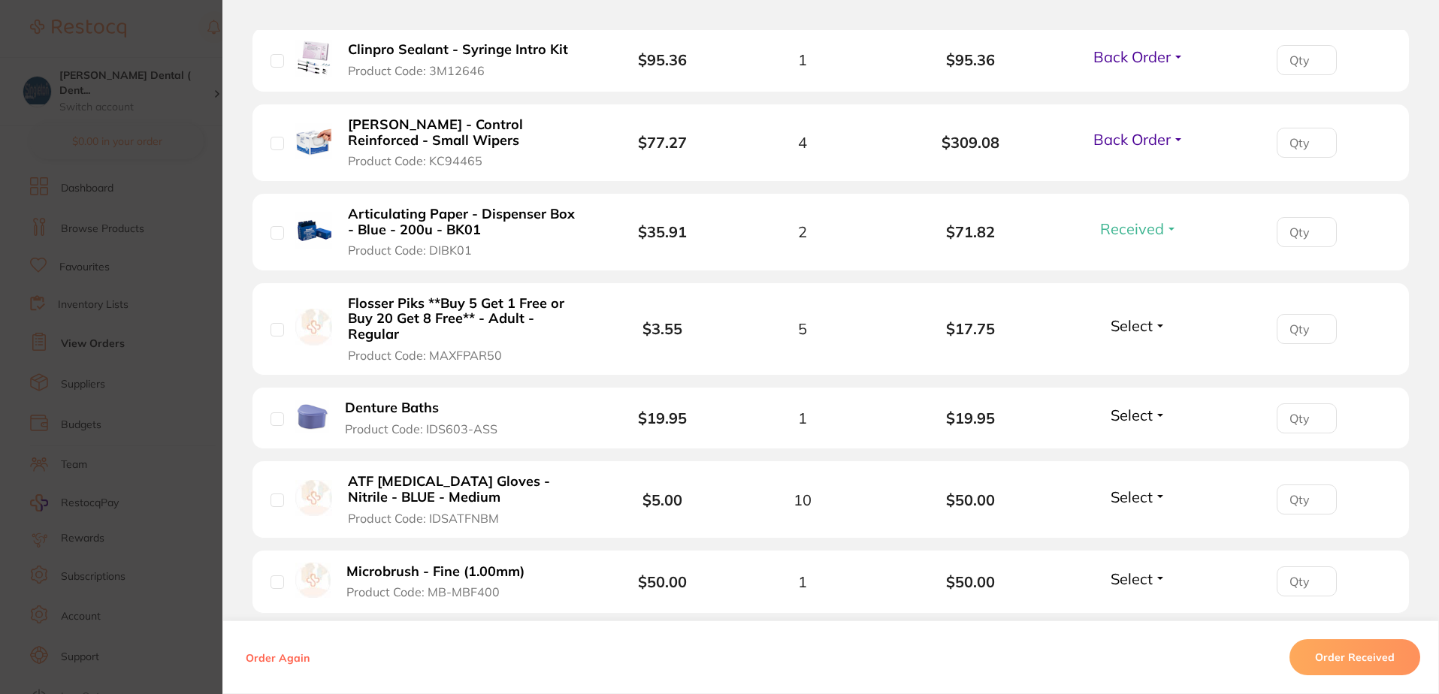
scroll to position [1278, 0]
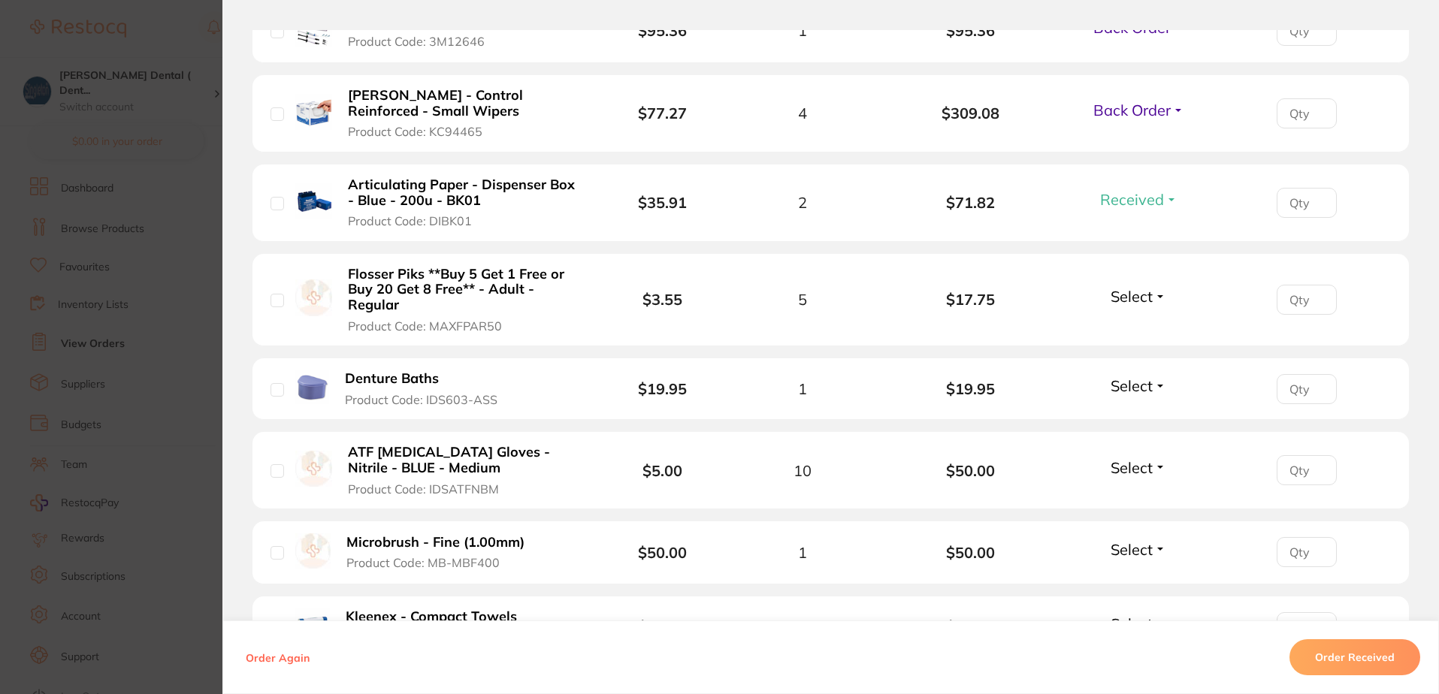
click at [1158, 297] on button "Select" at bounding box center [1138, 296] width 65 height 19
click at [1142, 325] on span "Received" at bounding box center [1139, 328] width 38 height 11
click at [1158, 384] on button "Select" at bounding box center [1138, 385] width 65 height 19
click at [1129, 416] on span "Received" at bounding box center [1139, 418] width 38 height 11
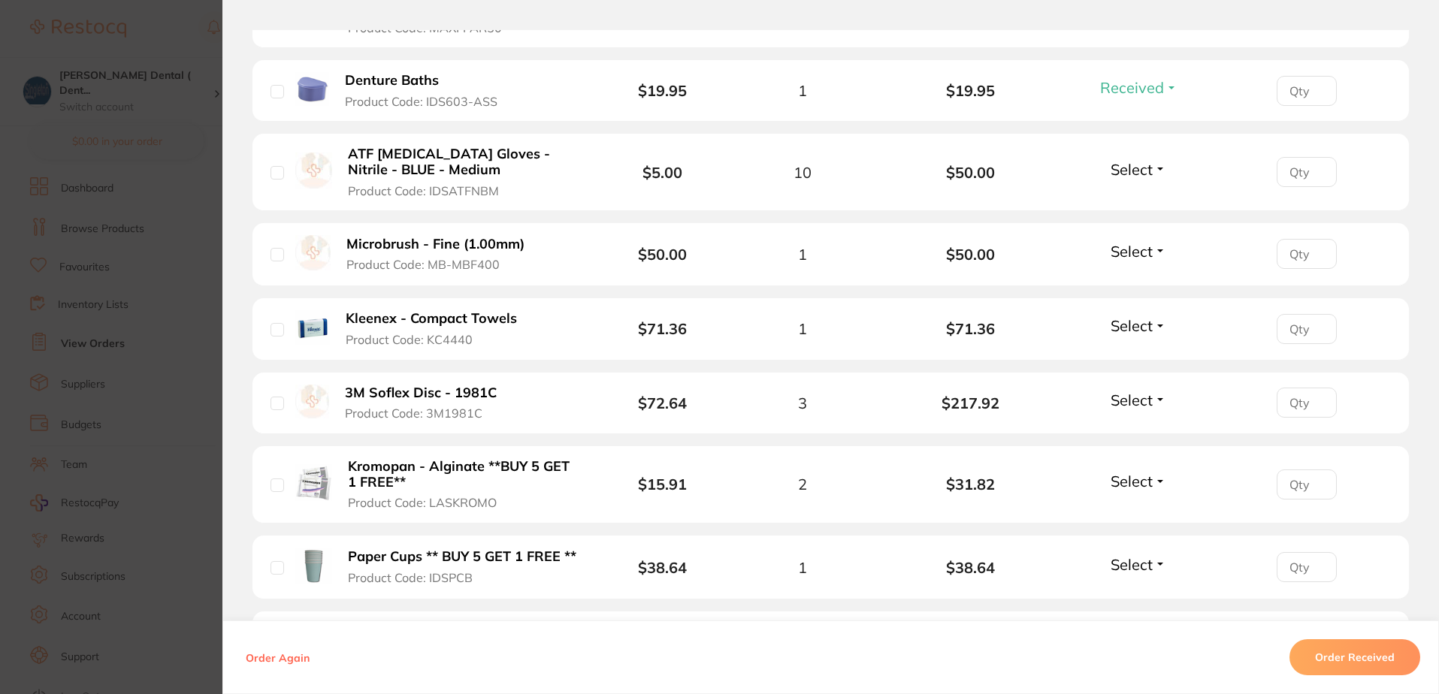
scroll to position [1578, 0]
click at [1155, 167] on button "Select" at bounding box center [1138, 167] width 65 height 19
click at [1135, 197] on span "Received" at bounding box center [1139, 199] width 38 height 11
click at [1158, 249] on button "Select" at bounding box center [1138, 249] width 65 height 19
click at [1138, 278] on span "Received" at bounding box center [1139, 281] width 38 height 11
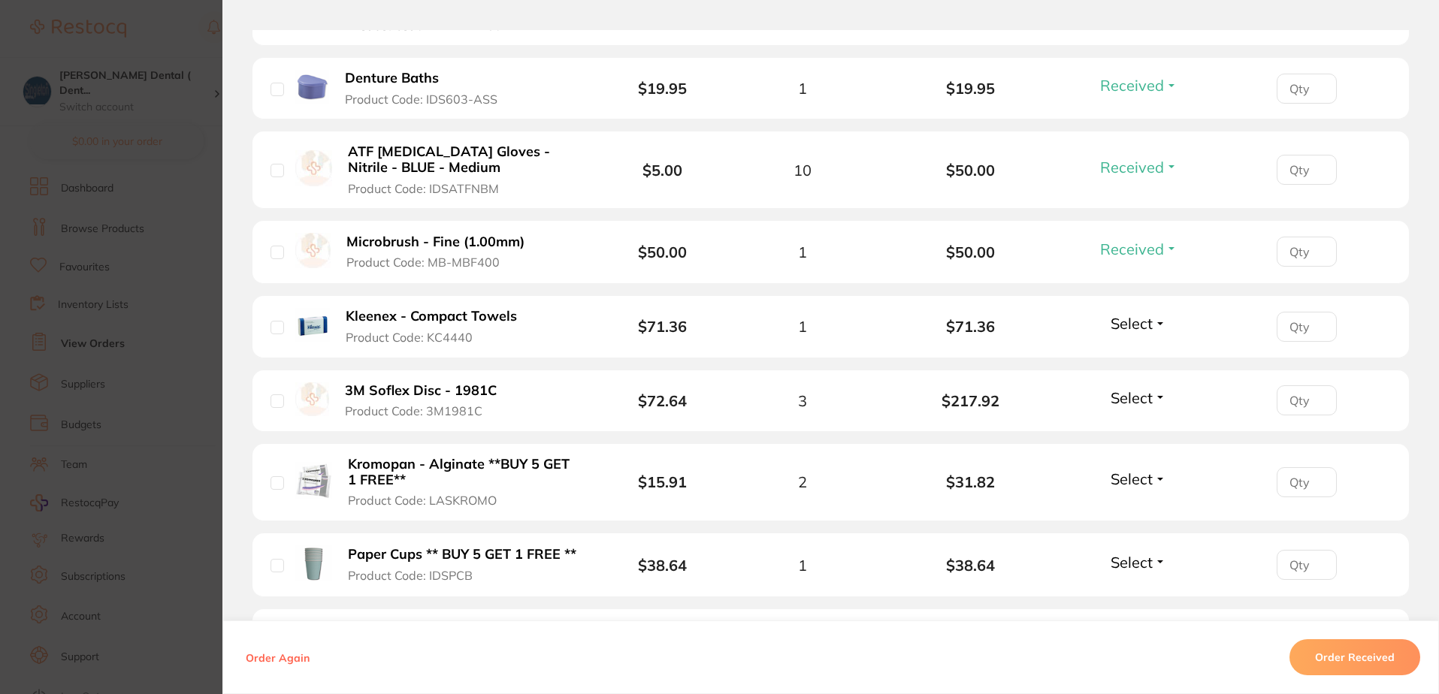
click at [1146, 319] on span "Select" at bounding box center [1132, 323] width 42 height 19
click at [1138, 376] on span "Back Order" at bounding box center [1139, 378] width 46 height 11
click at [1147, 401] on span "Select" at bounding box center [1132, 398] width 42 height 19
click at [1142, 428] on span "Received" at bounding box center [1139, 430] width 38 height 11
click at [1159, 481] on button "Select" at bounding box center [1138, 479] width 65 height 19
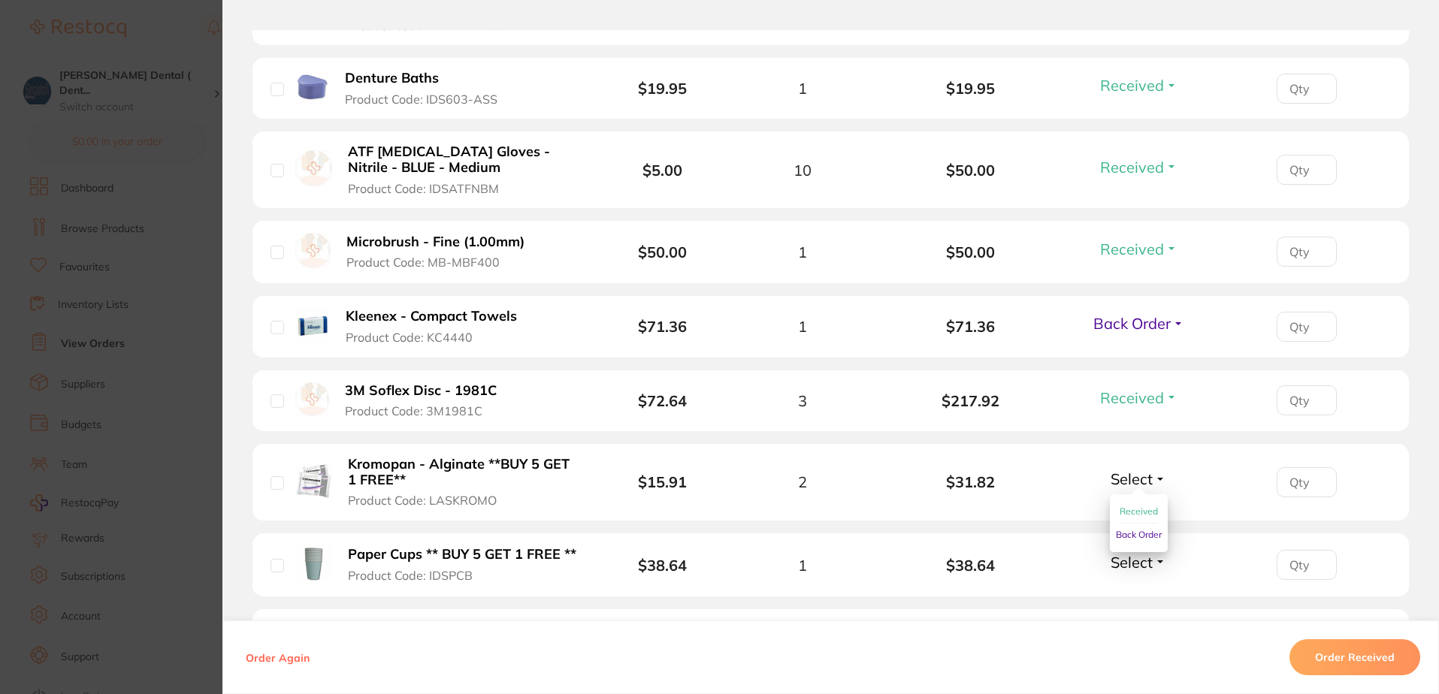
click at [1135, 510] on span "Received" at bounding box center [1139, 511] width 38 height 11
click at [1154, 562] on button "Select" at bounding box center [1138, 562] width 65 height 19
click at [1134, 591] on span "Received" at bounding box center [1139, 594] width 38 height 11
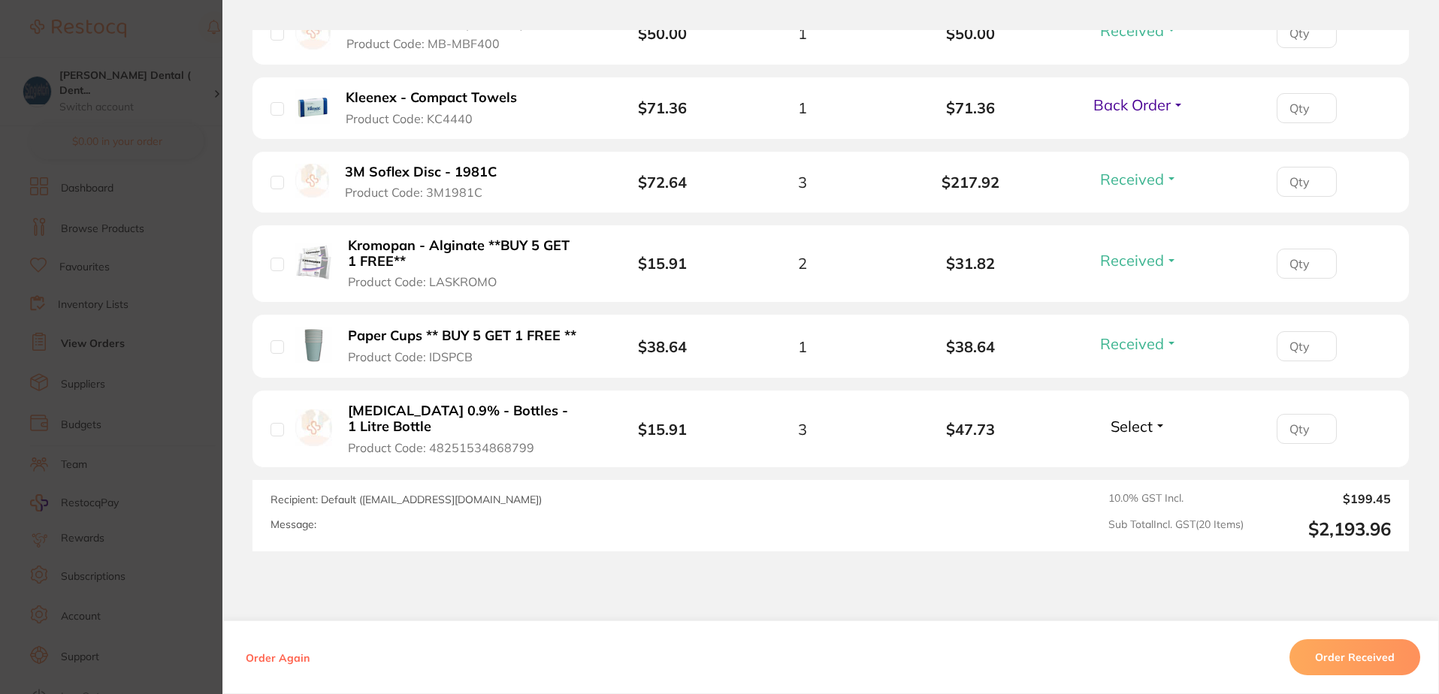
scroll to position [1804, 0]
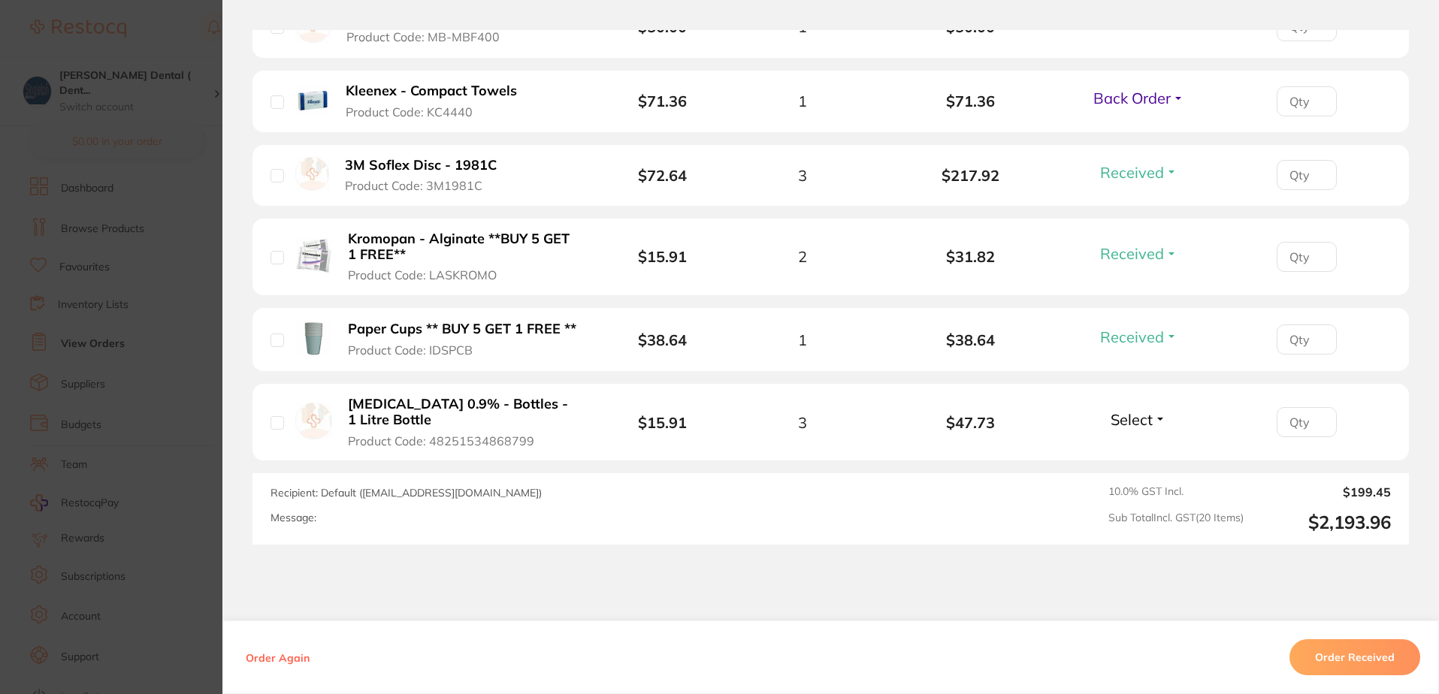
click at [1159, 419] on button "Select" at bounding box center [1138, 419] width 65 height 19
click at [1138, 450] on span "Received" at bounding box center [1139, 451] width 38 height 11
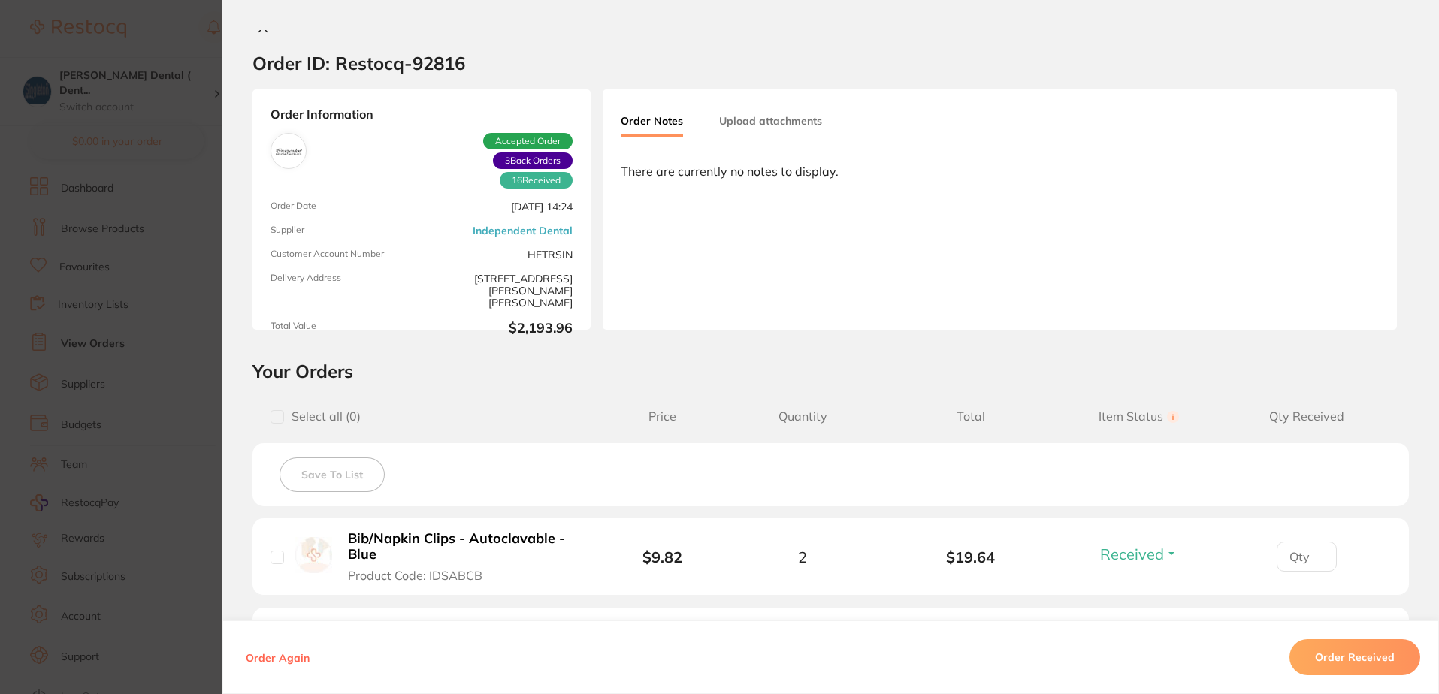
scroll to position [0, 0]
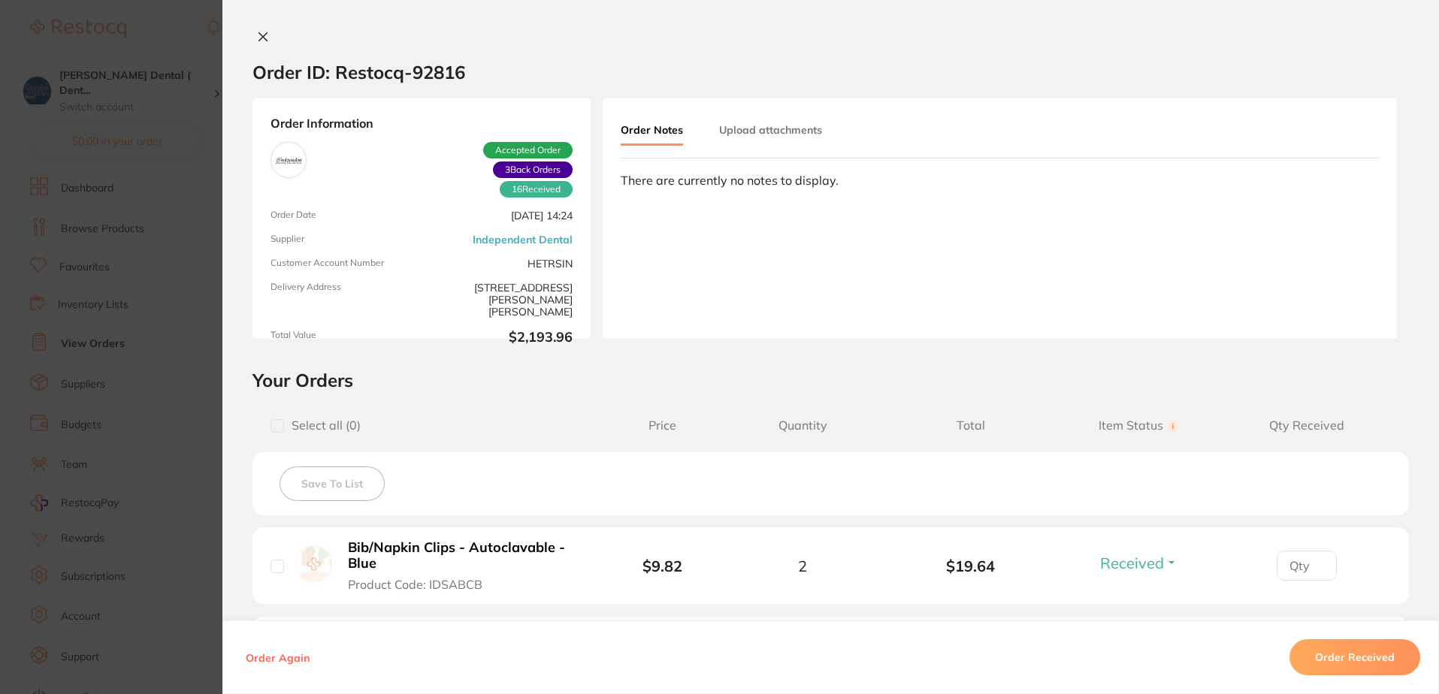
click at [262, 37] on icon at bounding box center [263, 37] width 12 height 12
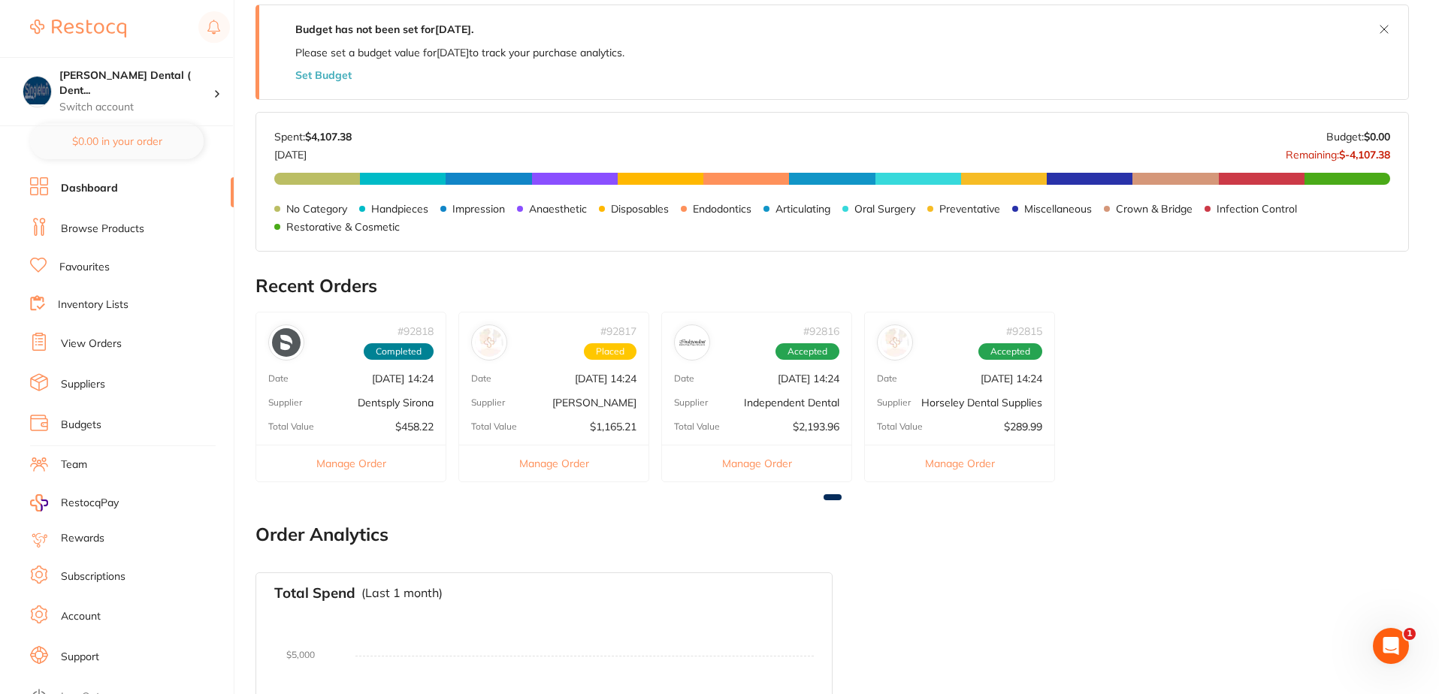
scroll to position [301, 0]
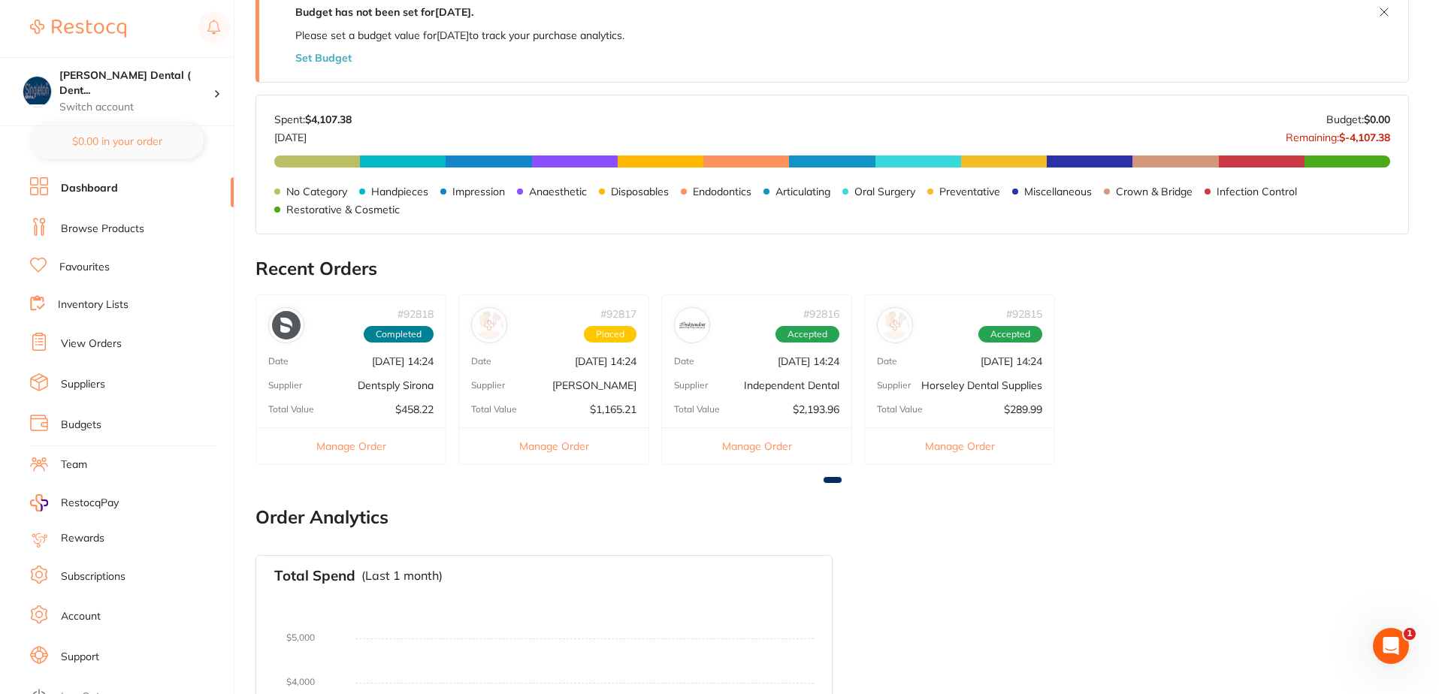
click at [769, 445] on button "Manage Order" at bounding box center [756, 446] width 189 height 37
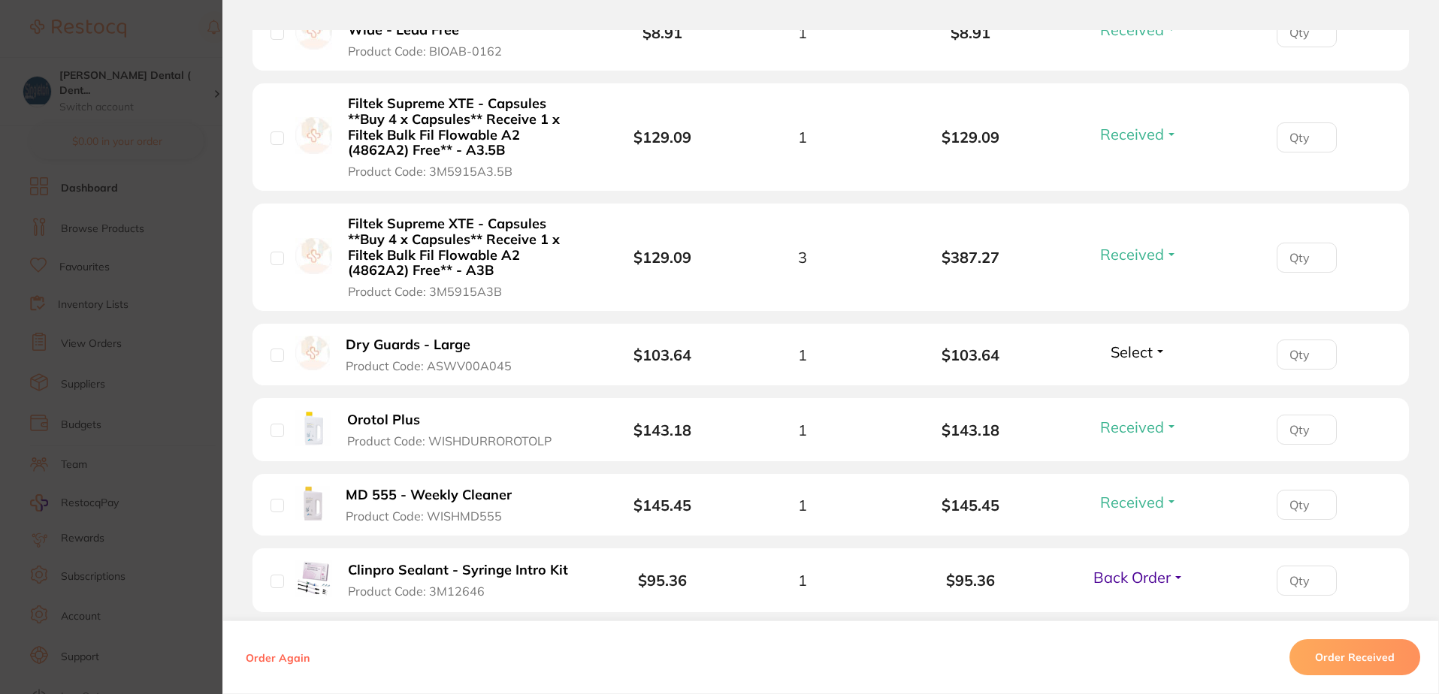
scroll to position [751, 0]
